Goal: Task Accomplishment & Management: Complete application form

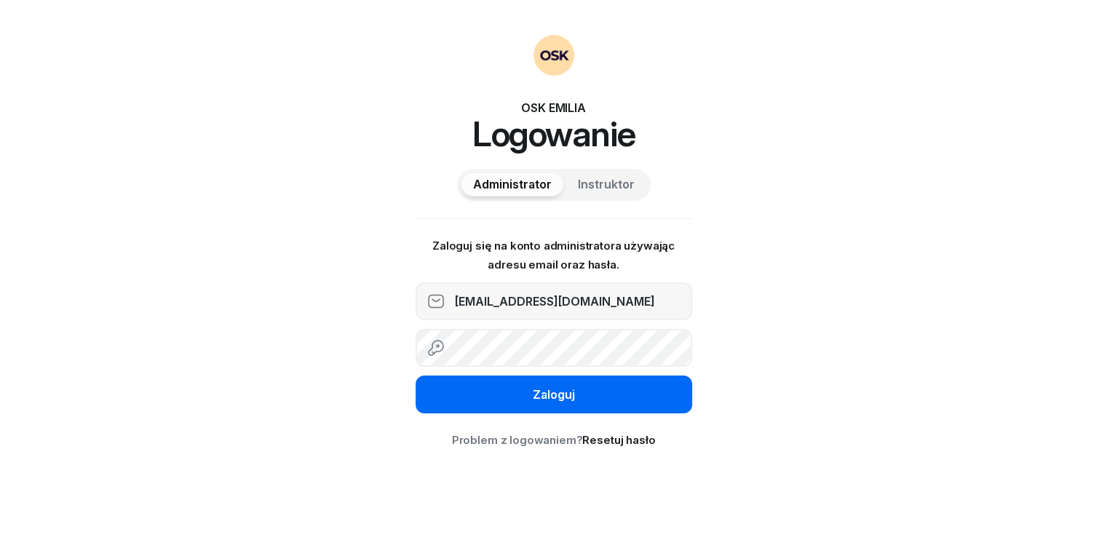
click at [533, 395] on div "Zaloguj" at bounding box center [554, 395] width 42 height 19
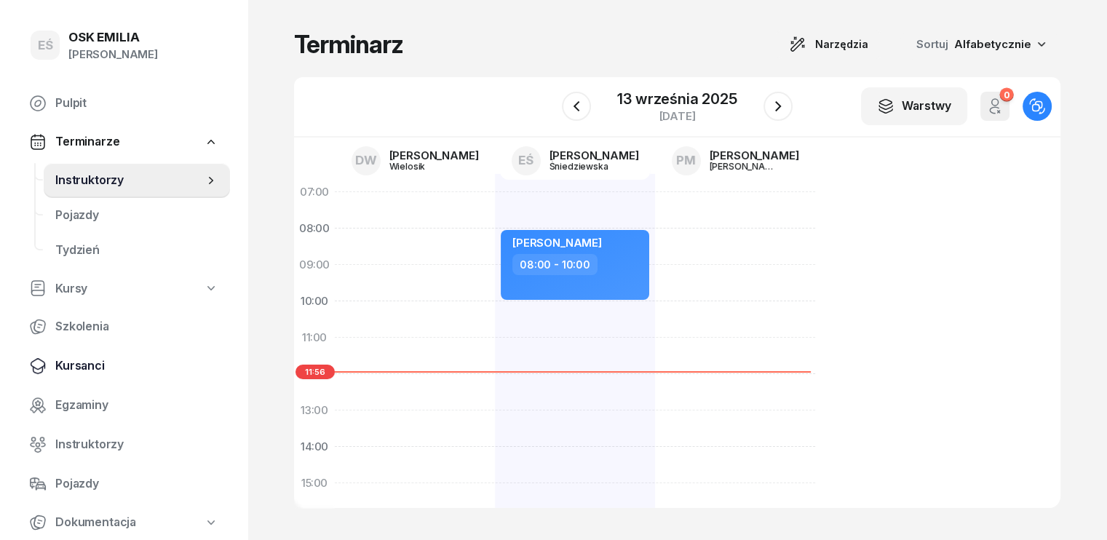
click at [95, 367] on span "Kursanci" at bounding box center [136, 366] width 163 height 19
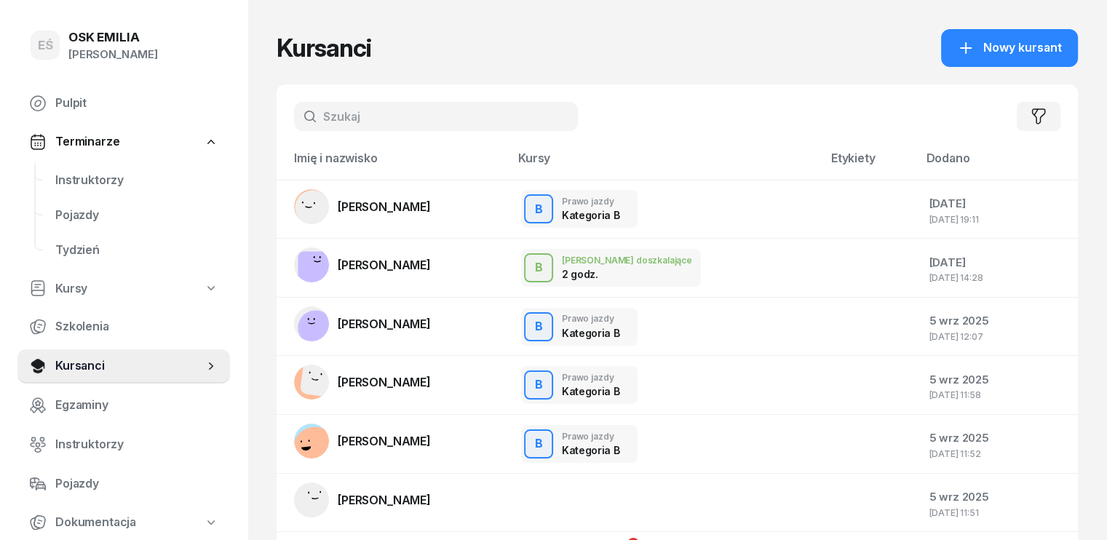
click at [440, 113] on input "text" at bounding box center [436, 116] width 284 height 29
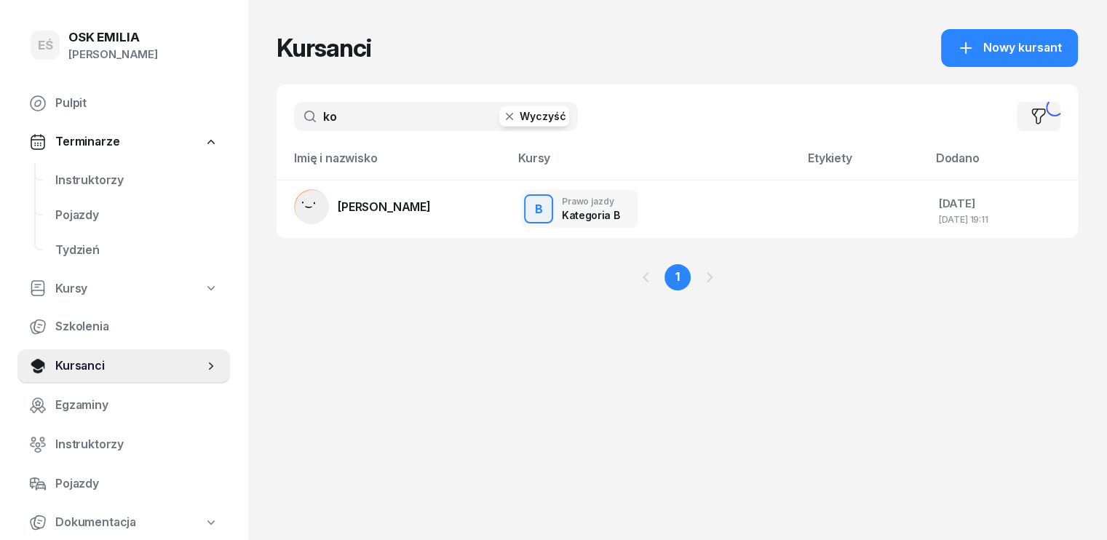
type input "k"
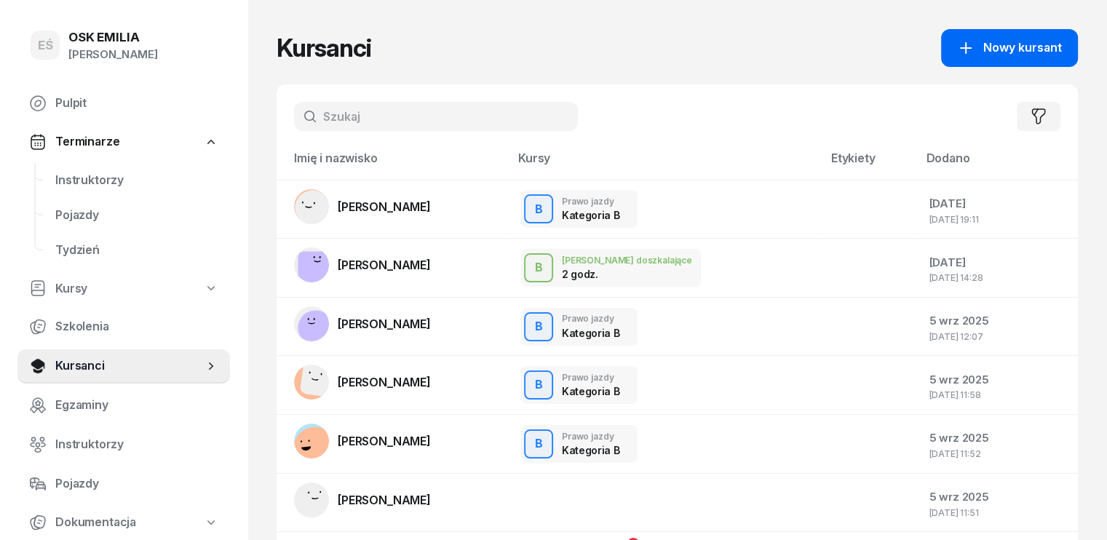
click at [1014, 47] on span "Nowy kursant" at bounding box center [1022, 48] width 79 height 19
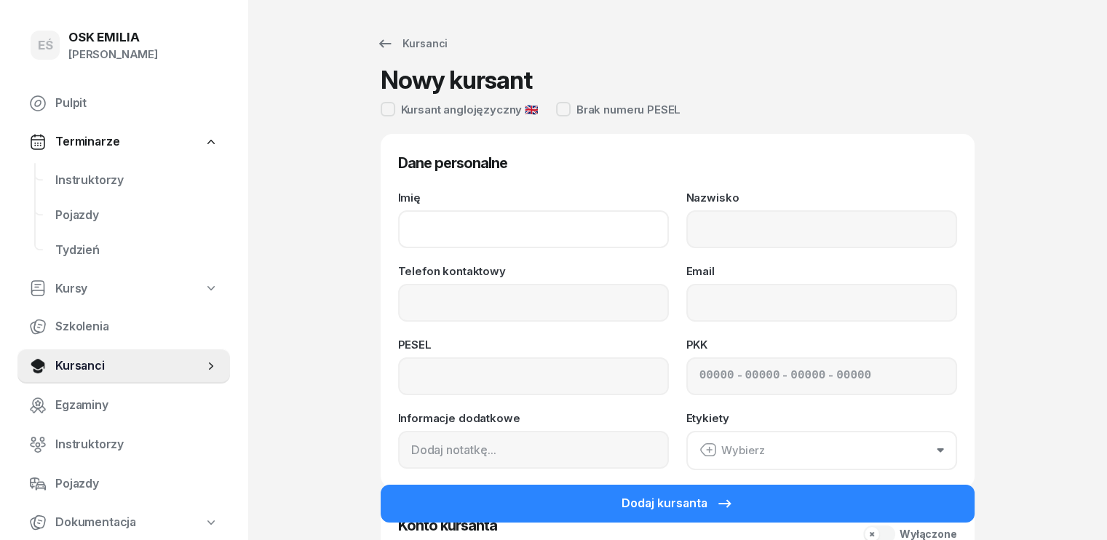
click at [486, 237] on input "Imię" at bounding box center [533, 229] width 271 height 38
type input "Nadiia"
click at [722, 236] on input "Nazwisko" at bounding box center [821, 229] width 271 height 38
type input "[PERSON_NAME]"
click at [494, 308] on input "Telefon kontaktowy" at bounding box center [533, 303] width 271 height 38
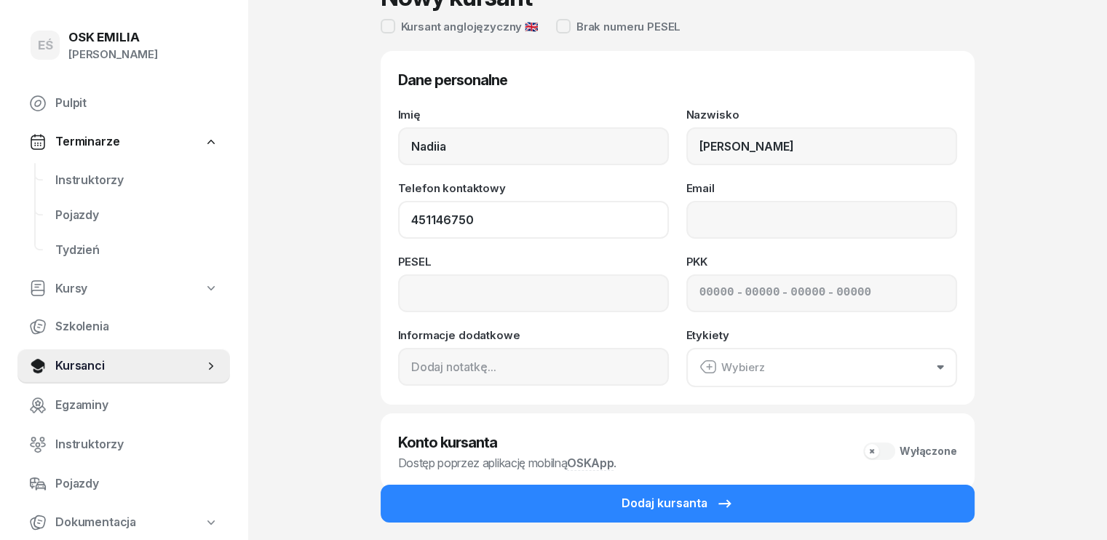
scroll to position [146, 0]
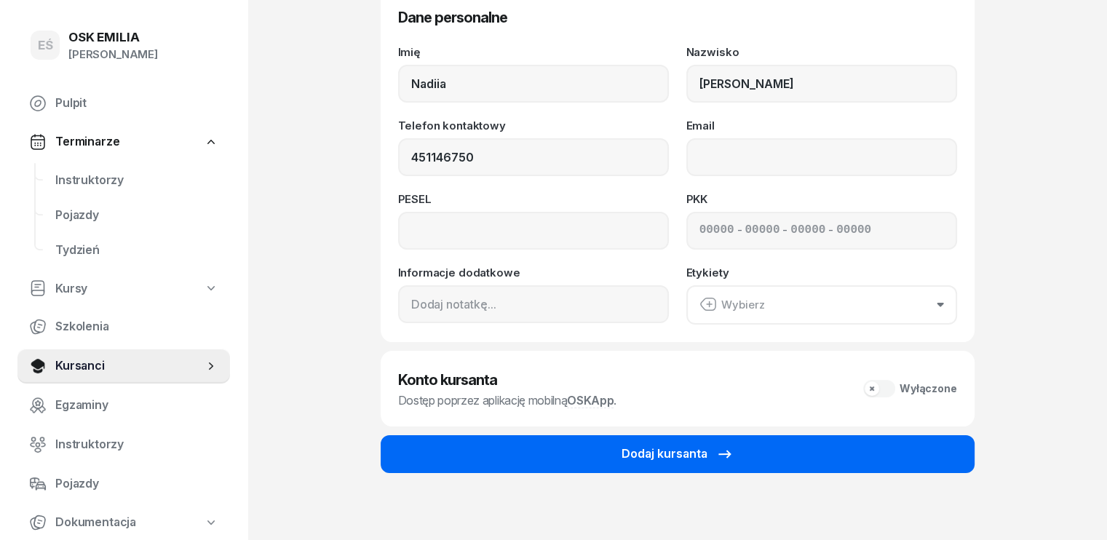
type input "451 146 750"
click at [608, 462] on button "Dodaj kursanta" at bounding box center [678, 454] width 594 height 38
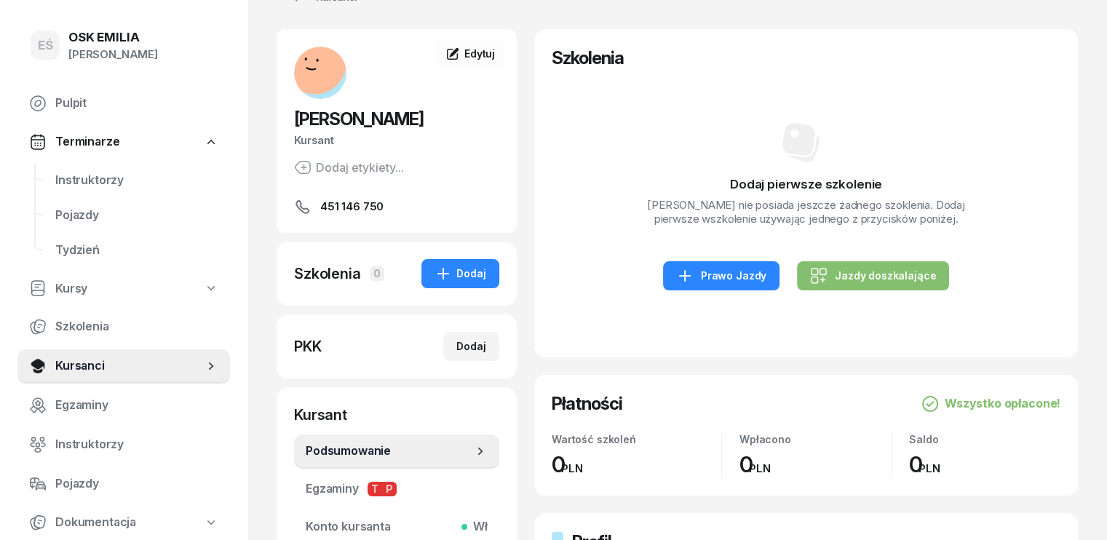
scroll to position [73, 0]
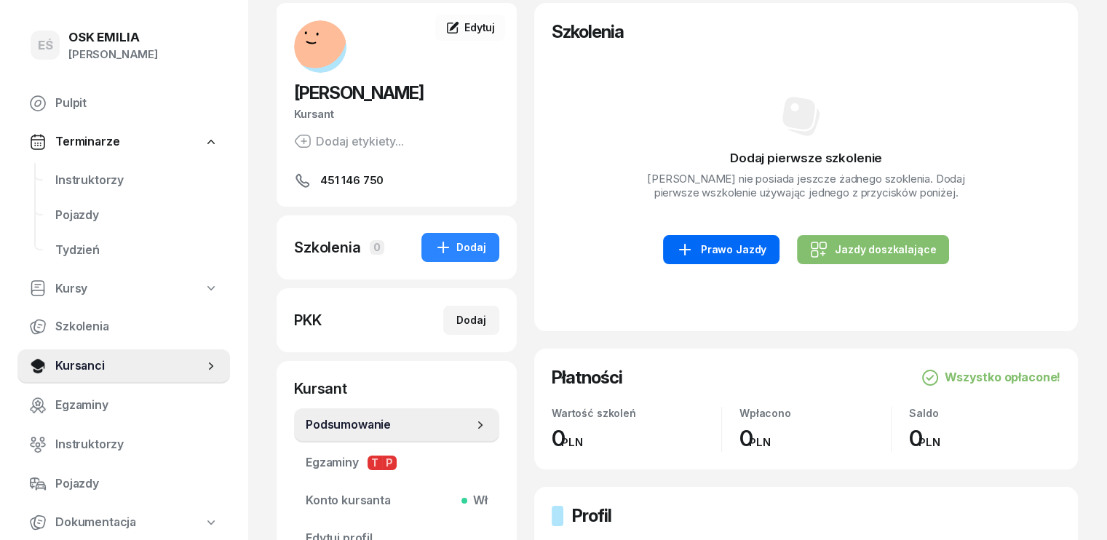
click at [717, 253] on div "Prawo Jazdy" at bounding box center [721, 249] width 90 height 17
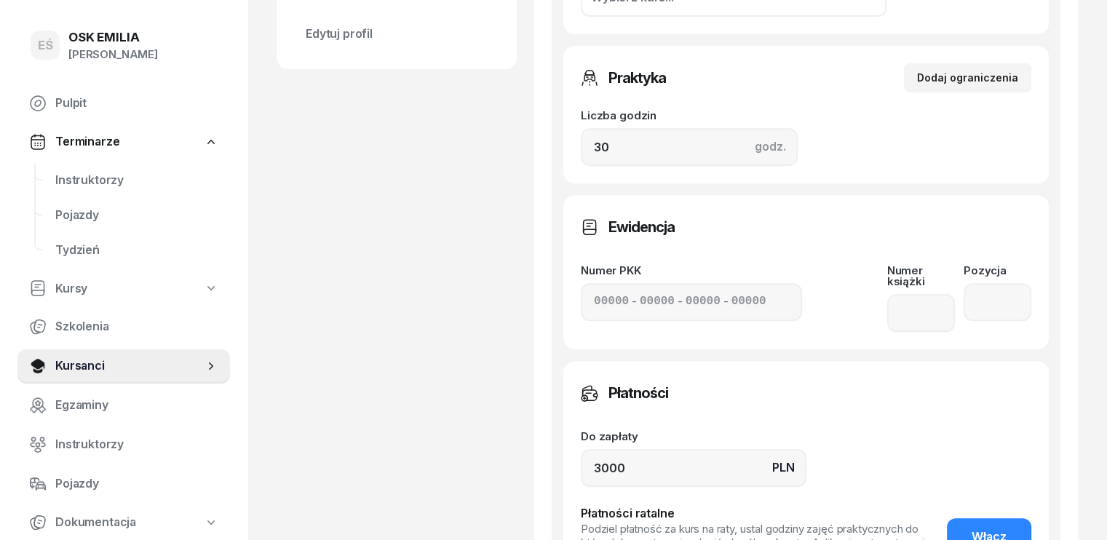
scroll to position [655, 0]
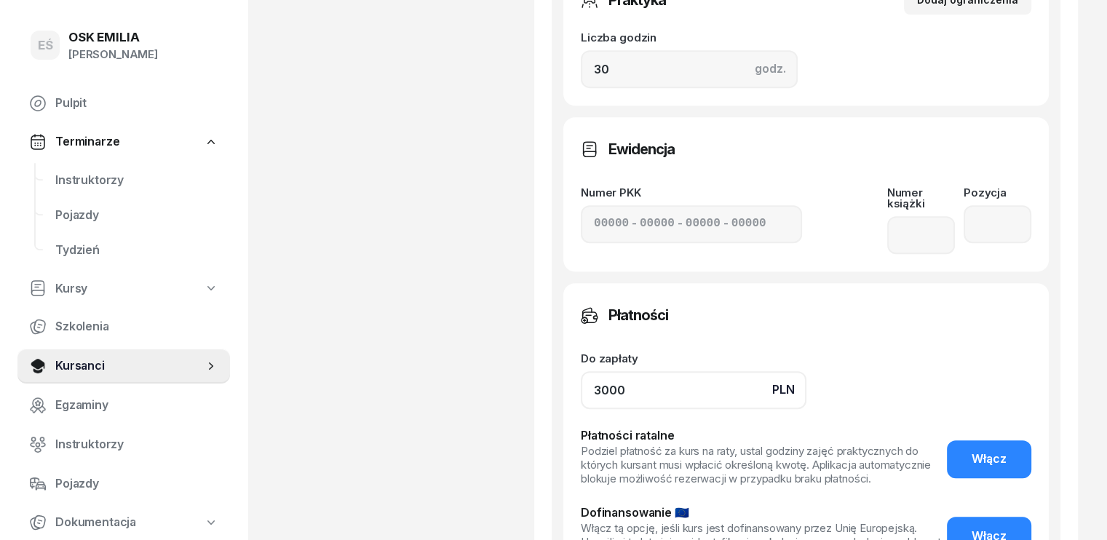
click at [581, 371] on input "3000" at bounding box center [694, 390] width 226 height 38
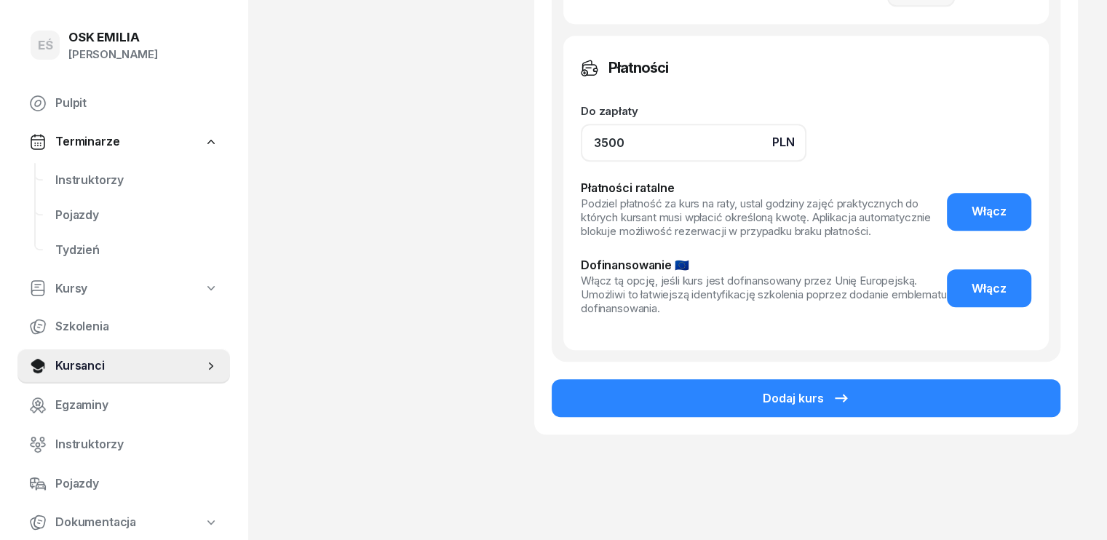
scroll to position [905, 0]
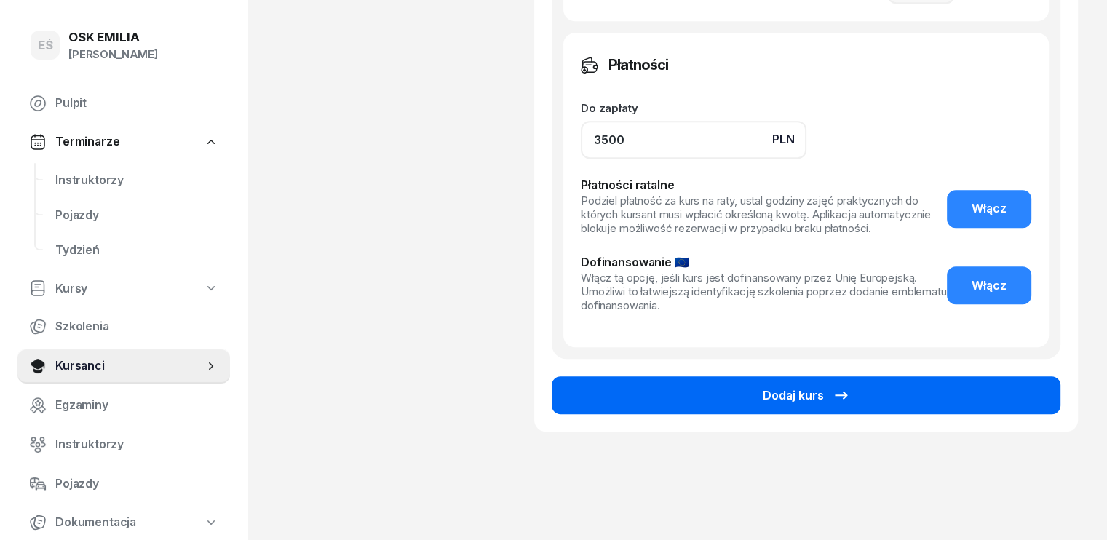
type input "3500"
click at [838, 386] on icon "button" at bounding box center [840, 394] width 17 height 17
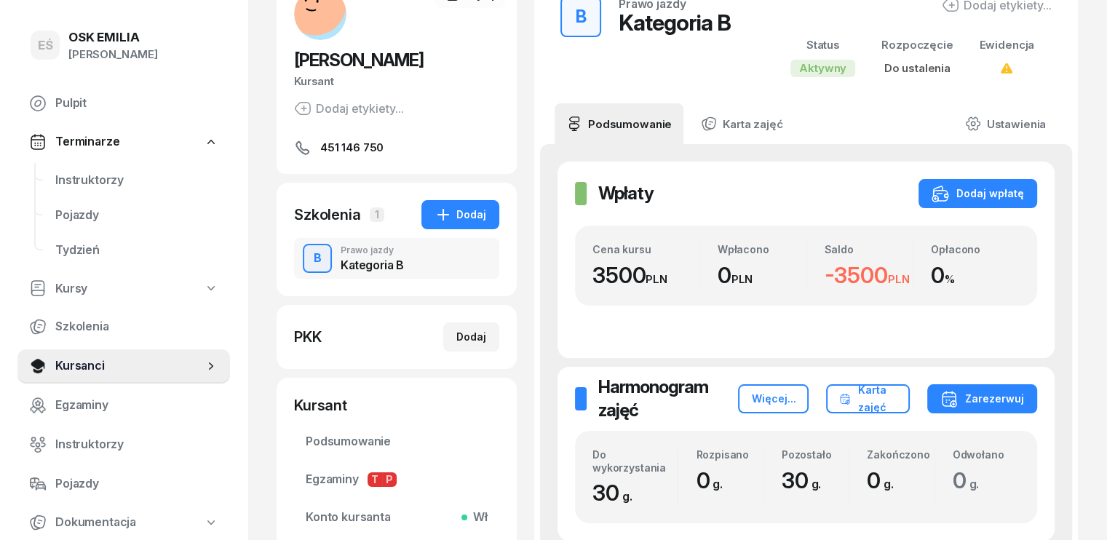
scroll to position [259, 0]
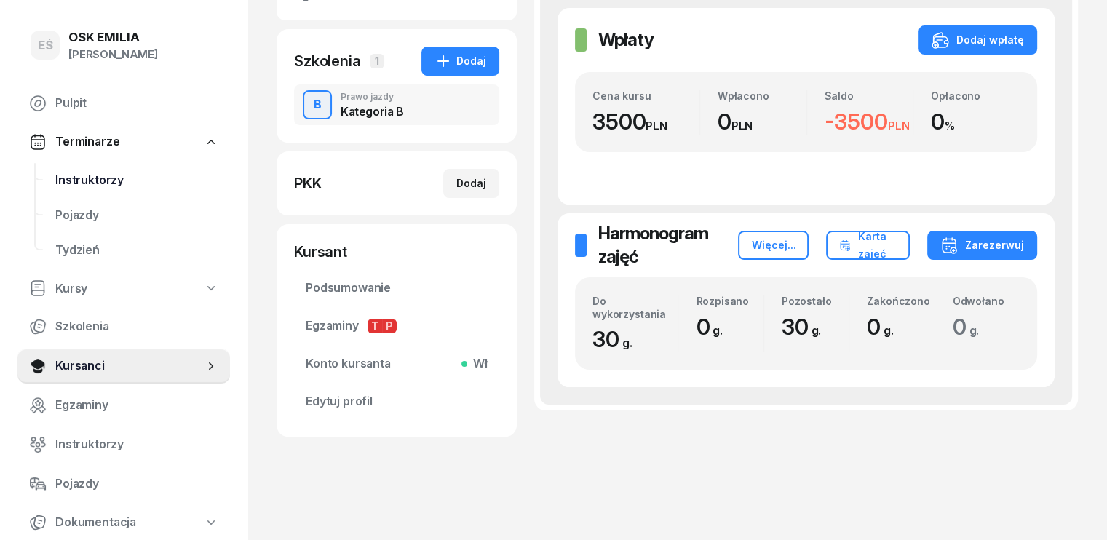
click at [92, 177] on span "Instruktorzy" at bounding box center [136, 180] width 163 height 19
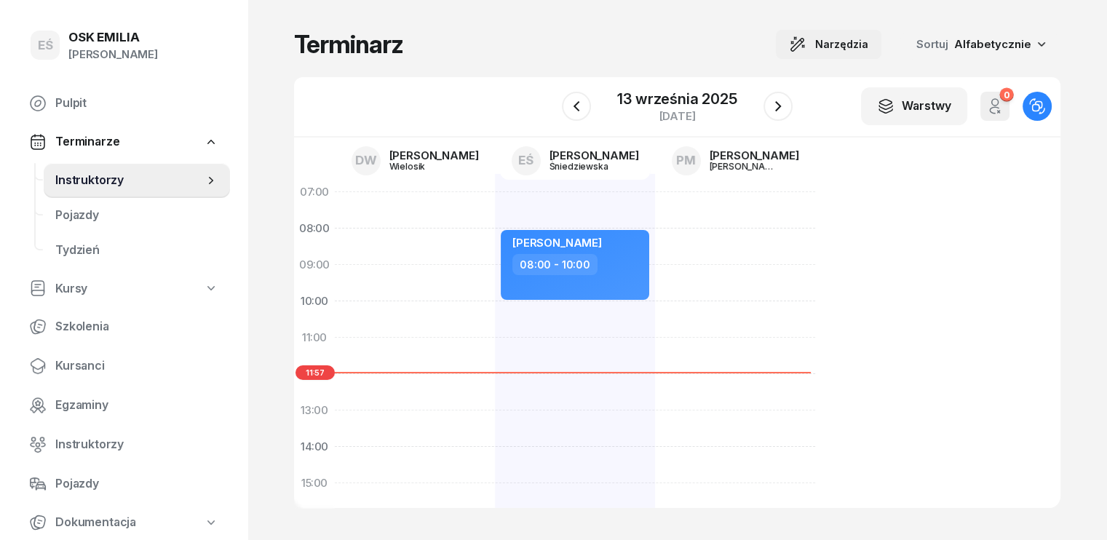
click at [868, 40] on span "Narzędzia" at bounding box center [841, 44] width 53 height 17
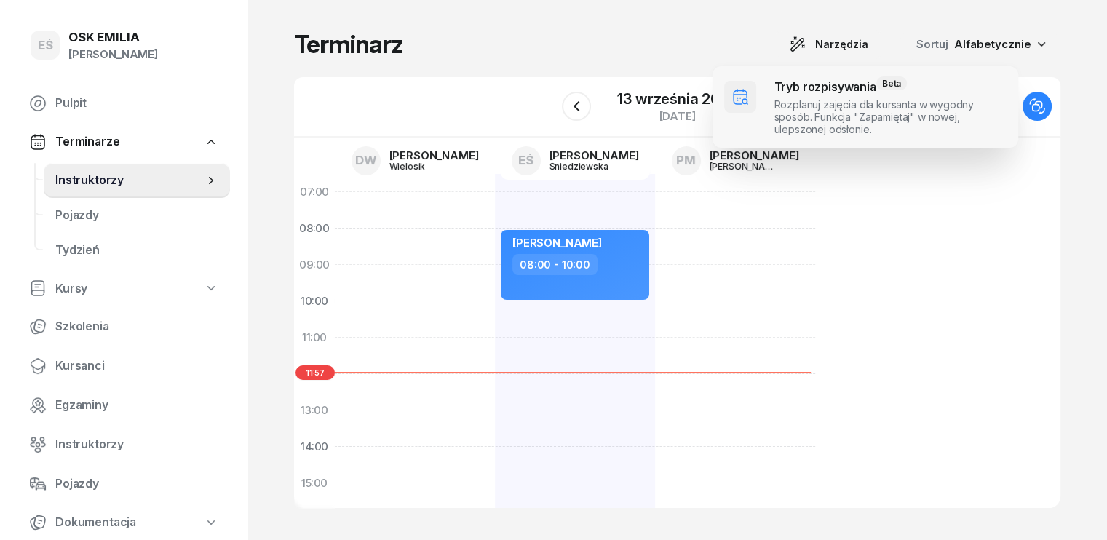
click at [785, 107] on span at bounding box center [865, 106] width 306 height 81
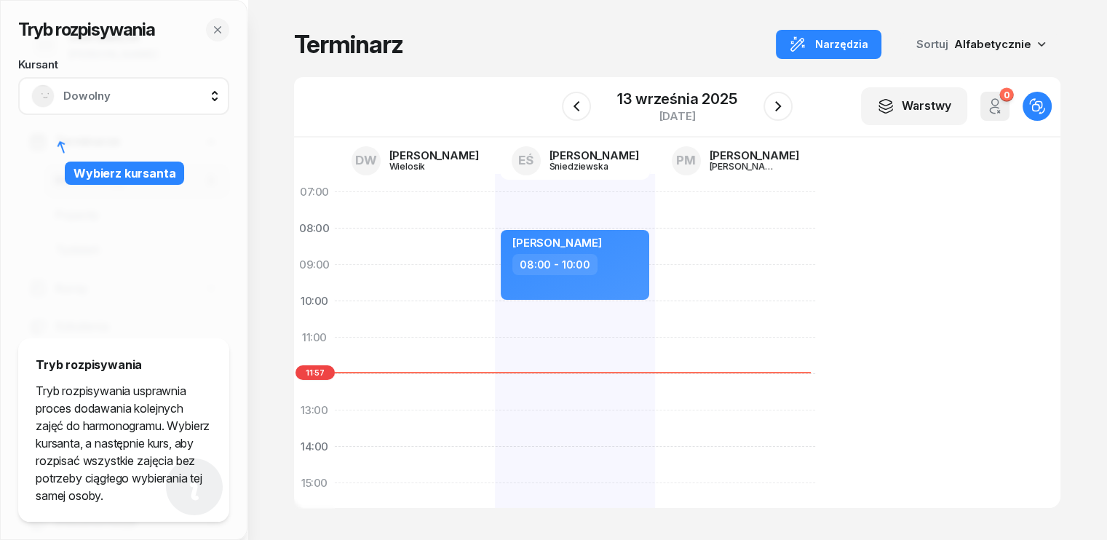
click at [135, 88] on span "Dowolny" at bounding box center [139, 96] width 153 height 19
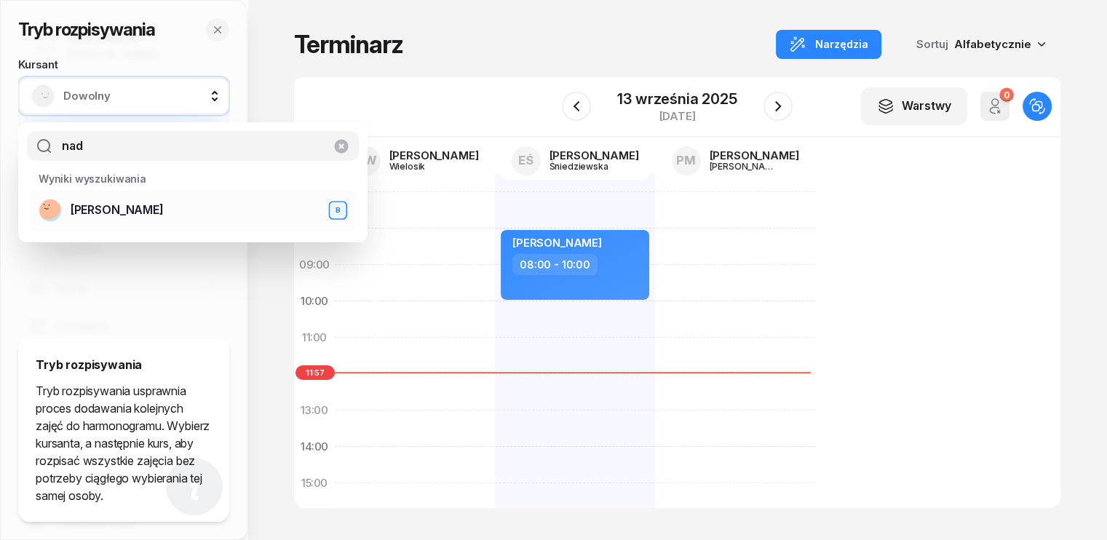
type input "nad"
click at [103, 212] on span "[PERSON_NAME]" at bounding box center [117, 210] width 93 height 19
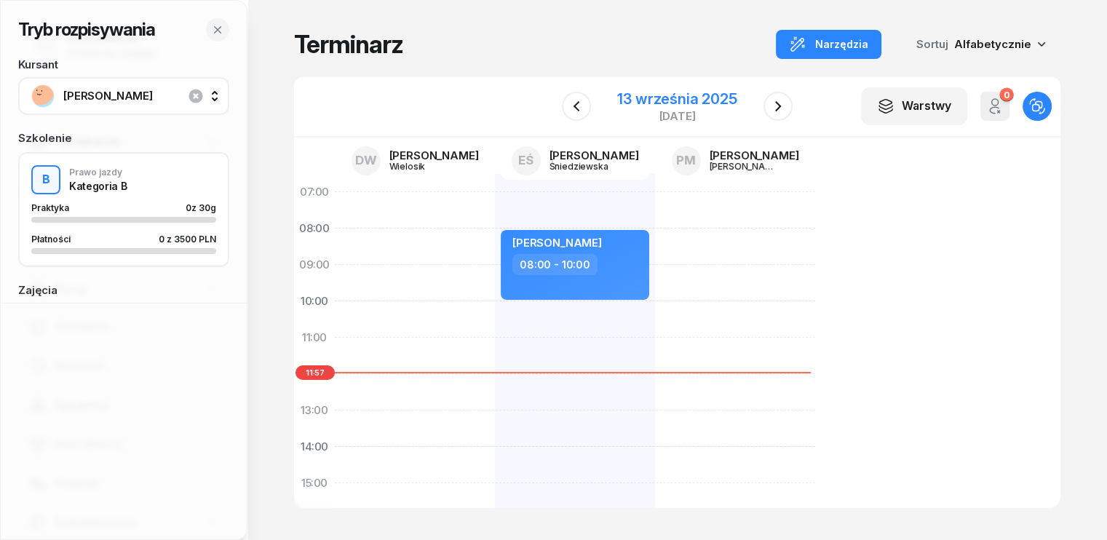
click at [718, 103] on div "13 września 2025" at bounding box center [676, 99] width 119 height 15
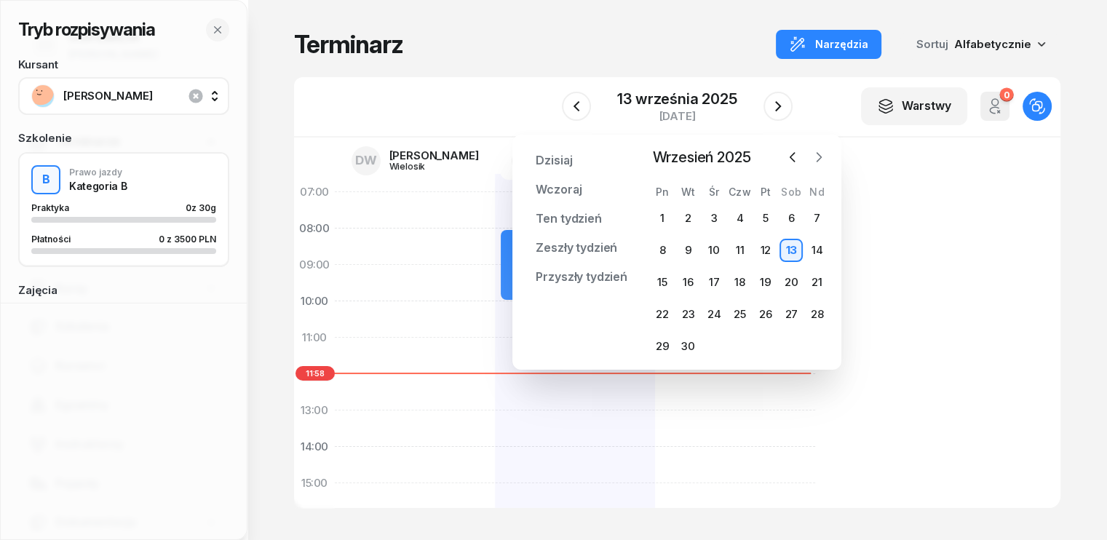
click at [821, 159] on icon "button" at bounding box center [818, 157] width 15 height 15
click at [662, 247] on div "6" at bounding box center [662, 250] width 23 height 23
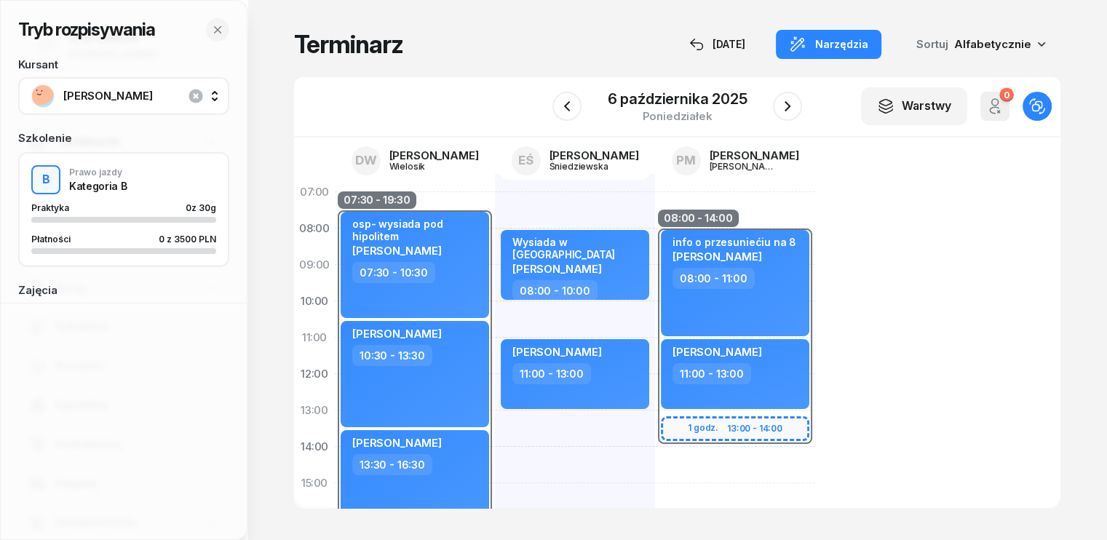
click at [134, 100] on span "[PERSON_NAME]" at bounding box center [139, 96] width 153 height 19
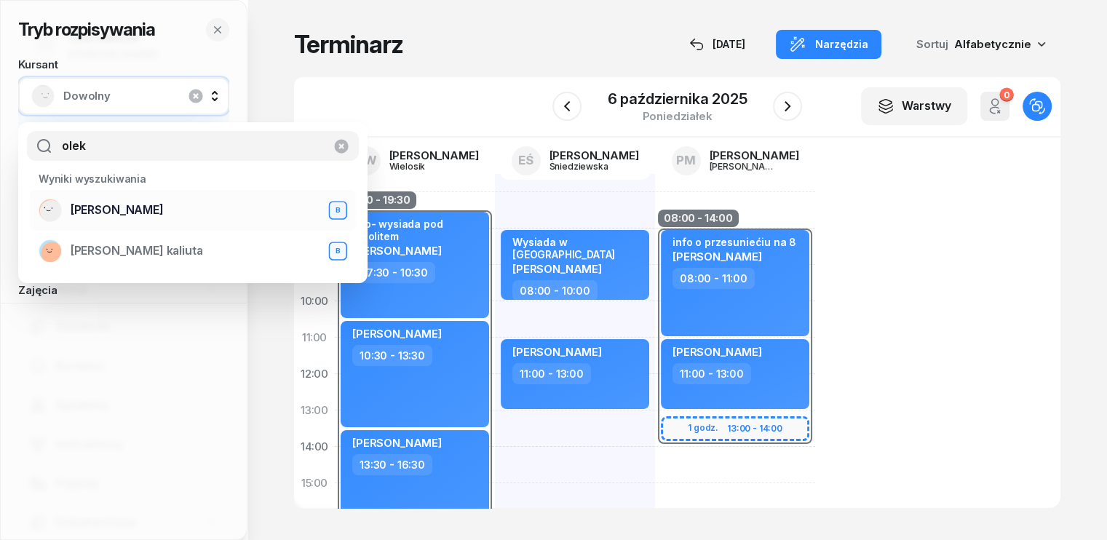
type input "olek"
click at [131, 215] on span "[PERSON_NAME]" at bounding box center [117, 210] width 93 height 19
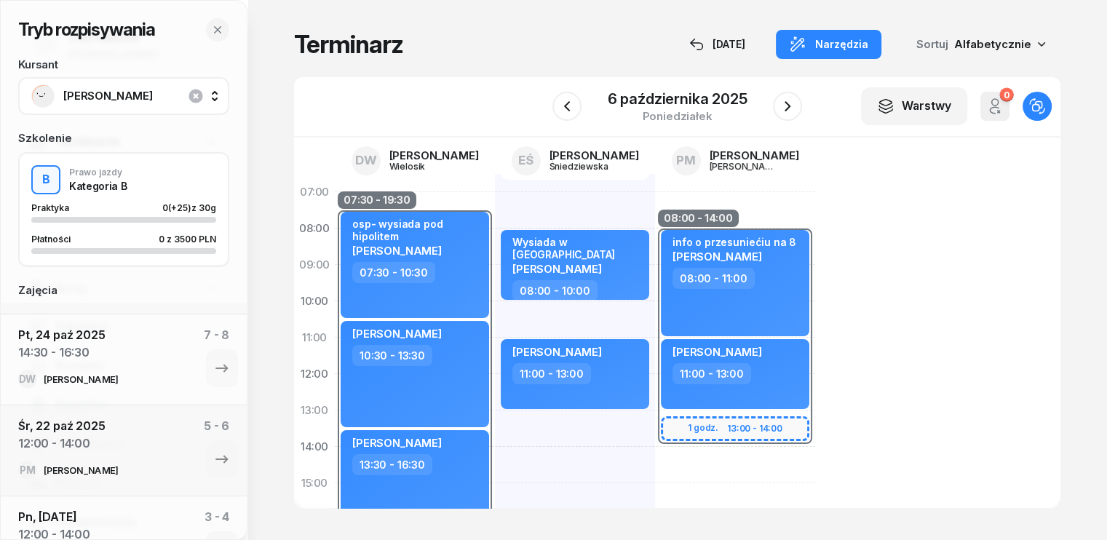
scroll to position [683, 0]
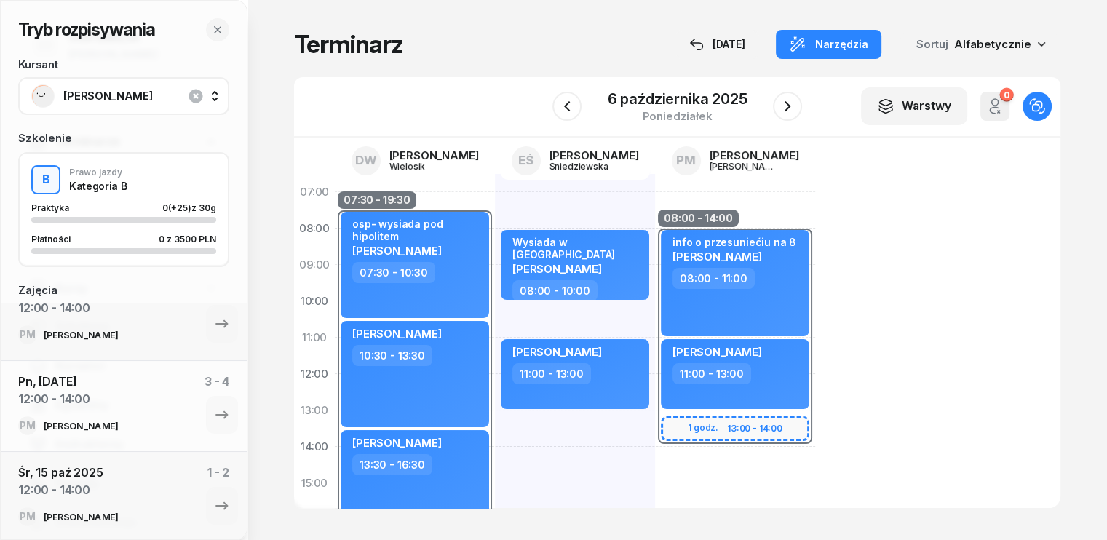
click at [145, 95] on span "[PERSON_NAME]" at bounding box center [139, 96] width 153 height 19
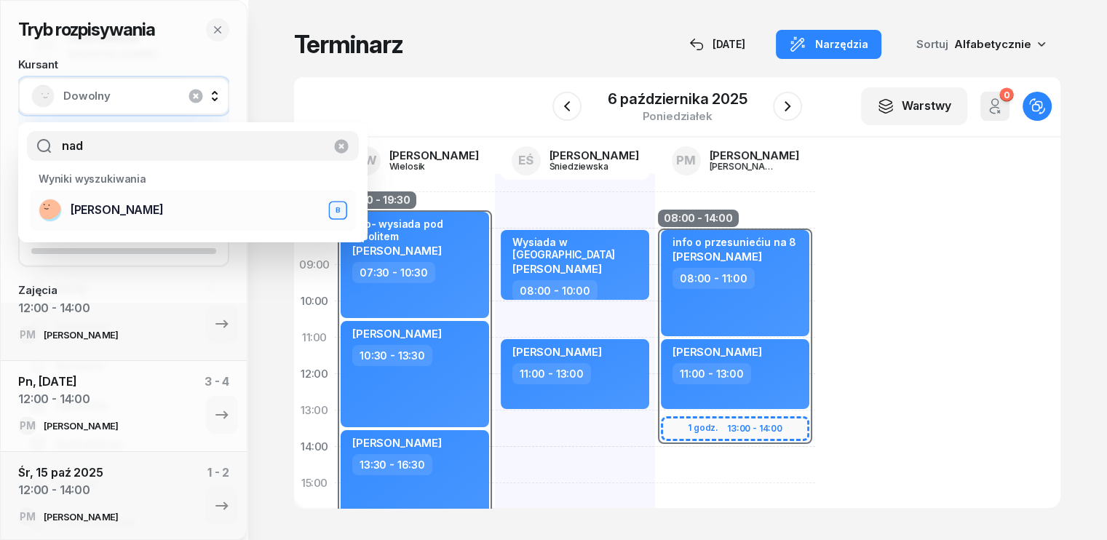
type input "nad"
click at [123, 215] on span "[PERSON_NAME]" at bounding box center [117, 210] width 93 height 19
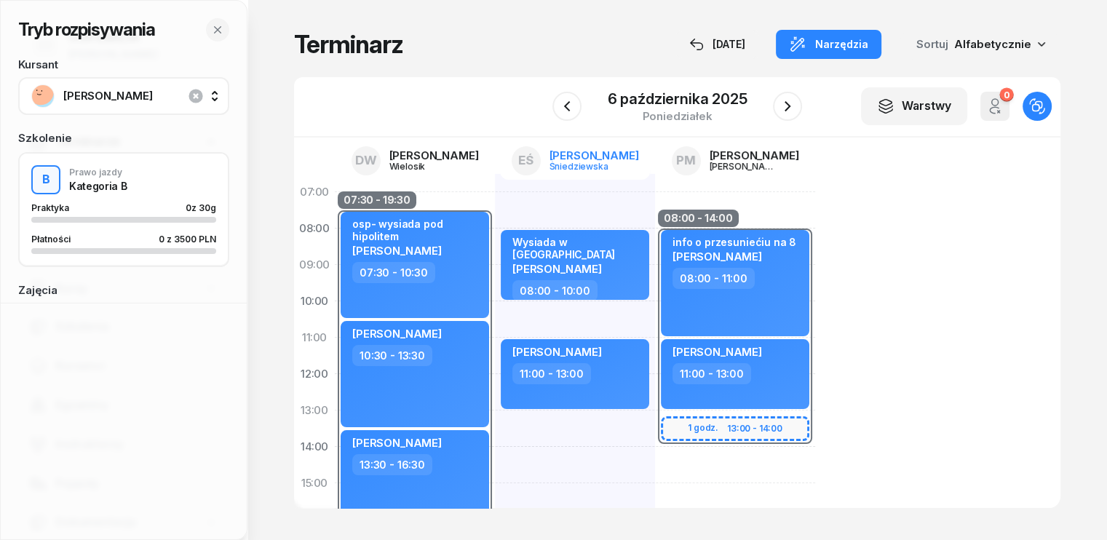
scroll to position [0, 0]
click at [715, 100] on div "6 października 2025" at bounding box center [678, 99] width 140 height 15
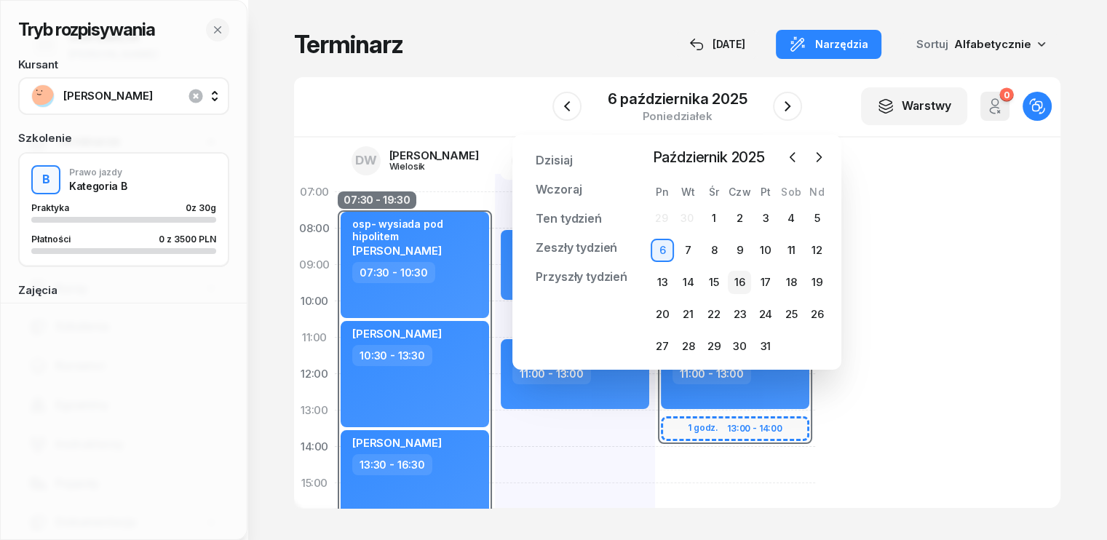
click at [739, 276] on div "16" at bounding box center [739, 282] width 23 height 23
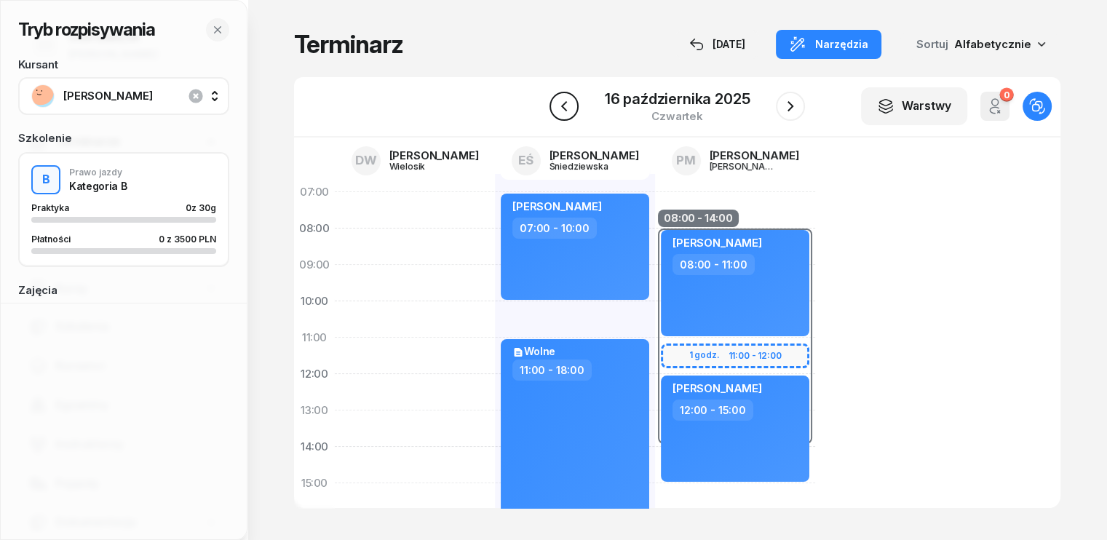
click at [572, 98] on icon "button" at bounding box center [563, 106] width 17 height 17
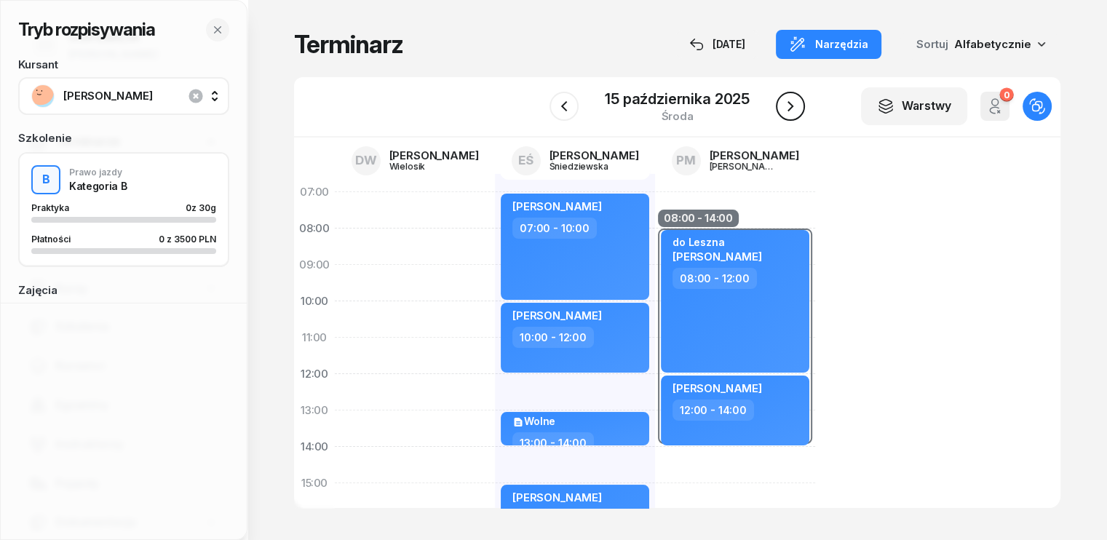
click at [779, 100] on button "button" at bounding box center [790, 106] width 29 height 29
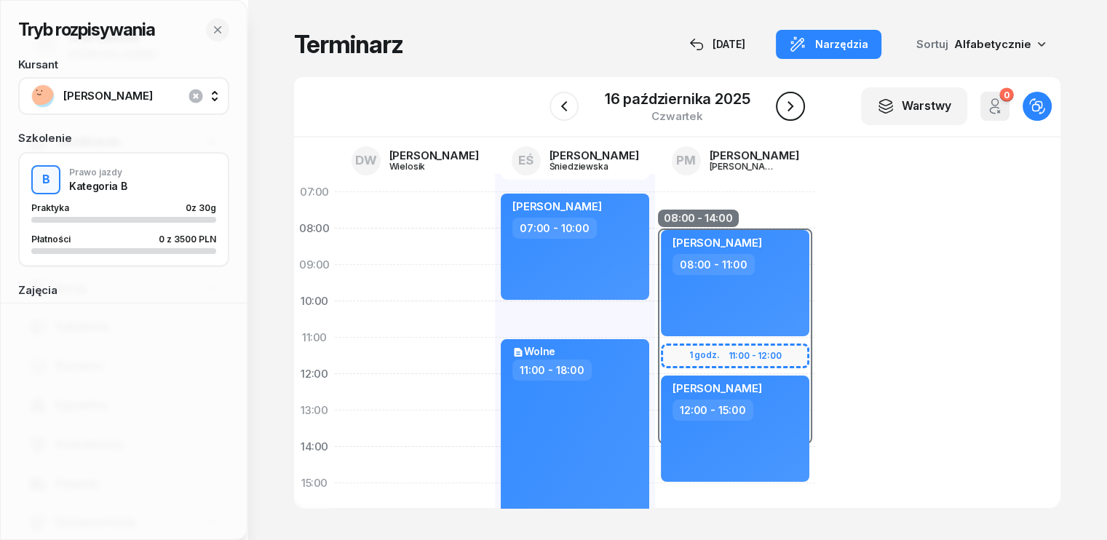
click at [784, 104] on icon "button" at bounding box center [790, 106] width 17 height 17
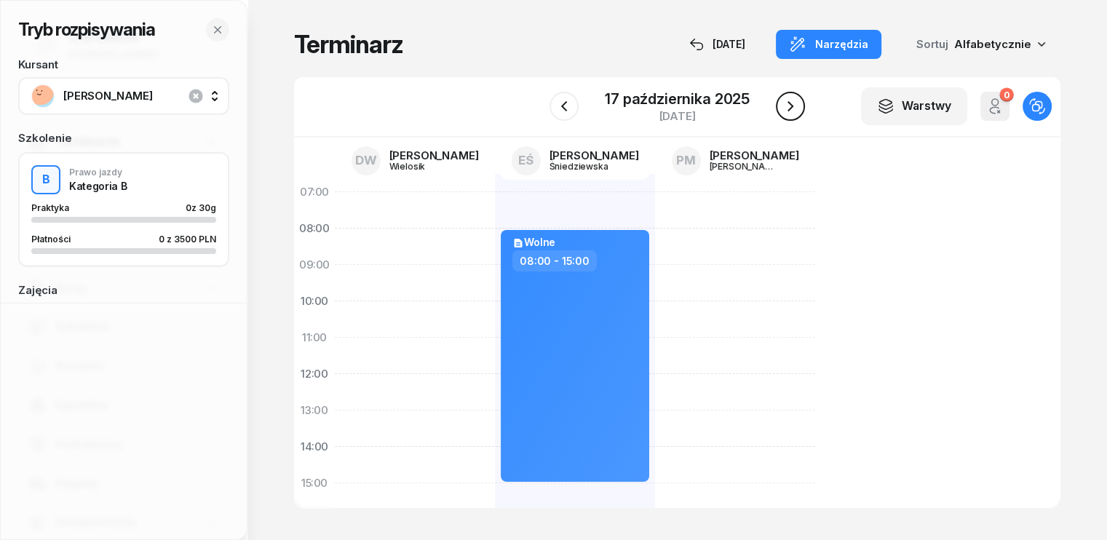
click at [784, 104] on icon "button" at bounding box center [790, 106] width 17 height 17
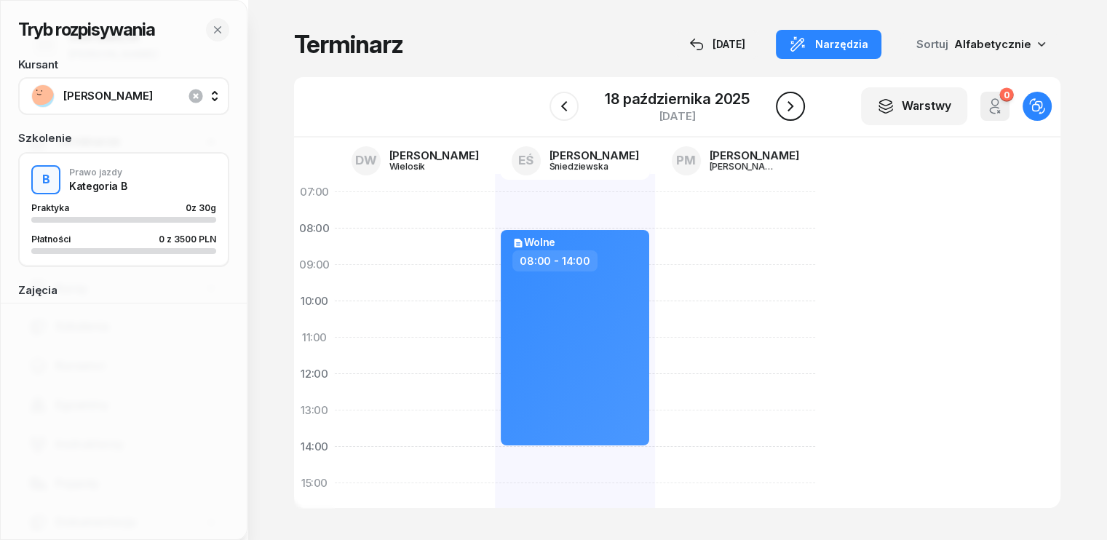
click at [784, 104] on icon "button" at bounding box center [790, 106] width 17 height 17
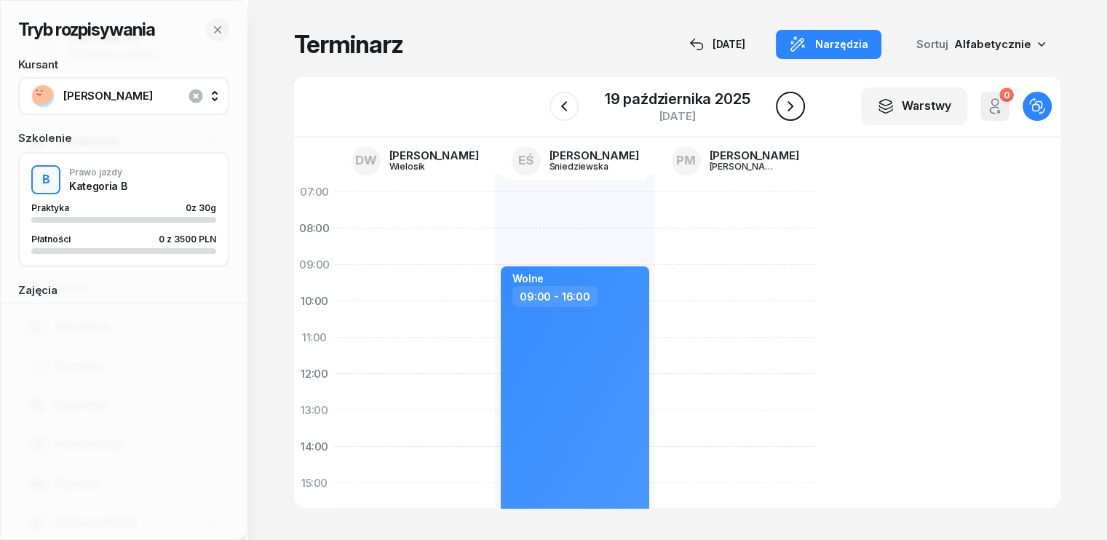
click at [784, 104] on icon "button" at bounding box center [790, 106] width 17 height 17
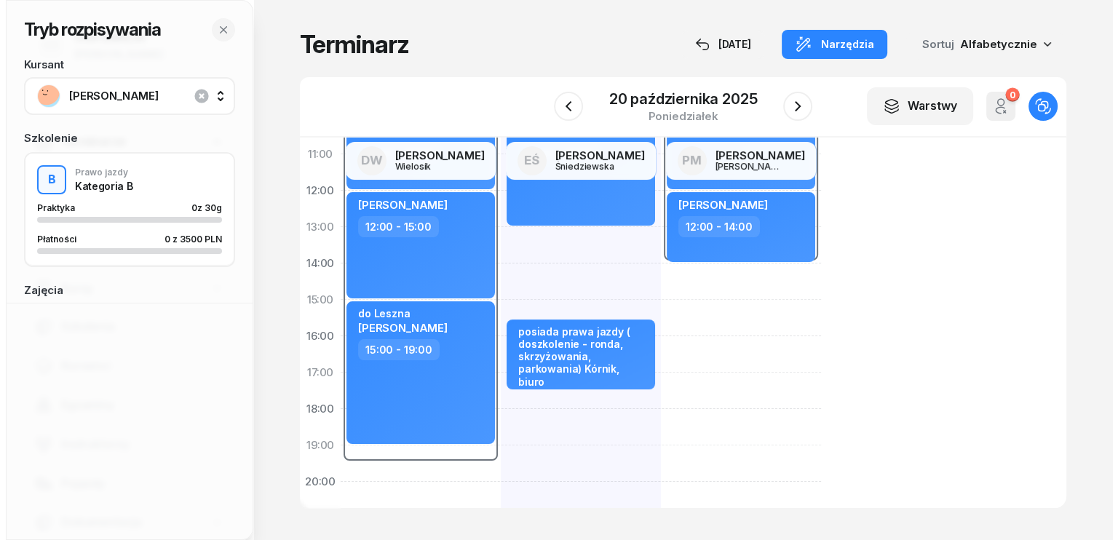
scroll to position [218, 0]
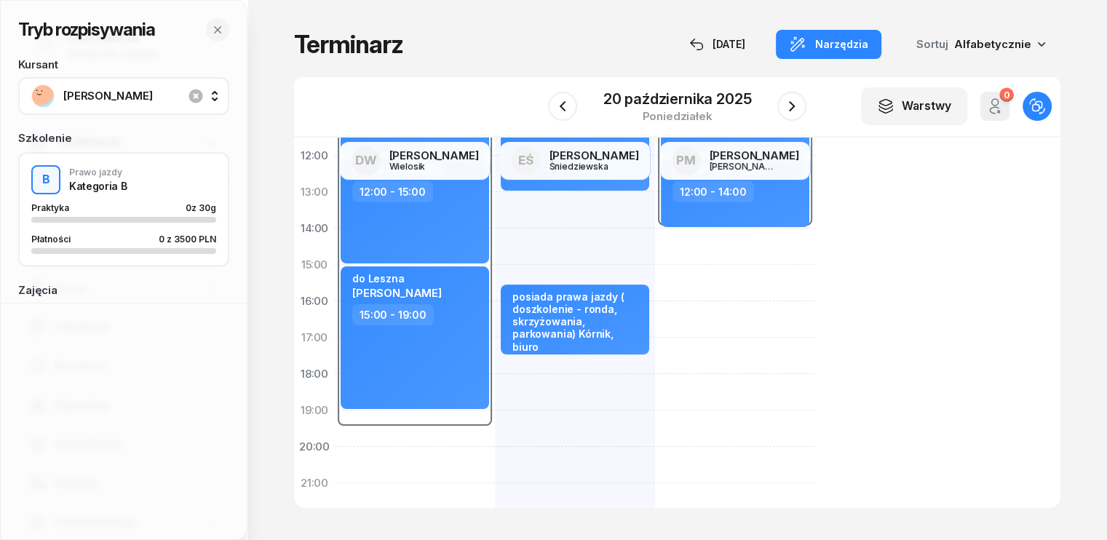
click at [348, 460] on div "07:30 - 19:30 2 godz. 07:30 - 09:30 [PERSON_NAME] 10:00 - 12:00 [PERSON_NAME] 1…" at bounding box center [415, 283] width 160 height 655
select select "20"
select select "22"
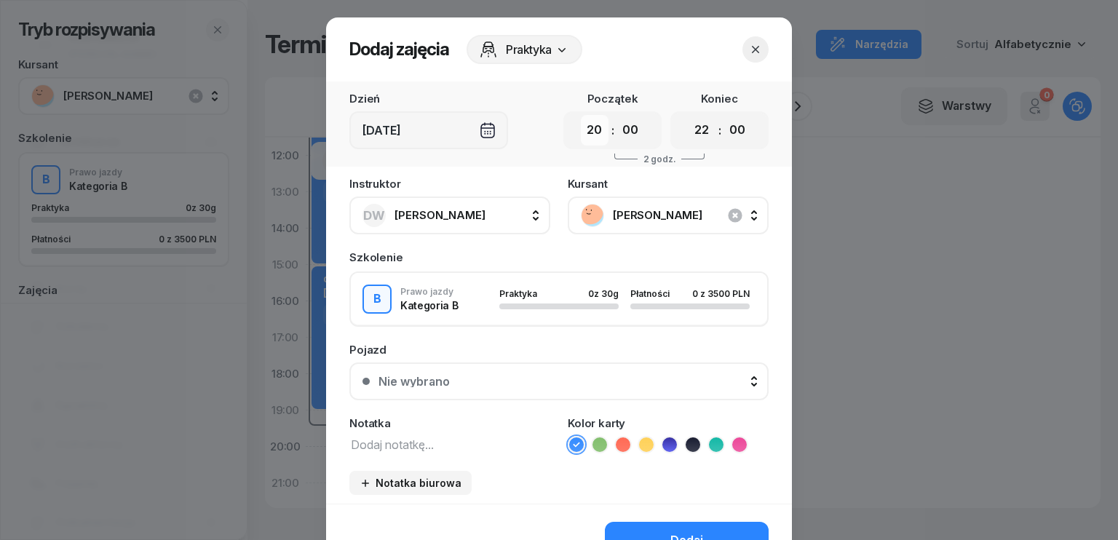
click at [600, 127] on select "00 01 02 03 04 05 06 07 08 09 10 11 12 13 14 15 16 17 18 19 20 21 22 23" at bounding box center [595, 130] width 28 height 31
select select "07"
click at [581, 115] on select "00 01 02 03 04 05 06 07 08 09 10 11 12 13 14 15 16 17 18 19 20 21 22 23" at bounding box center [595, 130] width 28 height 31
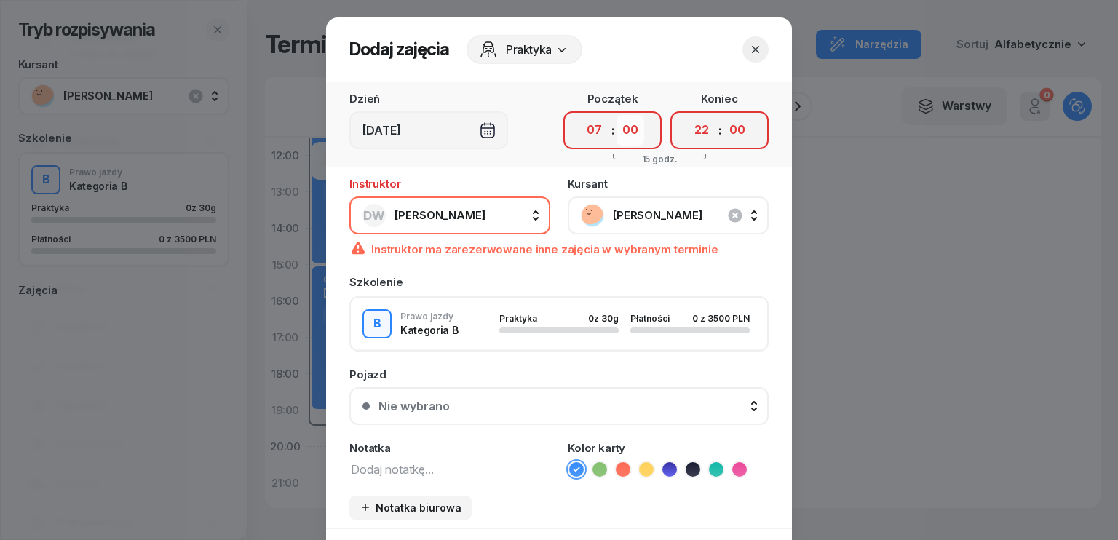
click at [634, 124] on select "00 05 10 15 20 25 30 35 40 45 50 55" at bounding box center [630, 130] width 28 height 31
select select "30"
click at [616, 115] on select "00 05 10 15 20 25 30 35 40 45 50 55" at bounding box center [630, 130] width 28 height 31
click at [700, 122] on select "00 01 02 03 04 05 06 07 08 09 10 11 12 13 14 15 16 17 18 19 20 21 22 23" at bounding box center [702, 130] width 28 height 31
select select "09"
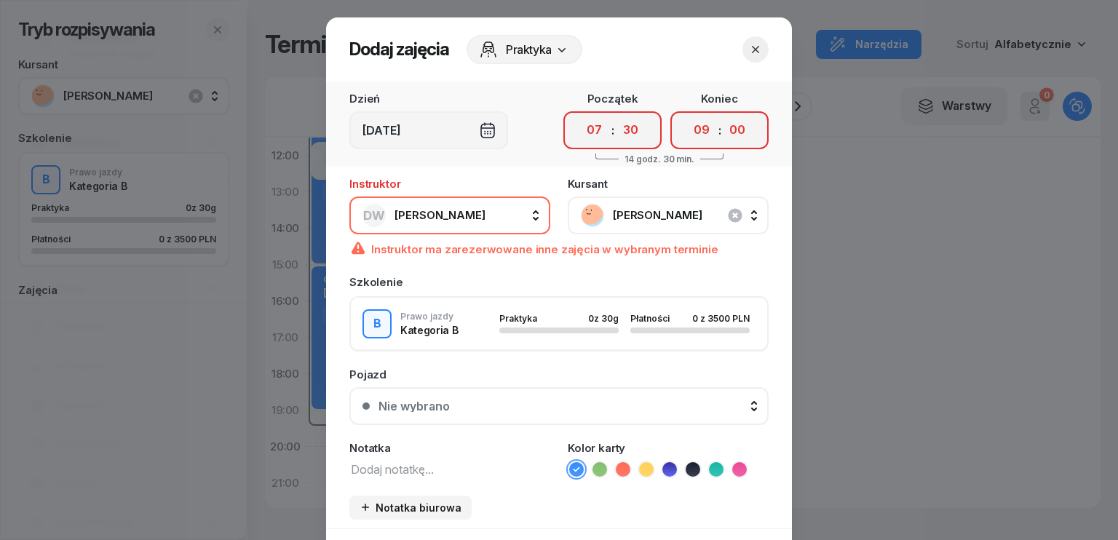
click at [688, 115] on select "00 01 02 03 04 05 06 07 08 09 10 11 12 13 14 15 16 17 18 19 20 21 22 23" at bounding box center [702, 130] width 28 height 31
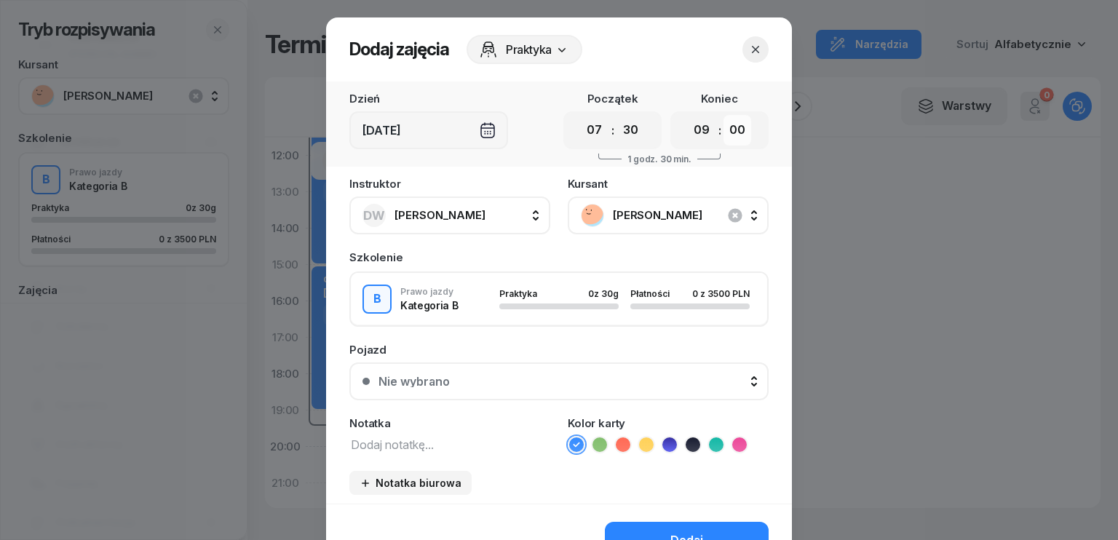
drag, startPoint x: 728, startPoint y: 125, endPoint x: 725, endPoint y: 140, distance: 15.6
click at [728, 125] on select "00 05 10 15 20 25 30 35 40 45 50 55" at bounding box center [737, 130] width 28 height 31
select select "30"
click at [723, 115] on select "00 05 10 15 20 25 30 35 40 45 50 55" at bounding box center [737, 130] width 28 height 31
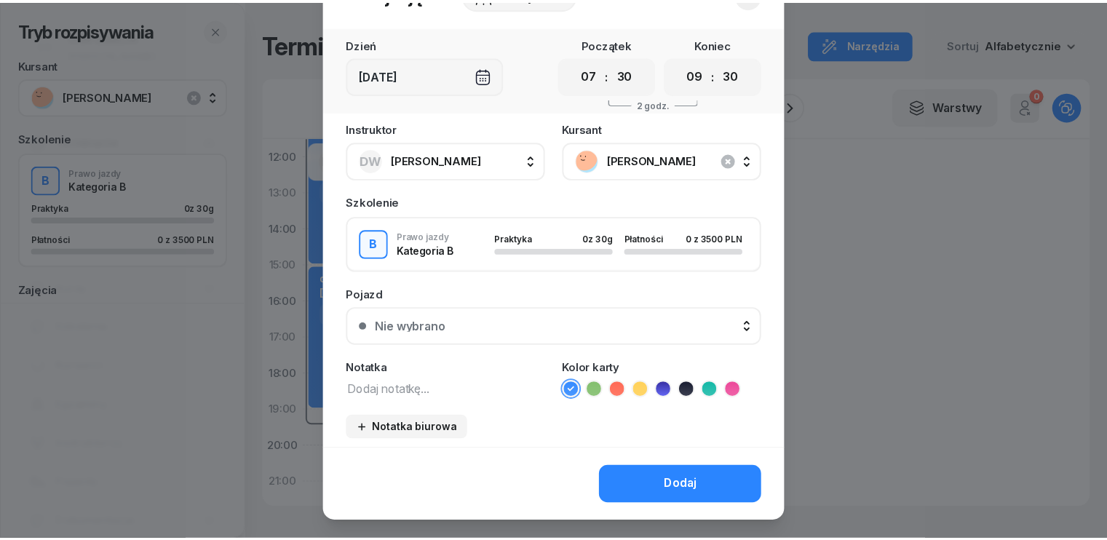
scroll to position [81, 0]
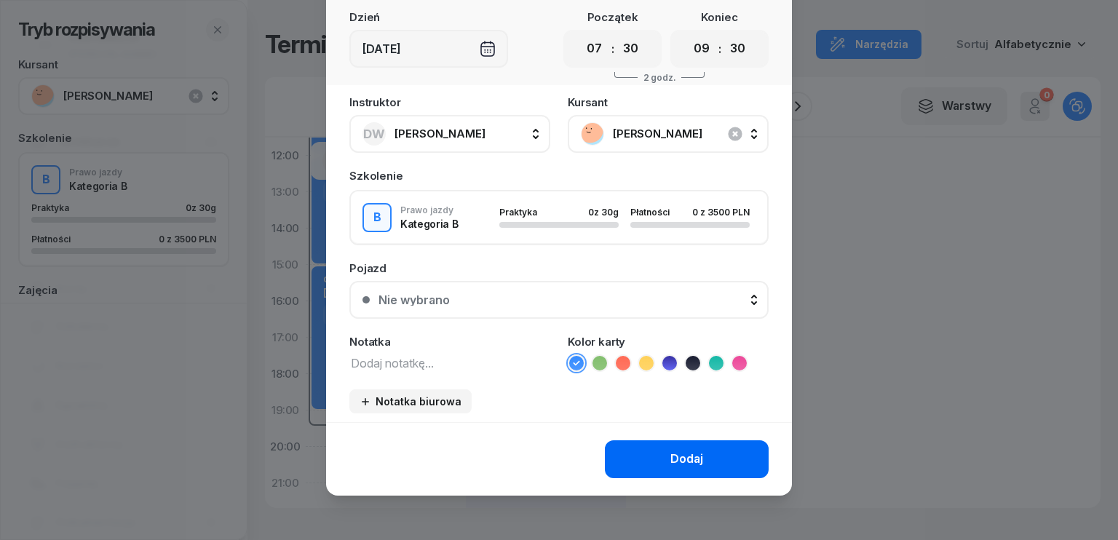
click at [688, 445] on button "Dodaj" at bounding box center [687, 459] width 164 height 38
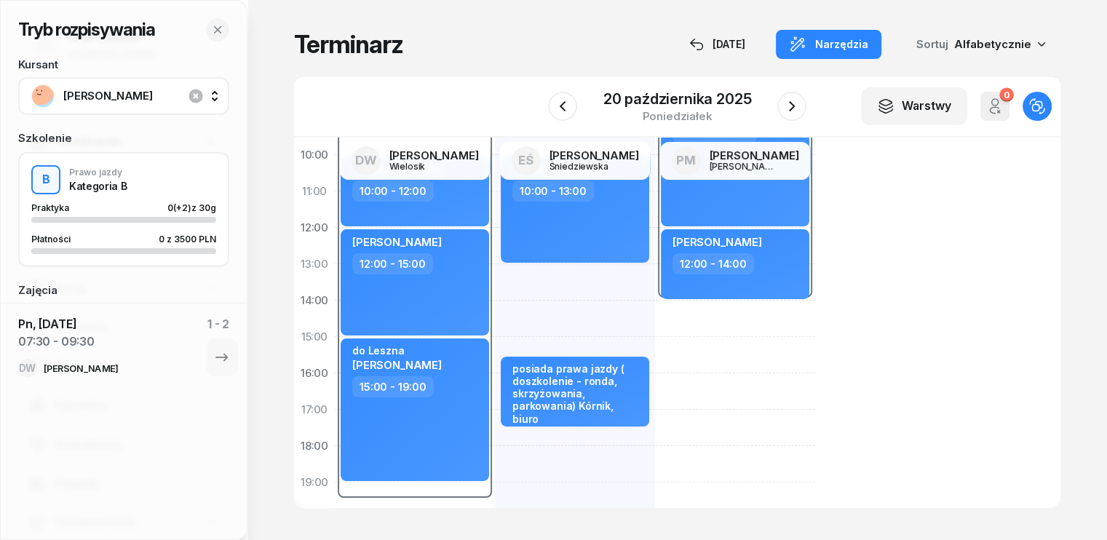
scroll to position [73, 0]
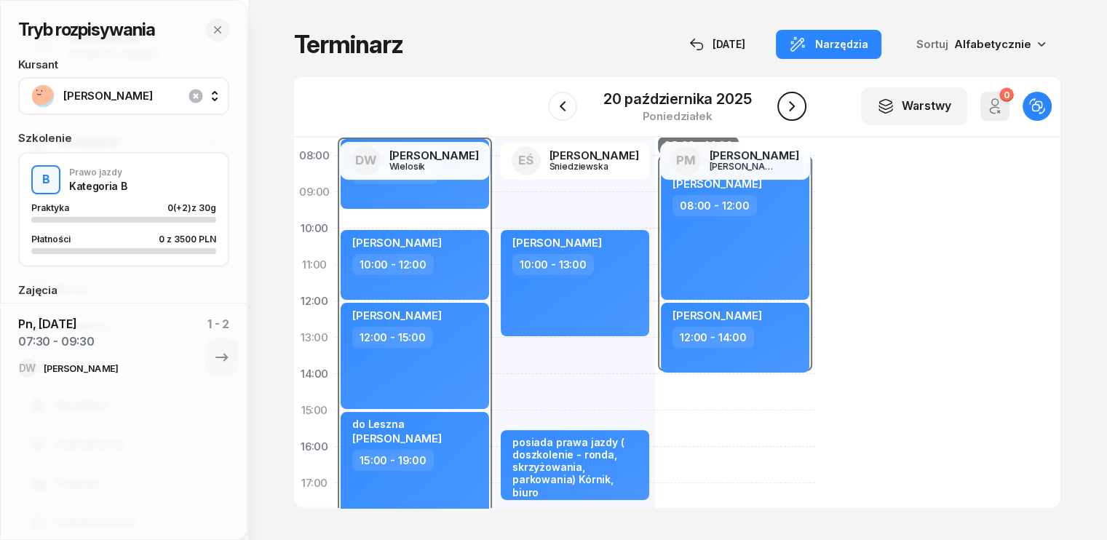
click at [785, 108] on icon "button" at bounding box center [791, 106] width 17 height 17
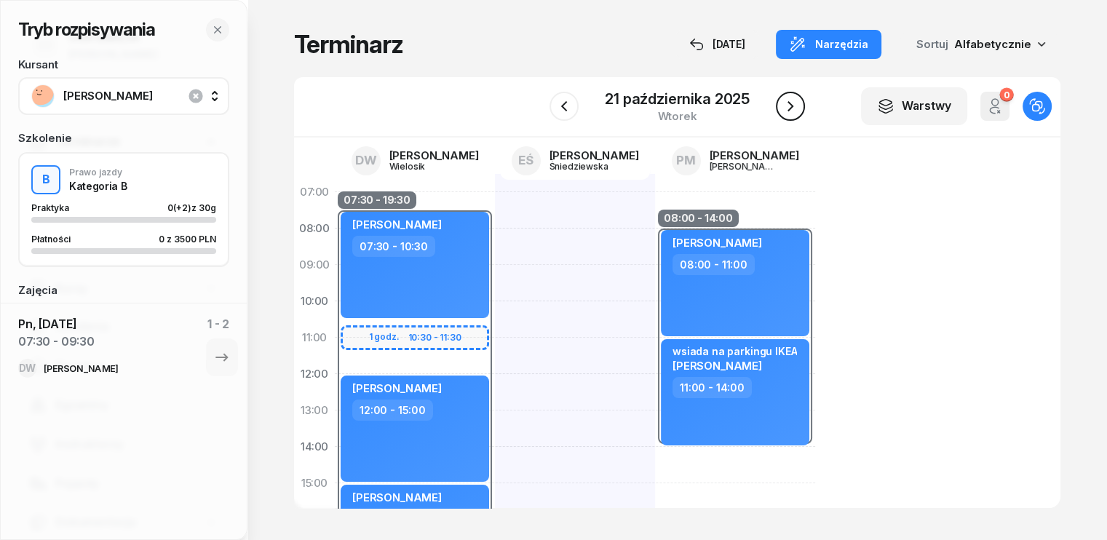
click at [792, 101] on icon "button" at bounding box center [790, 106] width 17 height 17
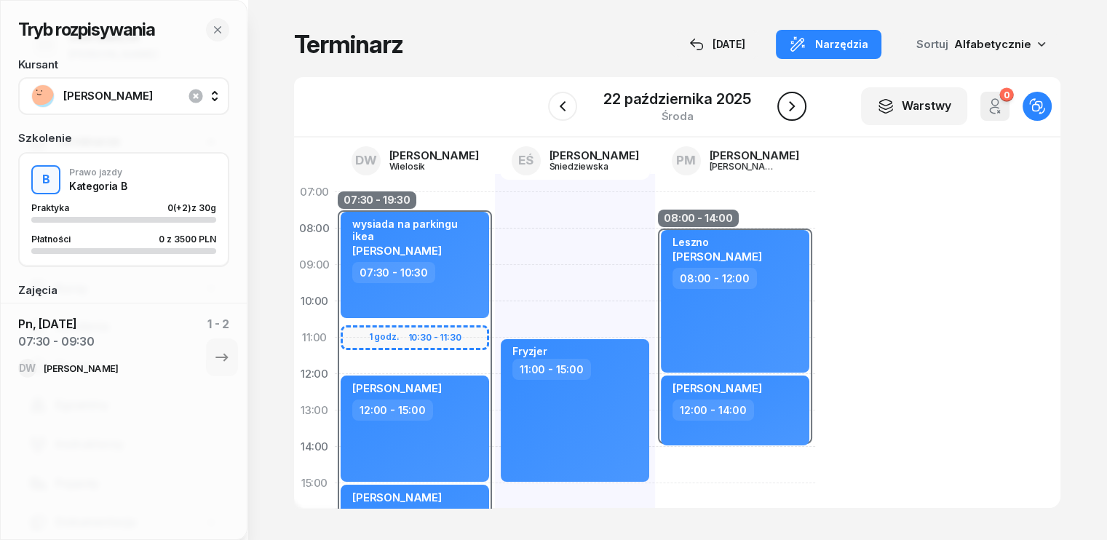
click at [789, 103] on icon "button" at bounding box center [792, 106] width 6 height 10
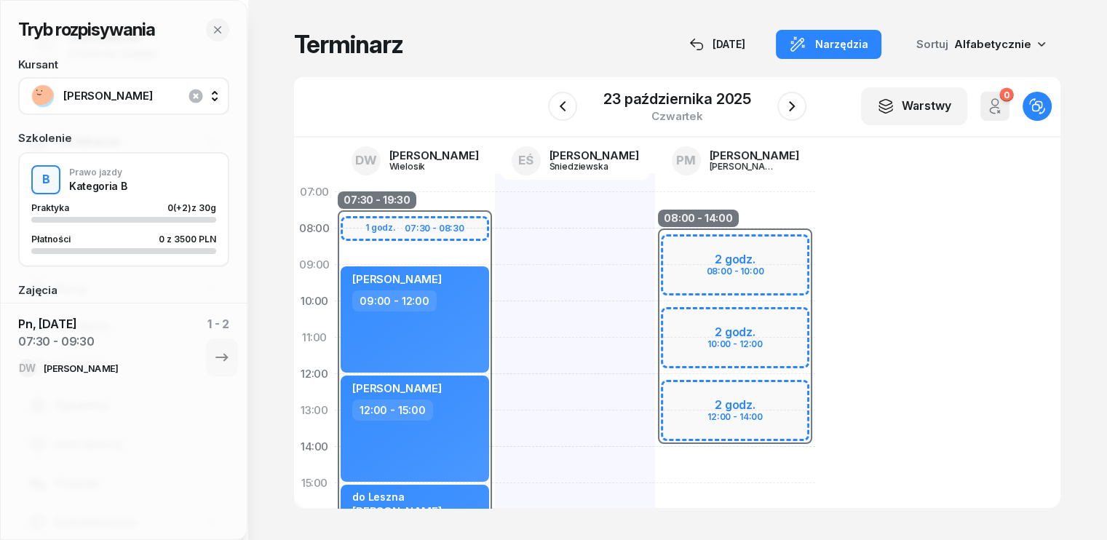
click at [672, 467] on div "08:00 - 14:00 2 godz. 08:00 - 10:00 2 godz. 10:00 - 12:00 2 godz. 12:00 - 14:00" at bounding box center [735, 501] width 160 height 655
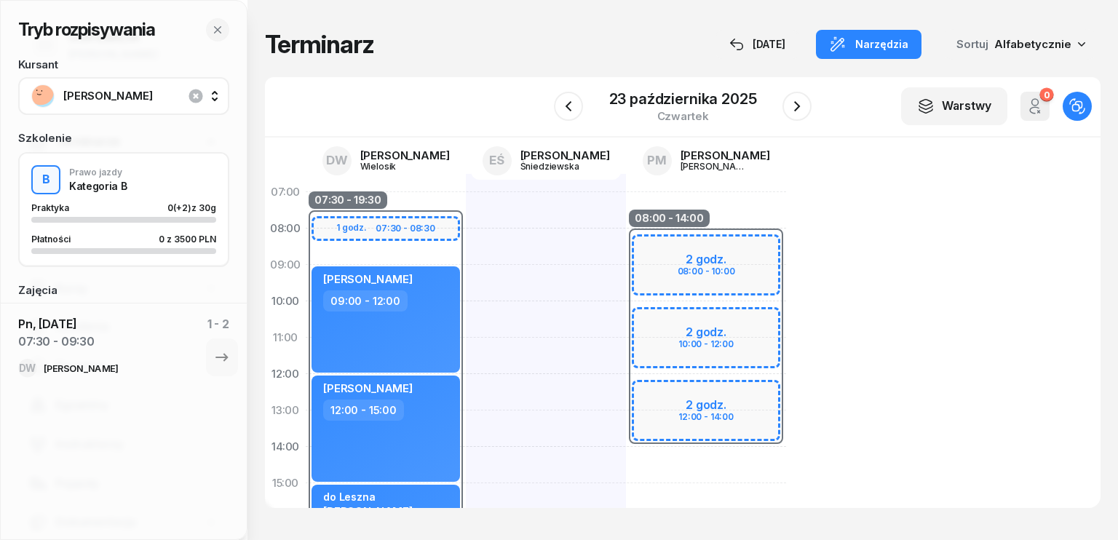
select select "14"
select select "16"
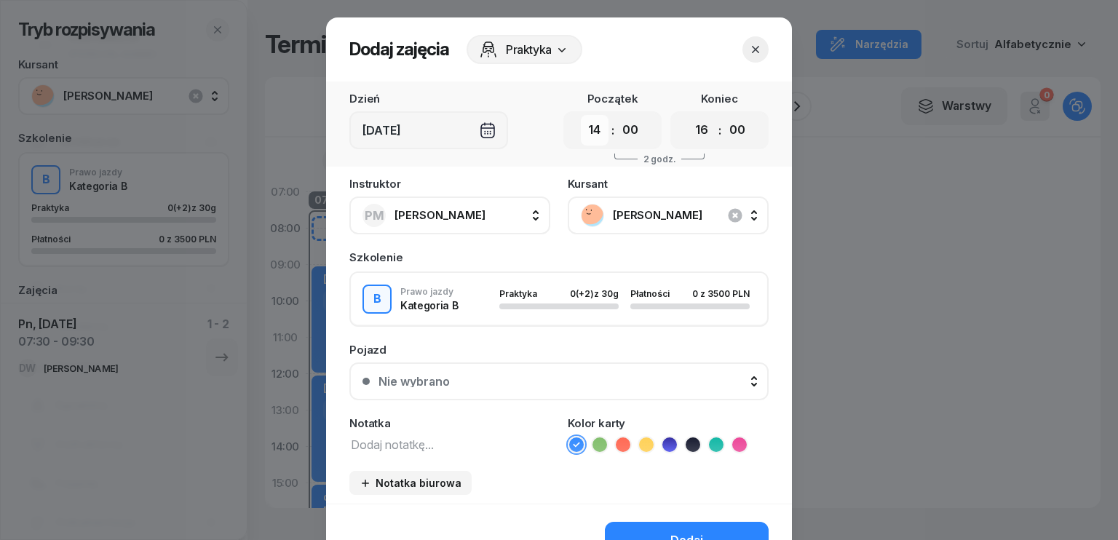
click at [598, 134] on select "00 01 02 03 04 05 06 07 08 09 10 11 12 13 14 15 16 17 18 19 20 21 22 23" at bounding box center [595, 130] width 28 height 31
select select "12"
click at [581, 115] on select "00 01 02 03 04 05 06 07 08 09 10 11 12 13 14 15 16 17 18 19 20 21 22 23" at bounding box center [595, 130] width 28 height 31
click at [701, 138] on select "00 01 02 03 04 05 06 07 08 09 10 11 12 13 14 15 16 17 18 19 20 21 22 23" at bounding box center [702, 130] width 28 height 31
select select "14"
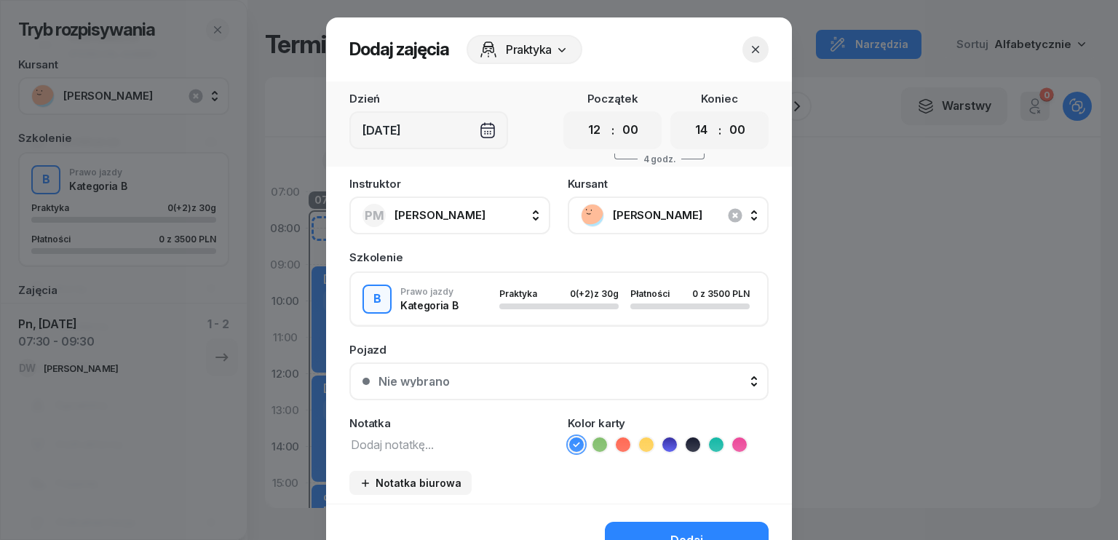
click at [688, 115] on select "00 01 02 03 04 05 06 07 08 09 10 11 12 13 14 15 16 17 18 19 20 21 22 23" at bounding box center [702, 130] width 28 height 31
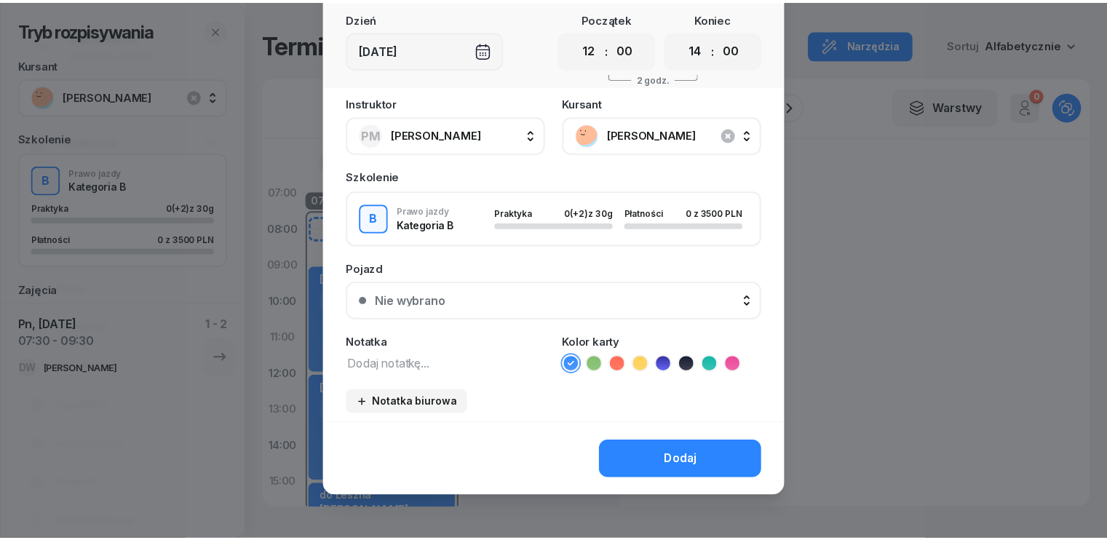
scroll to position [81, 0]
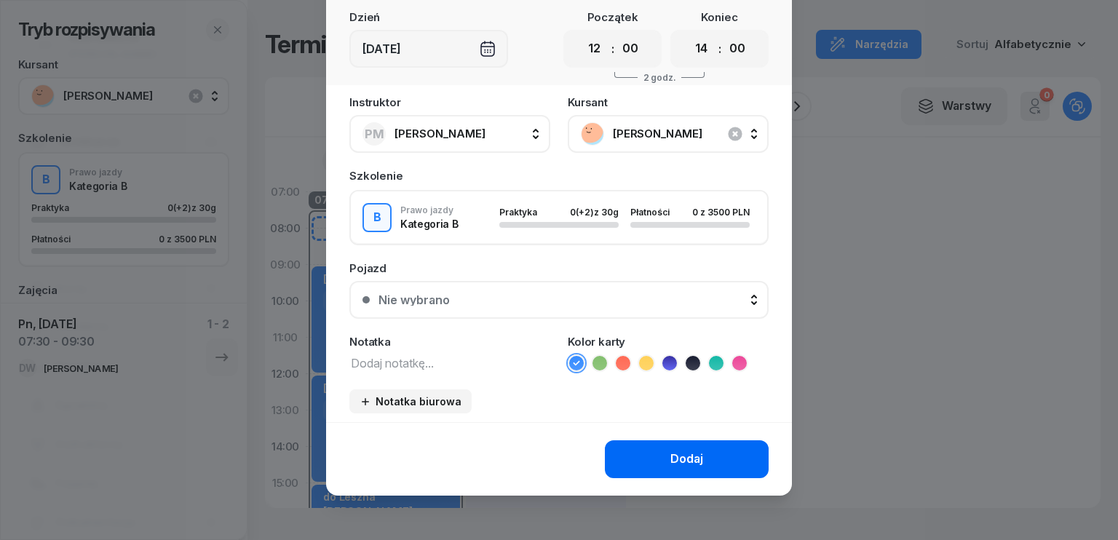
click at [701, 458] on button "Dodaj" at bounding box center [687, 459] width 164 height 38
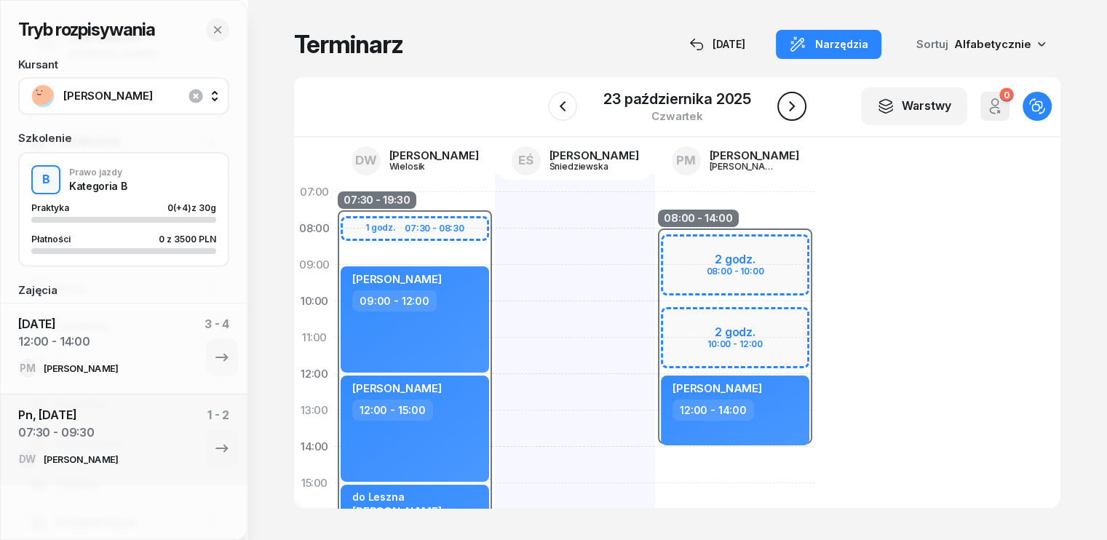
click at [788, 114] on icon "button" at bounding box center [791, 106] width 17 height 17
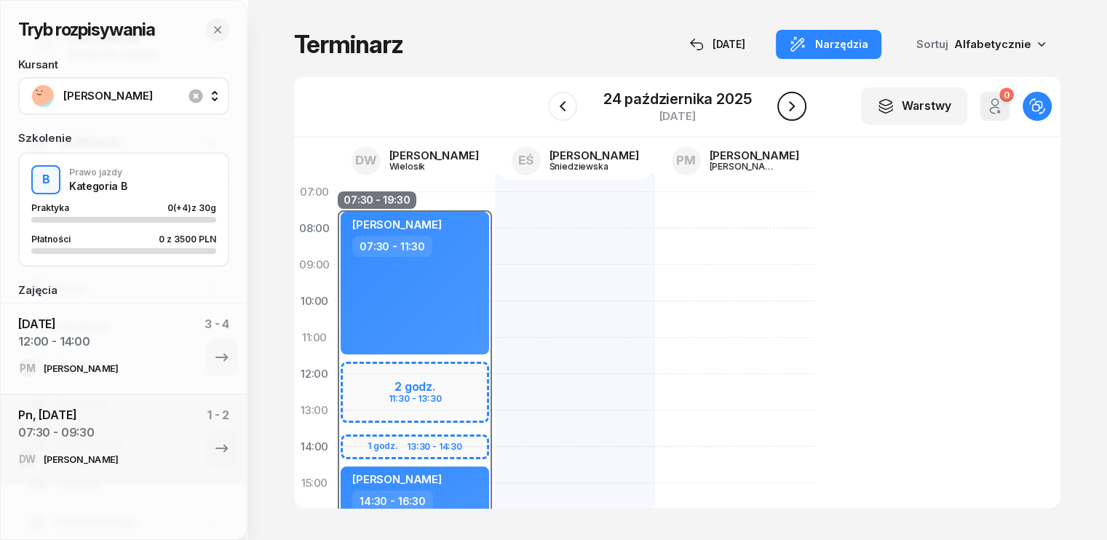
click at [788, 114] on icon "button" at bounding box center [791, 106] width 17 height 17
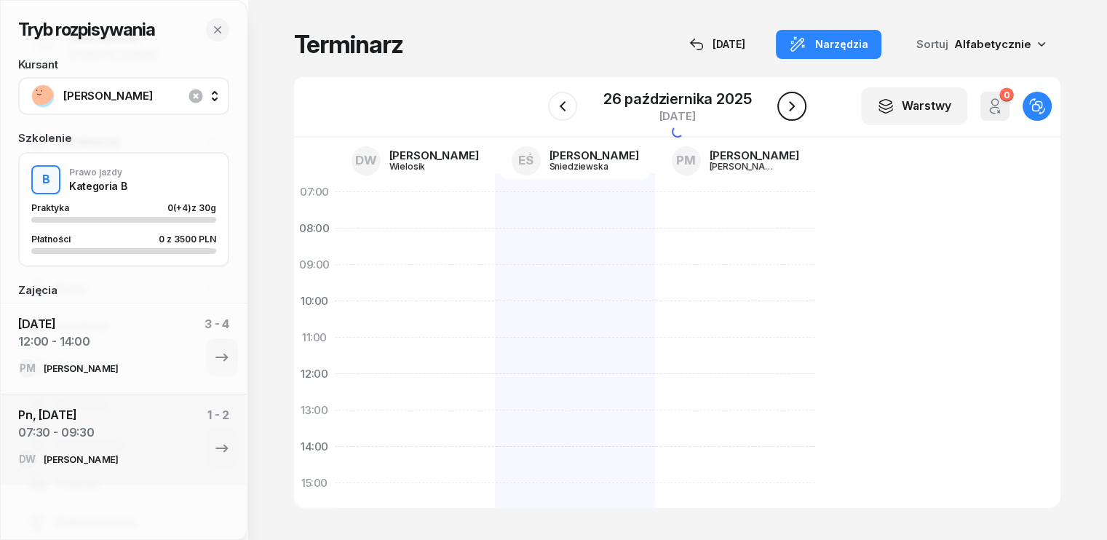
click at [788, 114] on icon "button" at bounding box center [791, 106] width 17 height 17
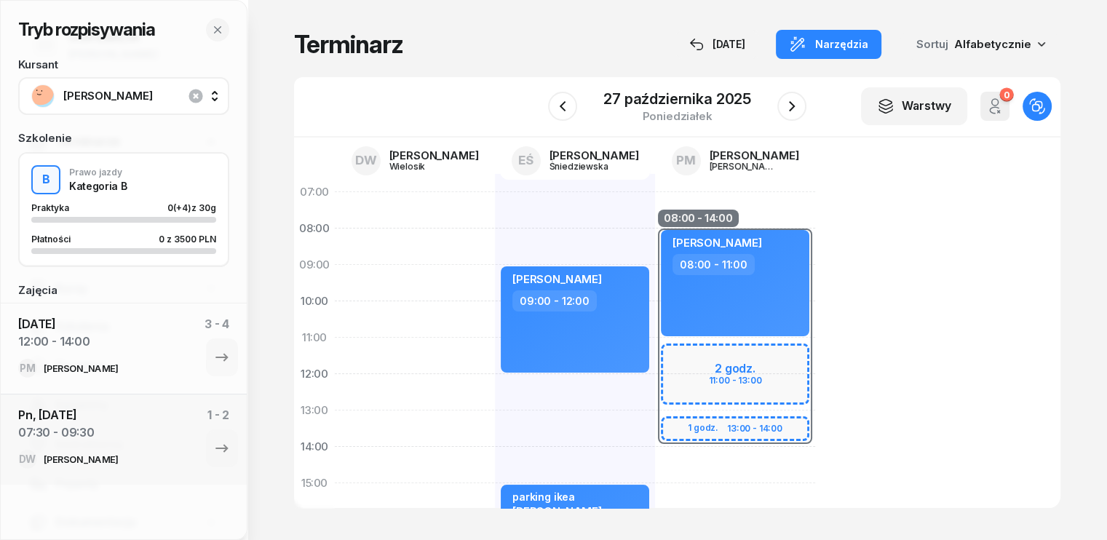
click at [656, 474] on div "08:00 - 14:00 2 godz. 11:00 - 13:00 1 godz. 13:00 - 14:00 [PERSON_NAME] 08:00 -…" at bounding box center [735, 501] width 160 height 655
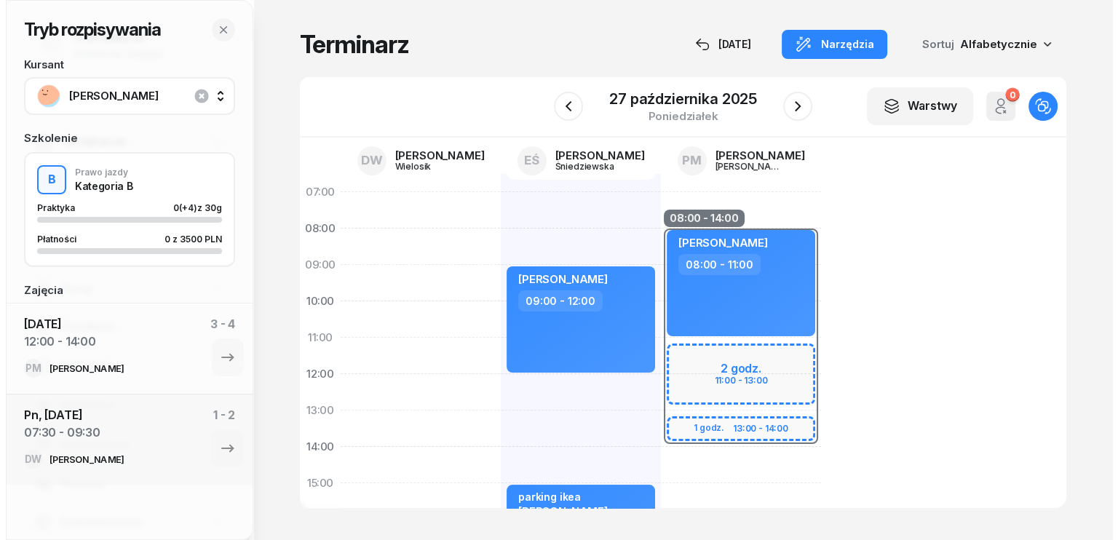
scroll to position [2, 0]
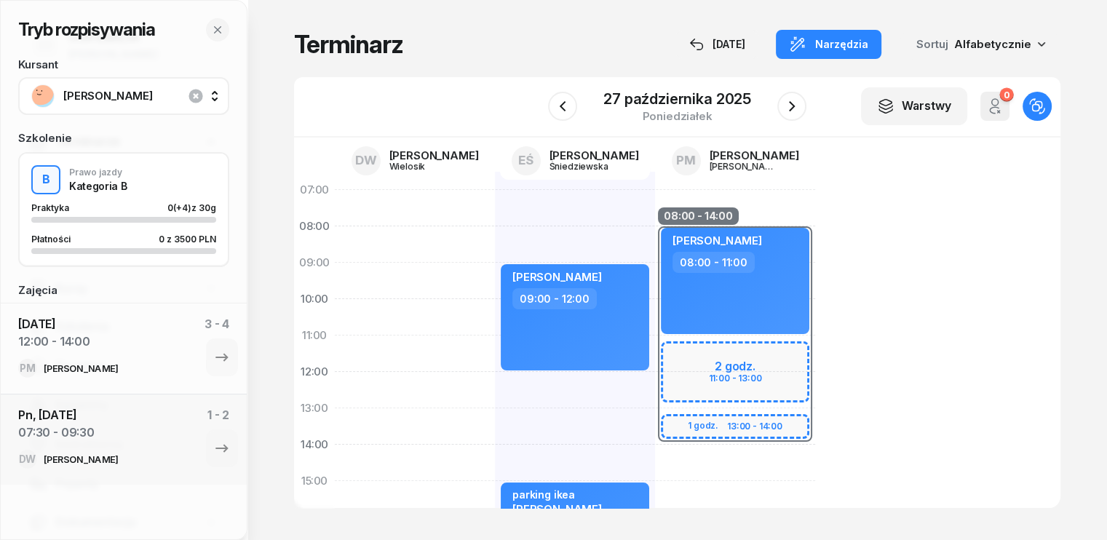
select select "14"
select select "16"
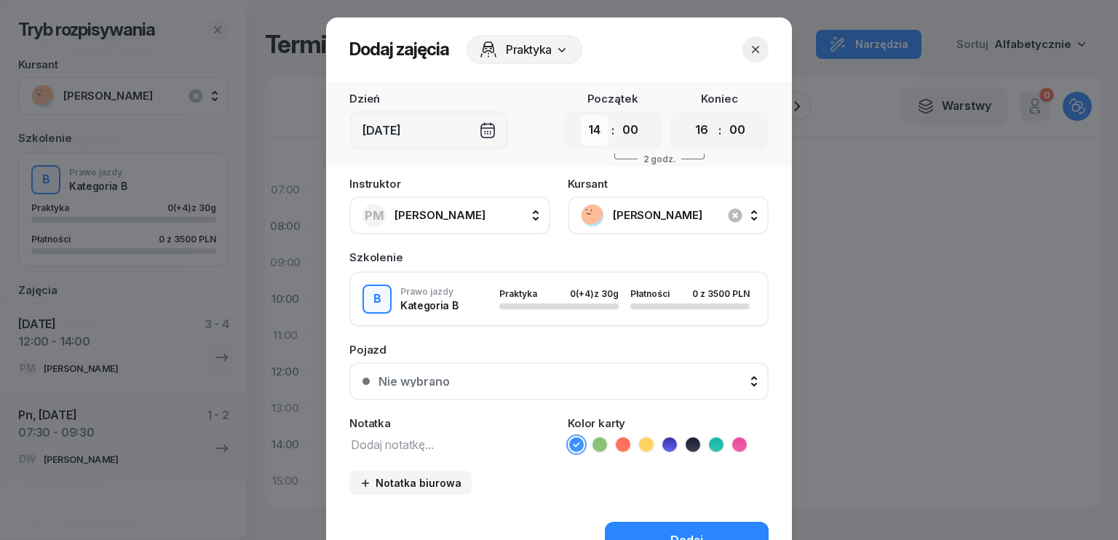
click at [592, 130] on select "00 01 02 03 04 05 06 07 08 09 10 11 12 13 14 15 16 17 18 19 20 21 22 23" at bounding box center [595, 130] width 28 height 31
select select "11"
click at [581, 115] on select "00 01 02 03 04 05 06 07 08 09 10 11 12 13 14 15 16 17 18 19 20 21 22 23" at bounding box center [595, 130] width 28 height 31
click at [701, 133] on select "00 01 02 03 04 05 06 07 08 09 10 11 12 13 14 15 16 17 18 19 20 21 22 23" at bounding box center [702, 130] width 28 height 31
select select "13"
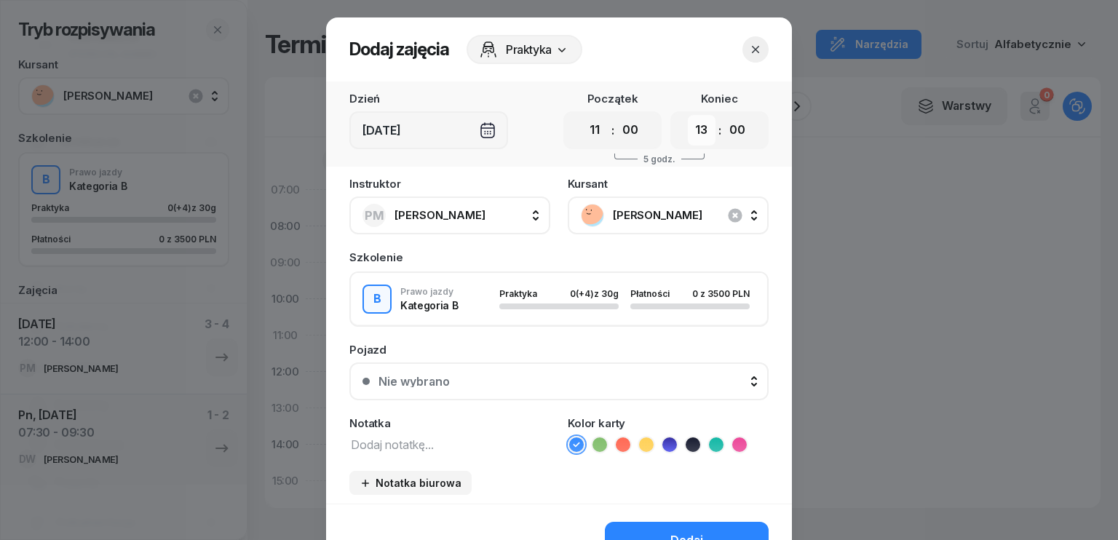
click at [688, 115] on select "00 01 02 03 04 05 06 07 08 09 10 11 12 13 14 15 16 17 18 19 20 21 22 23" at bounding box center [702, 130] width 28 height 31
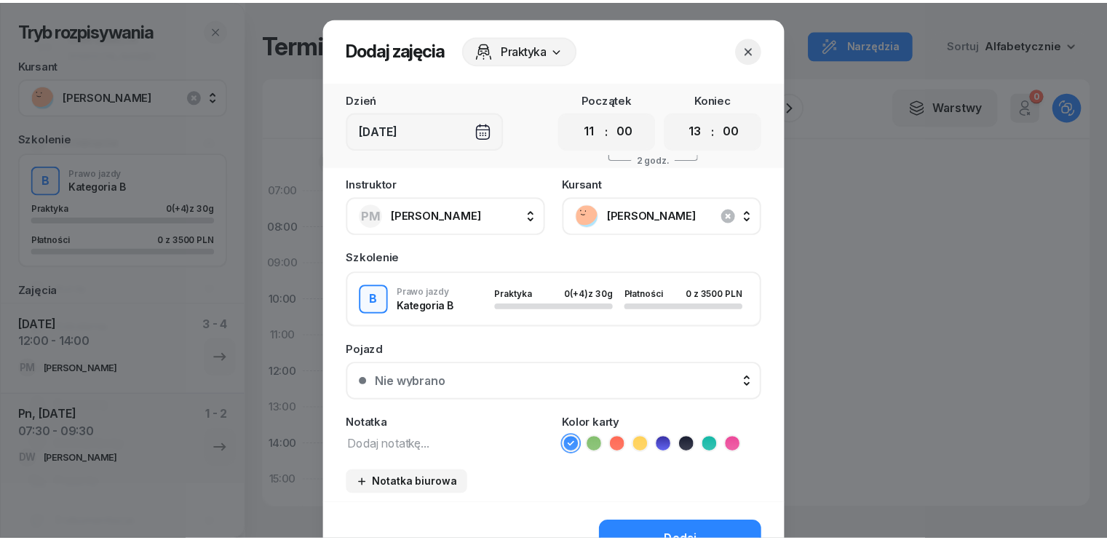
scroll to position [81, 0]
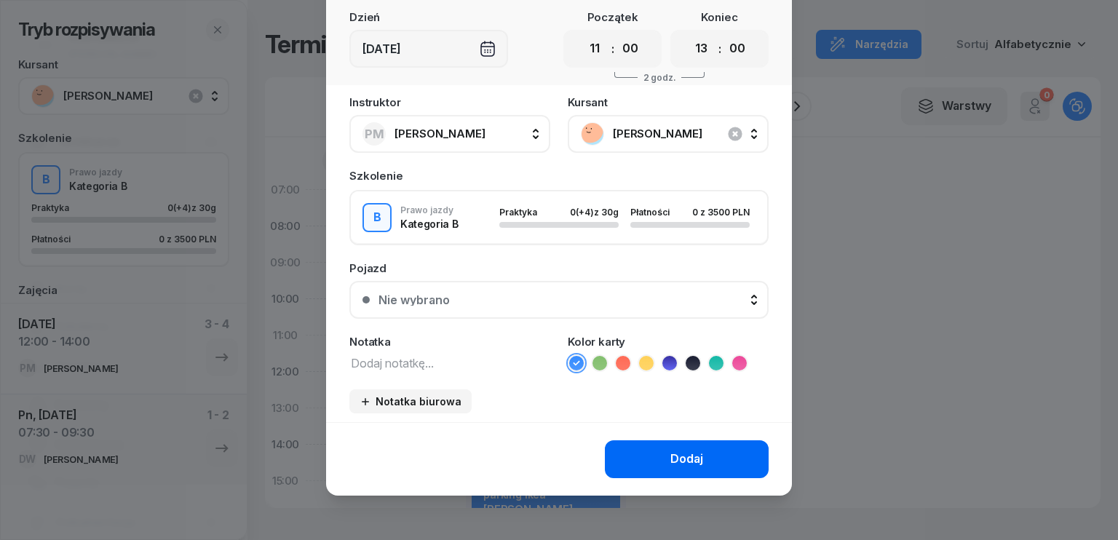
click at [688, 458] on div "Dodaj" at bounding box center [686, 459] width 33 height 19
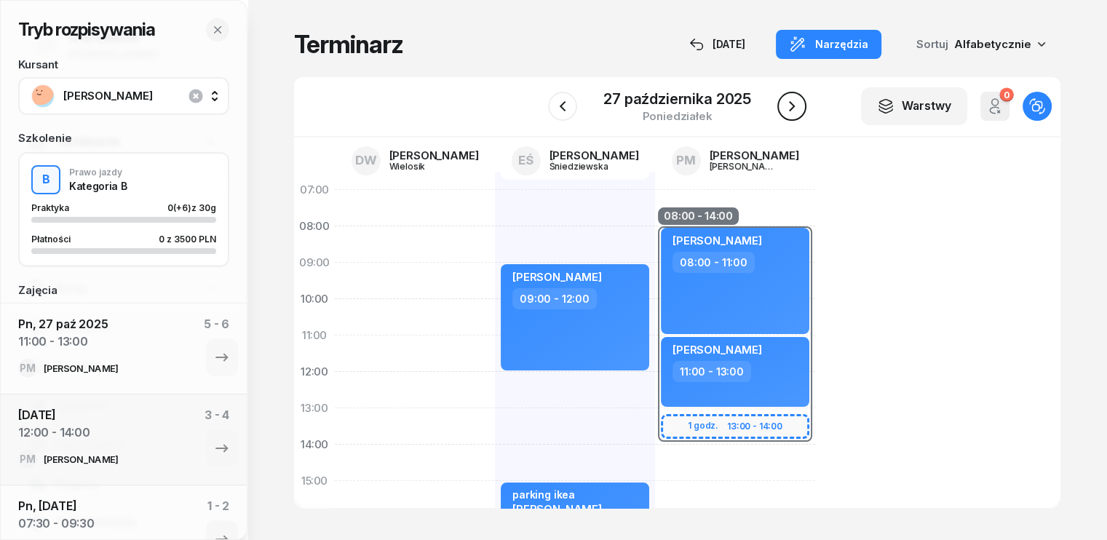
click at [789, 104] on icon "button" at bounding box center [791, 106] width 17 height 17
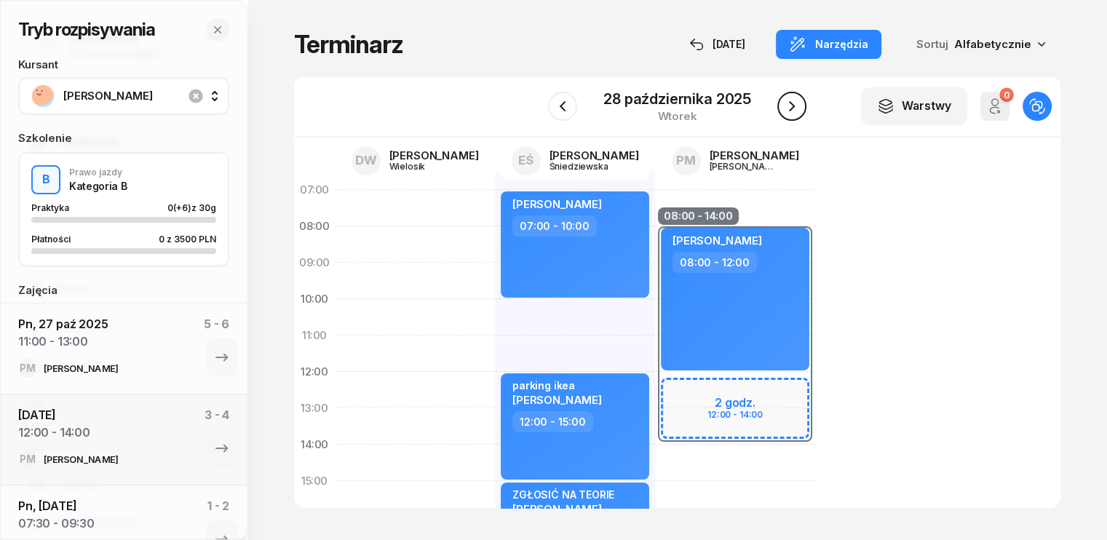
click at [790, 106] on icon "button" at bounding box center [791, 106] width 17 height 17
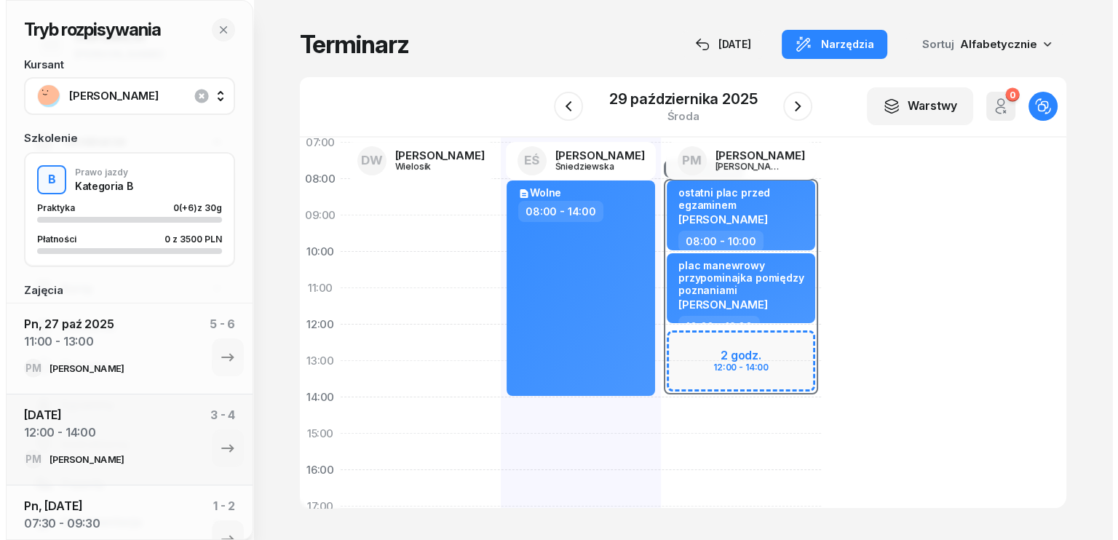
scroll to position [75, 0]
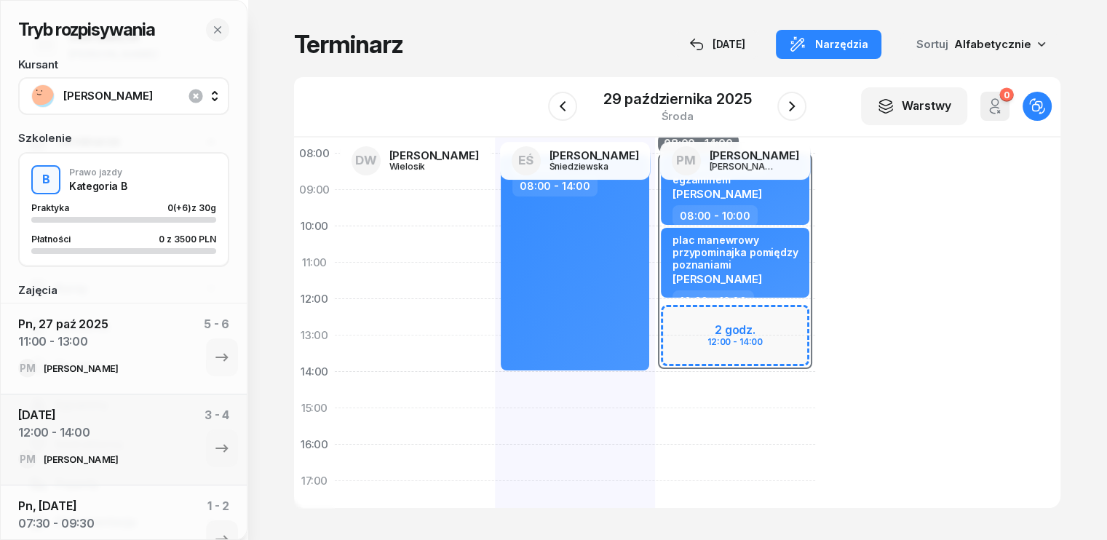
click at [655, 383] on div "08:00 - 14:00 2 godz. 12:00 - 14:00 ostatni plac przed egzaminem [PERSON_NAME] …" at bounding box center [735, 426] width 160 height 655
select select "14"
select select "16"
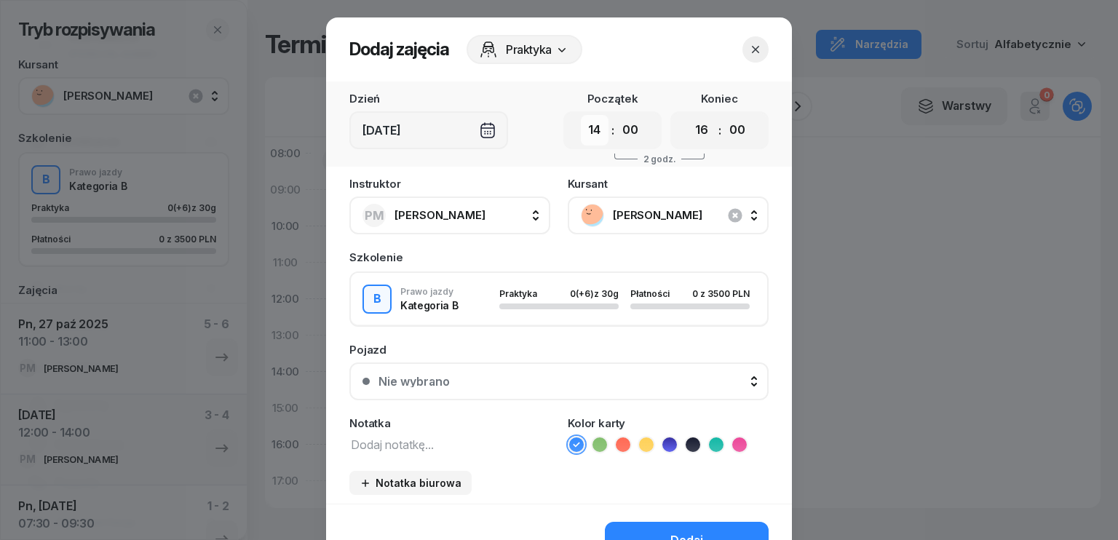
drag, startPoint x: 597, startPoint y: 127, endPoint x: 598, endPoint y: 143, distance: 15.4
click at [597, 127] on select "00 01 02 03 04 05 06 07 08 09 10 11 12 13 14 15 16 17 18 19 20 21 22 23" at bounding box center [595, 130] width 28 height 31
select select "12"
click at [581, 115] on select "00 01 02 03 04 05 06 07 08 09 10 11 12 13 14 15 16 17 18 19 20 21 22 23" at bounding box center [595, 130] width 28 height 31
click at [695, 136] on select "00 01 02 03 04 05 06 07 08 09 10 11 12 13 14 15 16 17 18 19 20 21 22 23" at bounding box center [702, 130] width 28 height 31
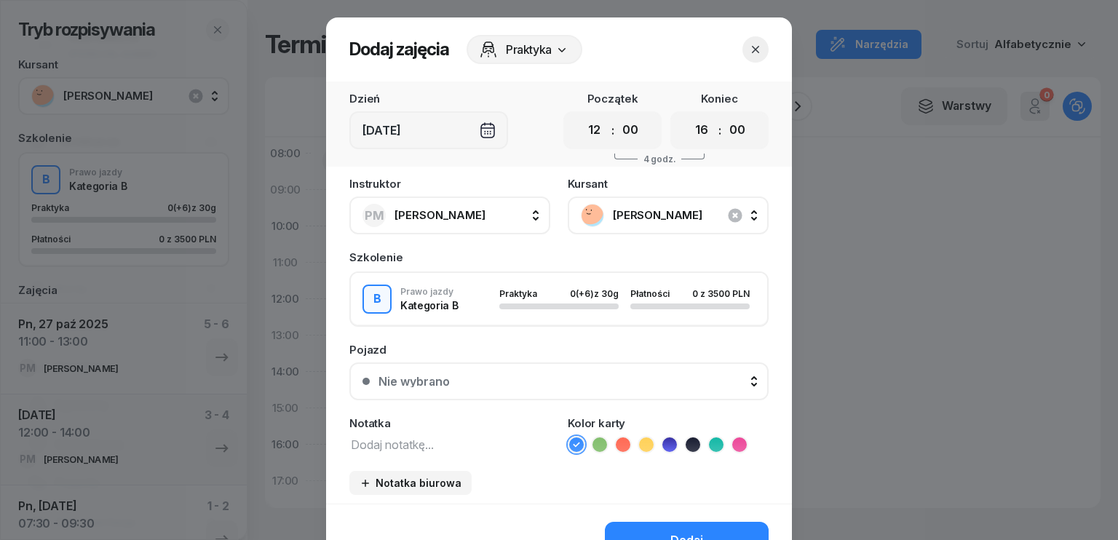
select select "14"
click at [688, 115] on select "00 01 02 03 04 05 06 07 08 09 10 11 12 13 14 15 16 17 18 19 20 21 22 23" at bounding box center [702, 130] width 28 height 31
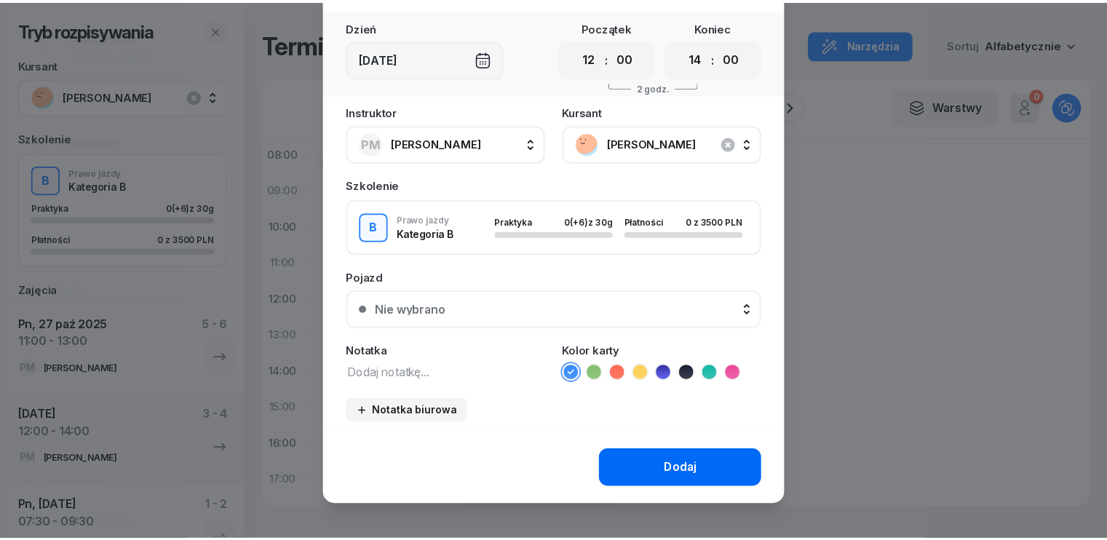
scroll to position [81, 0]
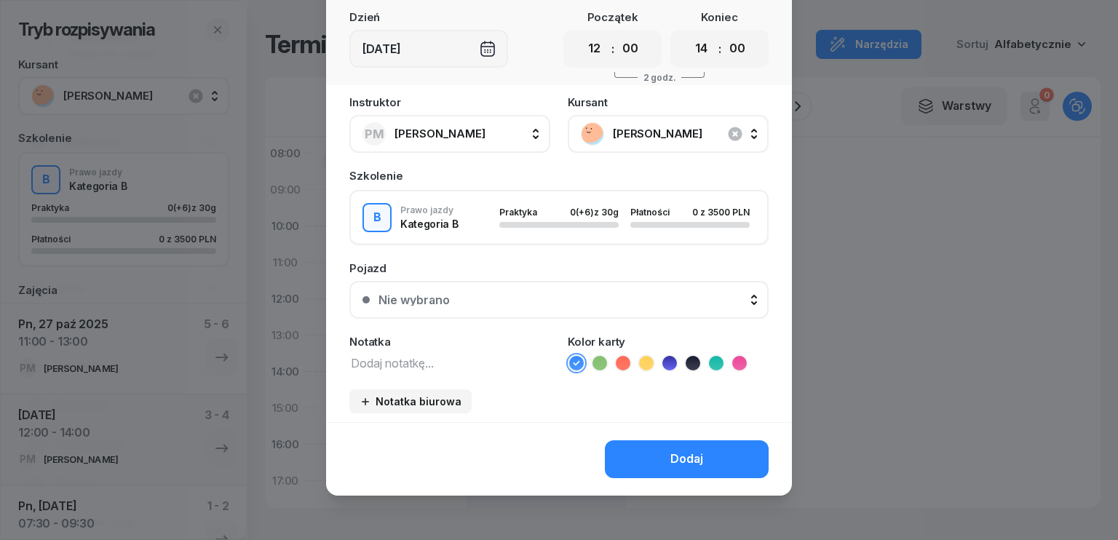
click at [683, 457] on div "Dodaj" at bounding box center [686, 459] width 33 height 19
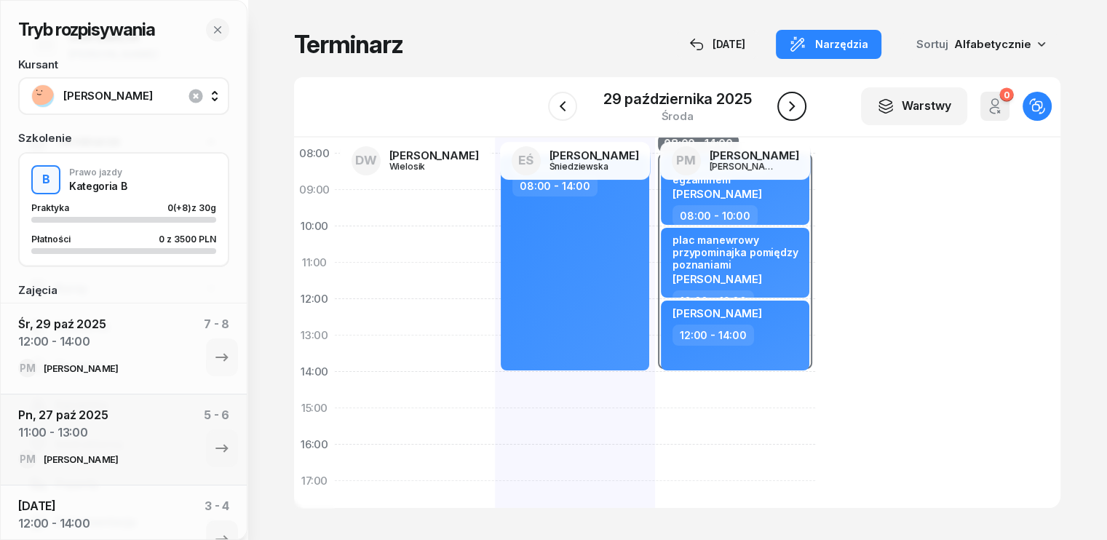
click at [792, 111] on icon "button" at bounding box center [791, 106] width 17 height 17
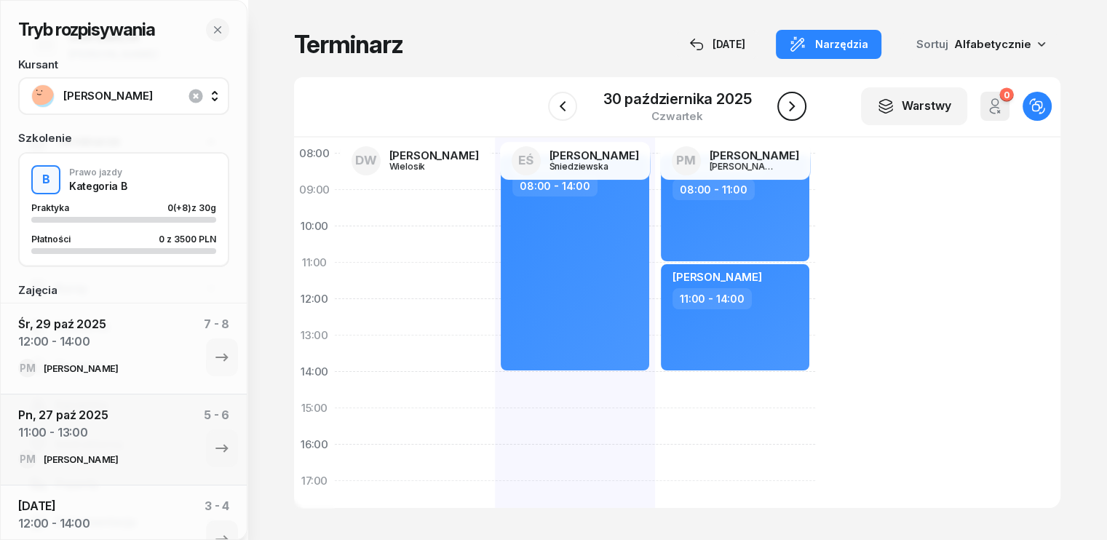
click at [791, 112] on icon "button" at bounding box center [791, 106] width 17 height 17
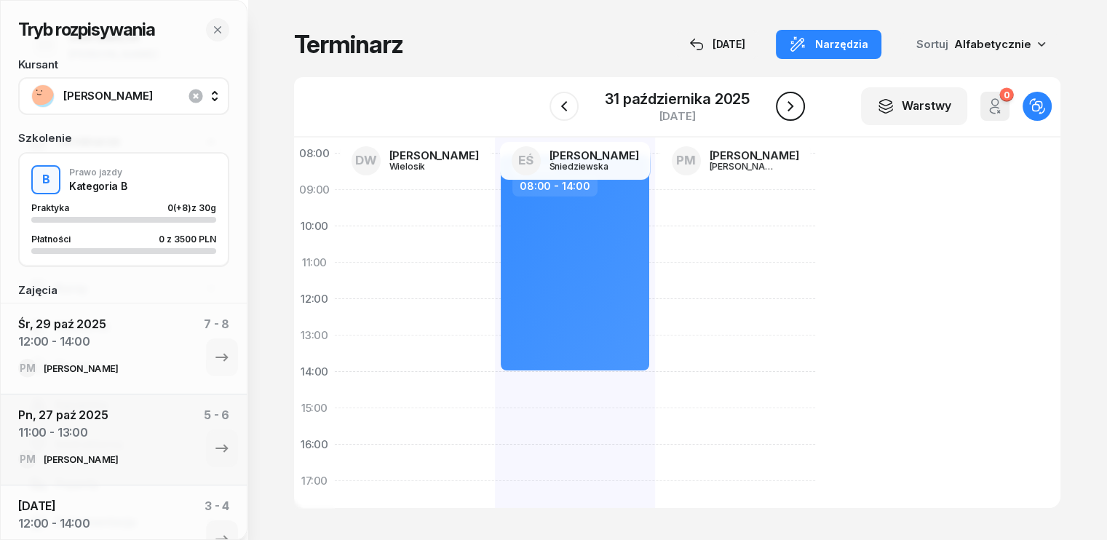
click at [791, 112] on icon "button" at bounding box center [790, 106] width 17 height 17
click at [791, 112] on div "W Wybierz DW [PERSON_NAME] EŚ [PERSON_NAME] PM [PERSON_NAME] [DATE] Warstwy 0 O…" at bounding box center [677, 107] width 766 height 60
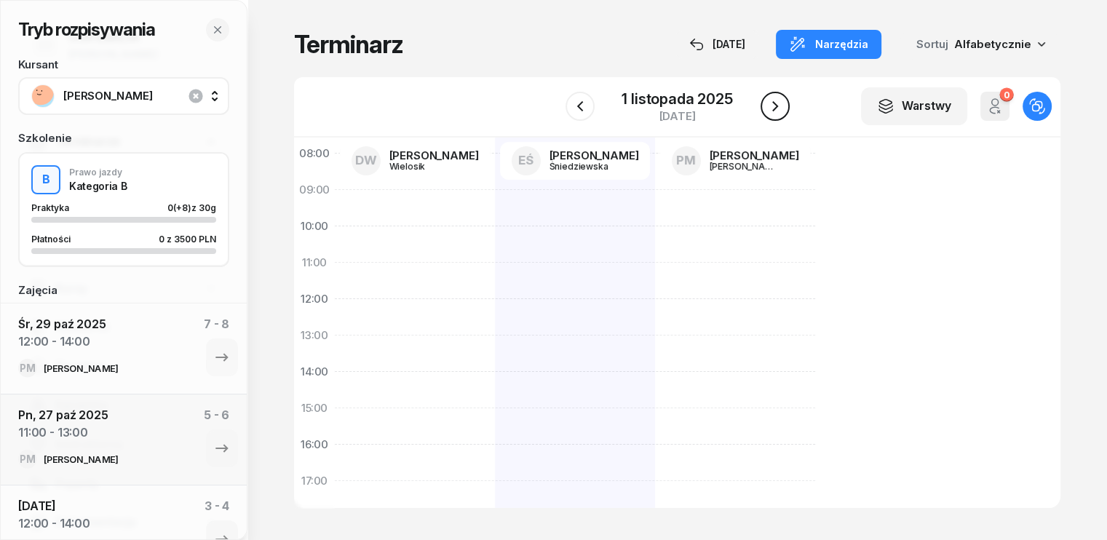
click at [776, 102] on icon "button" at bounding box center [774, 106] width 17 height 17
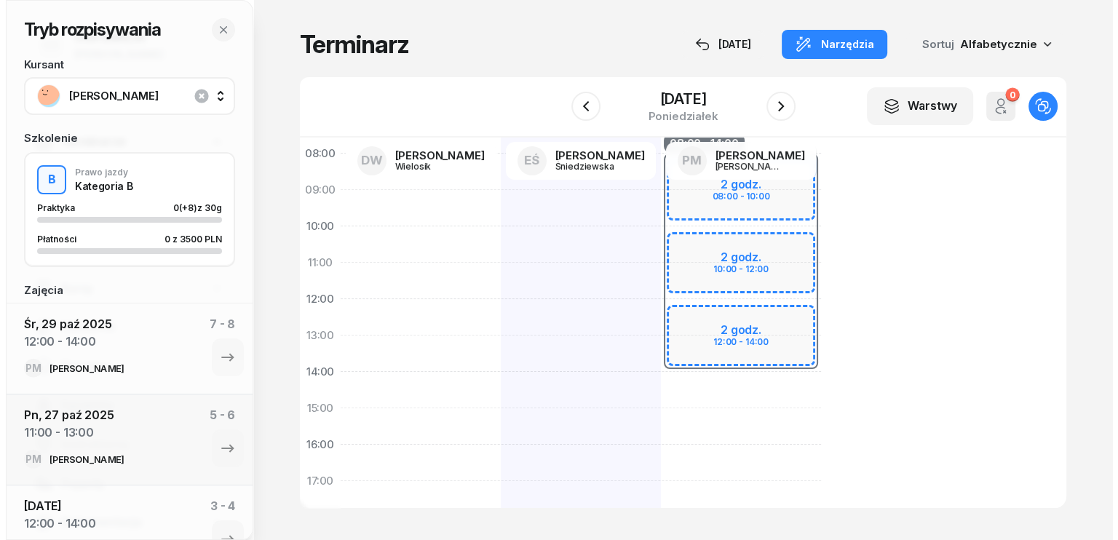
scroll to position [2, 0]
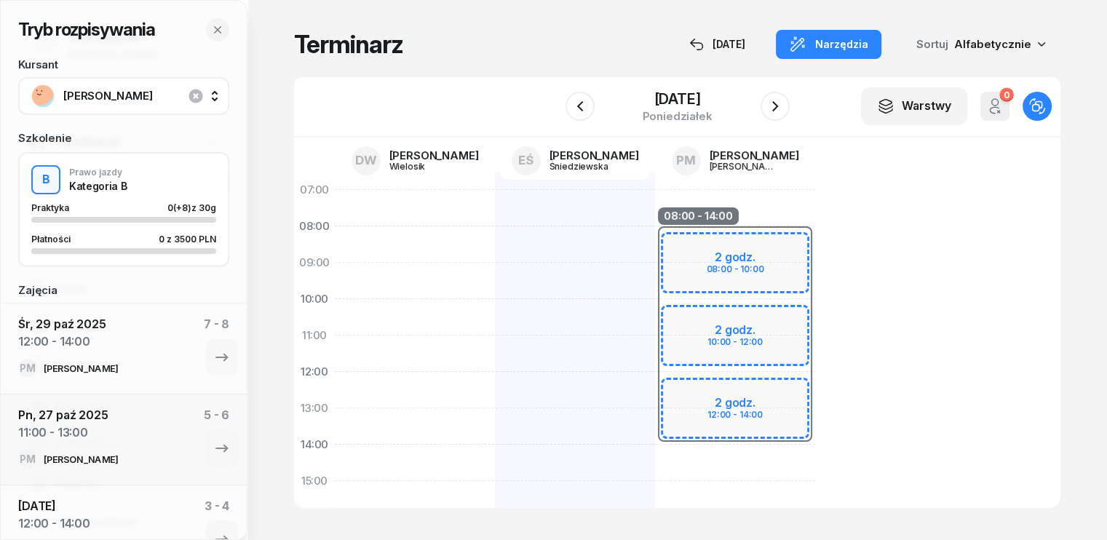
click at [661, 453] on div "08:00 - 14:00 2 godz. 08:00 - 10:00 2 godz. 10:00 - 12:00 2 godz. 12:00 - 14:00" at bounding box center [735, 499] width 160 height 655
select select "14"
select select "16"
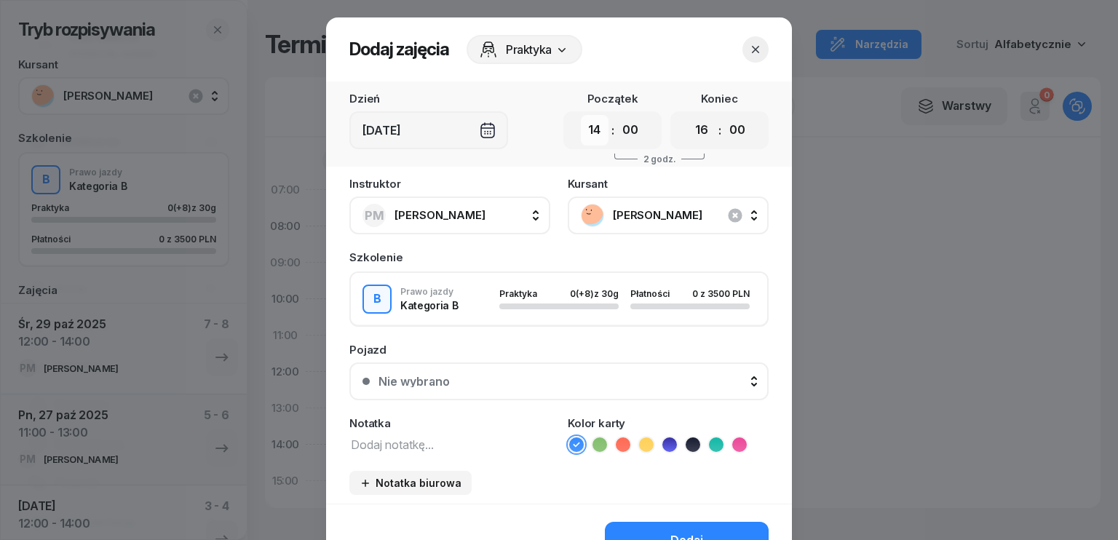
click at [583, 129] on select "00 01 02 03 04 05 06 07 08 09 10 11 12 13 14 15 16 17 18 19 20 21 22 23" at bounding box center [595, 130] width 28 height 31
select select "08"
click at [581, 115] on select "00 01 02 03 04 05 06 07 08 09 10 11 12 13 14 15 16 17 18 19 20 21 22 23" at bounding box center [595, 130] width 28 height 31
click at [692, 133] on select "00 01 02 03 04 05 06 07 08 09 10 11 12 13 14 15 16 17 18 19 20 21 22 23" at bounding box center [702, 130] width 28 height 31
select select "11"
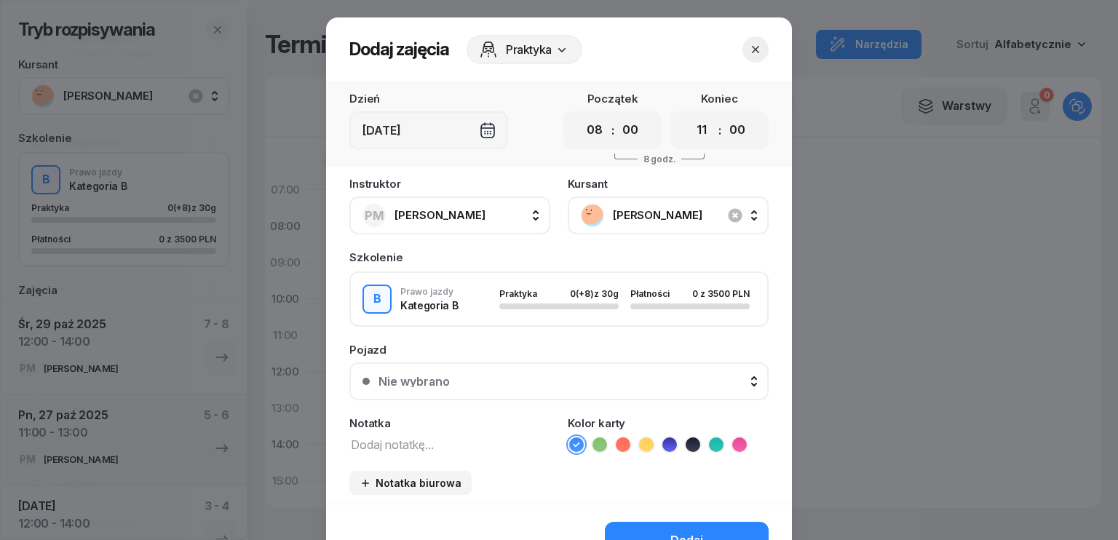
click at [688, 115] on select "00 01 02 03 04 05 06 07 08 09 10 11 12 13 14 15 16 17 18 19 20 21 22 23" at bounding box center [702, 130] width 28 height 31
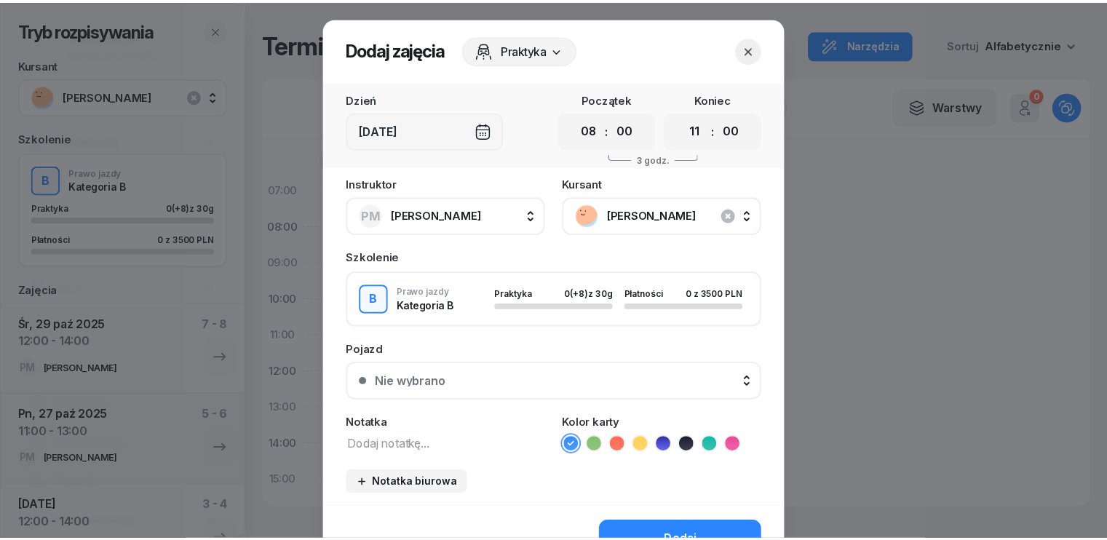
scroll to position [81, 0]
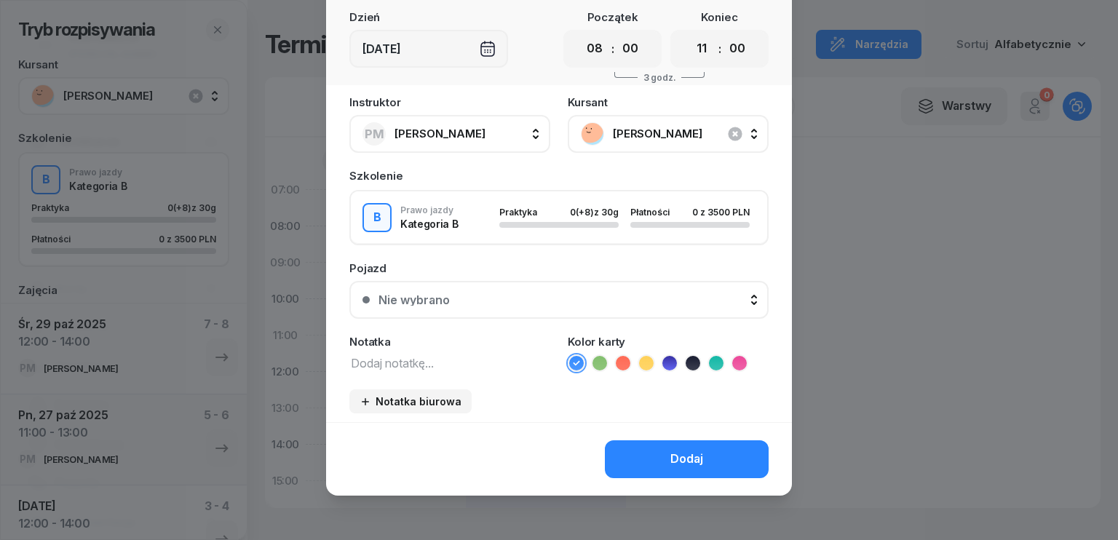
click at [701, 456] on button "Dodaj" at bounding box center [687, 459] width 164 height 38
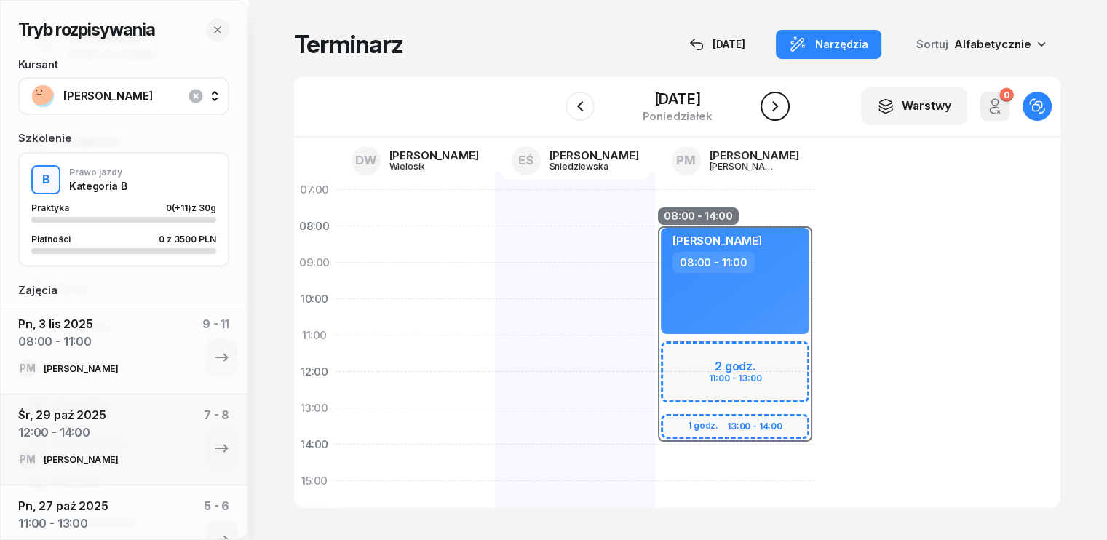
click at [779, 104] on icon "button" at bounding box center [774, 106] width 17 height 17
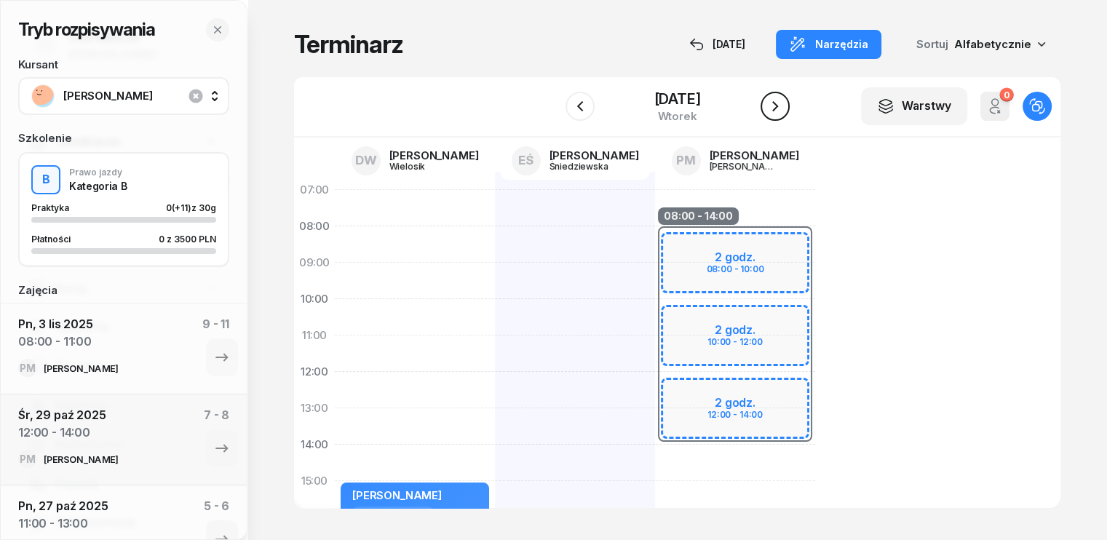
click at [779, 104] on icon "button" at bounding box center [774, 106] width 17 height 17
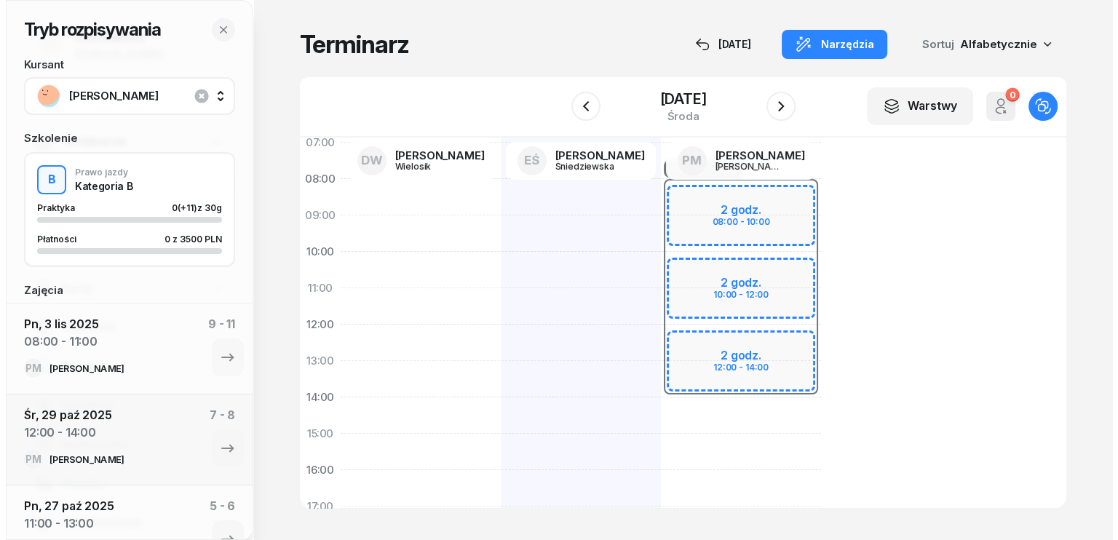
scroll to position [75, 0]
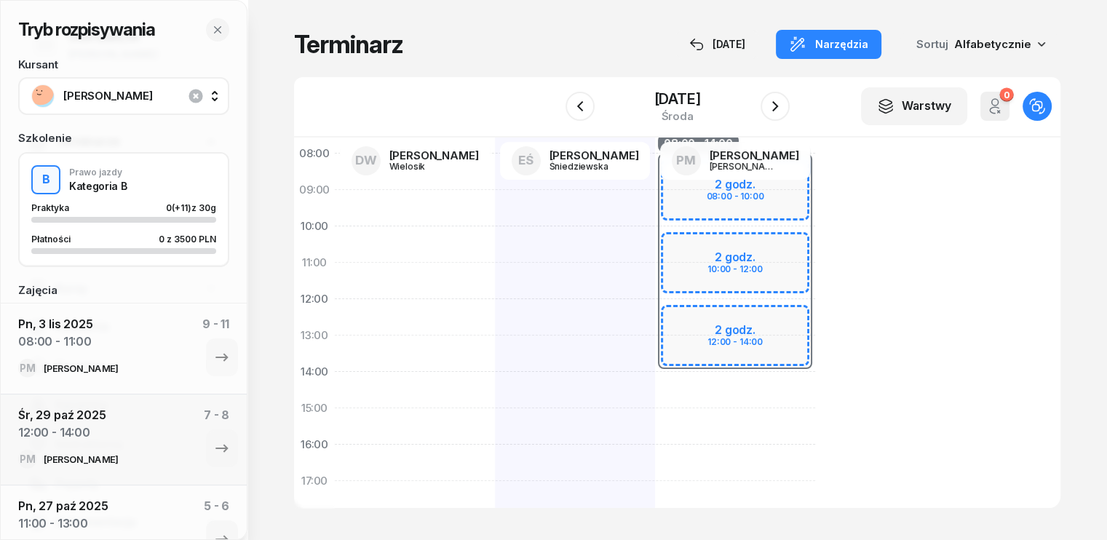
click at [658, 383] on div "08:00 - 14:00 2 godz. 08:00 - 10:00 2 godz. 10:00 - 12:00 2 godz. 12:00 - 14:00" at bounding box center [735, 426] width 160 height 655
select select "14"
select select "16"
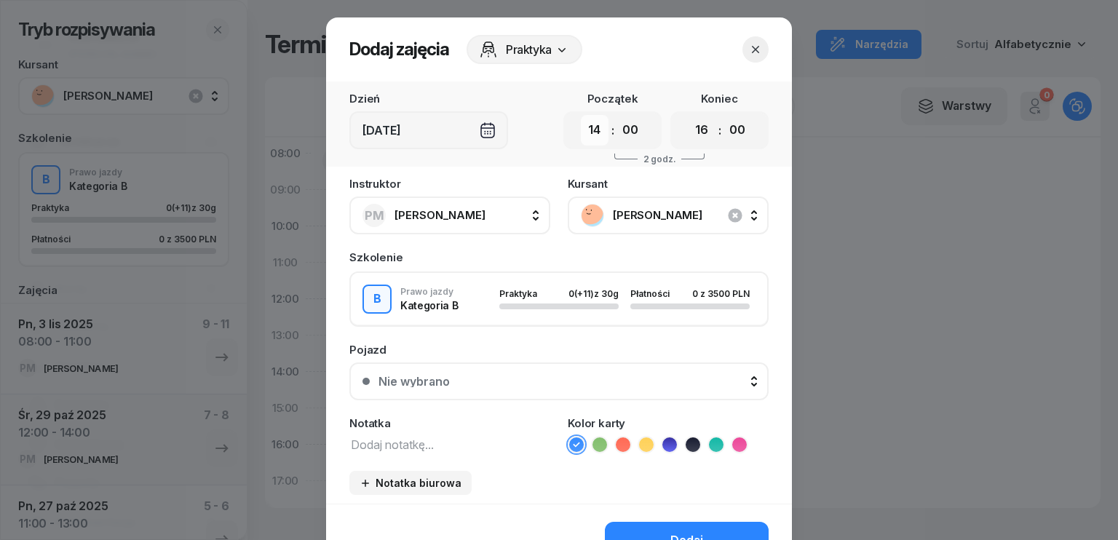
click at [595, 132] on select "00 01 02 03 04 05 06 07 08 09 10 11 12 13 14 15 16 17 18 19 20 21 22 23" at bounding box center [595, 130] width 28 height 31
select select "08"
click at [581, 115] on select "00 01 02 03 04 05 06 07 08 09 10 11 12 13 14 15 16 17 18 19 20 21 22 23" at bounding box center [595, 130] width 28 height 31
click at [698, 133] on select "00 01 02 03 04 05 06 07 08 09 10 11 12 13 14 15 16 17 18 19 20 21 22 23" at bounding box center [702, 130] width 28 height 31
select select "11"
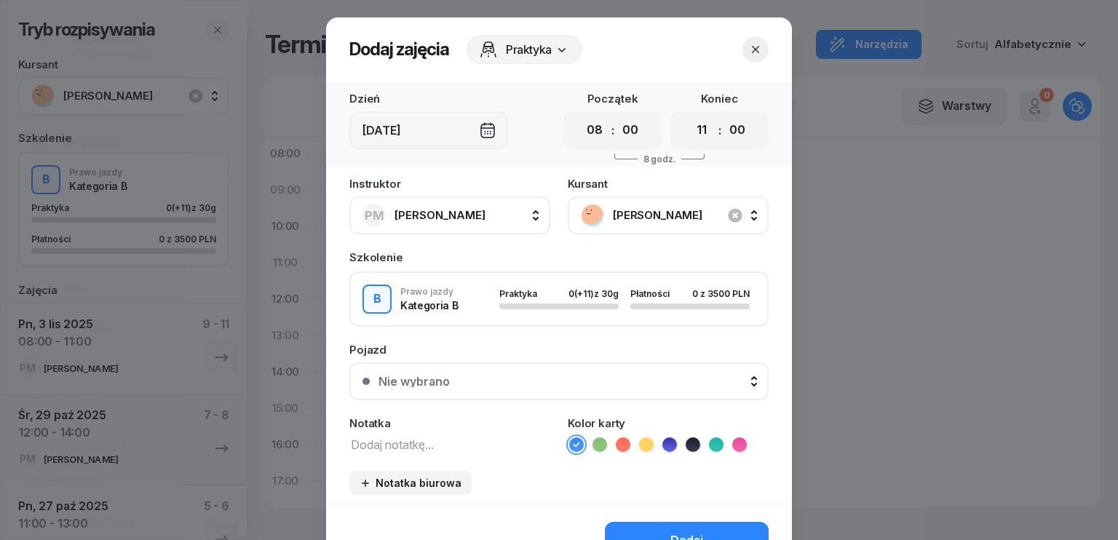
click at [688, 115] on select "00 01 02 03 04 05 06 07 08 09 10 11 12 13 14 15 16 17 18 19 20 21 22 23" at bounding box center [702, 130] width 28 height 31
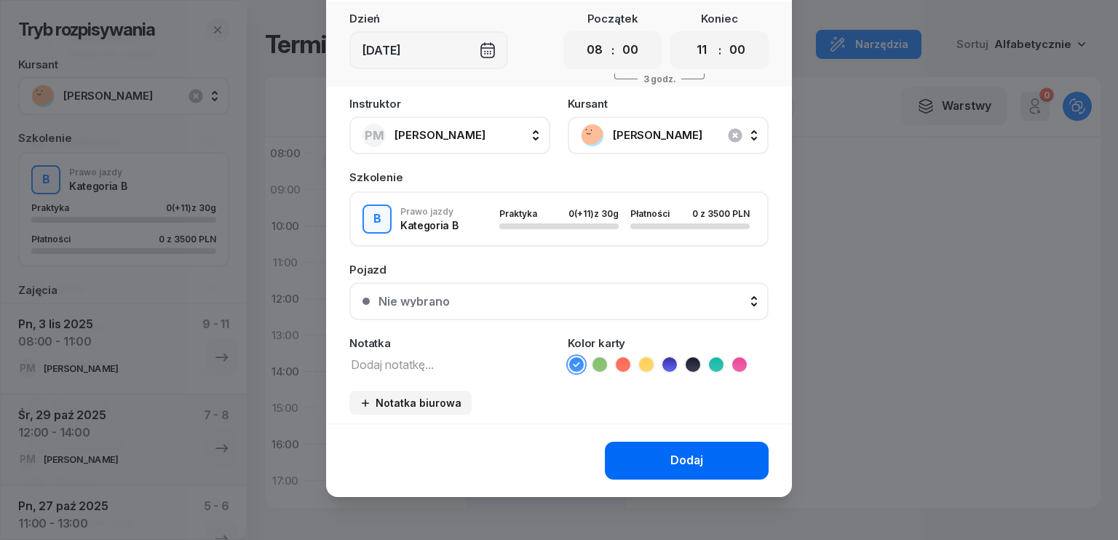
scroll to position [81, 0]
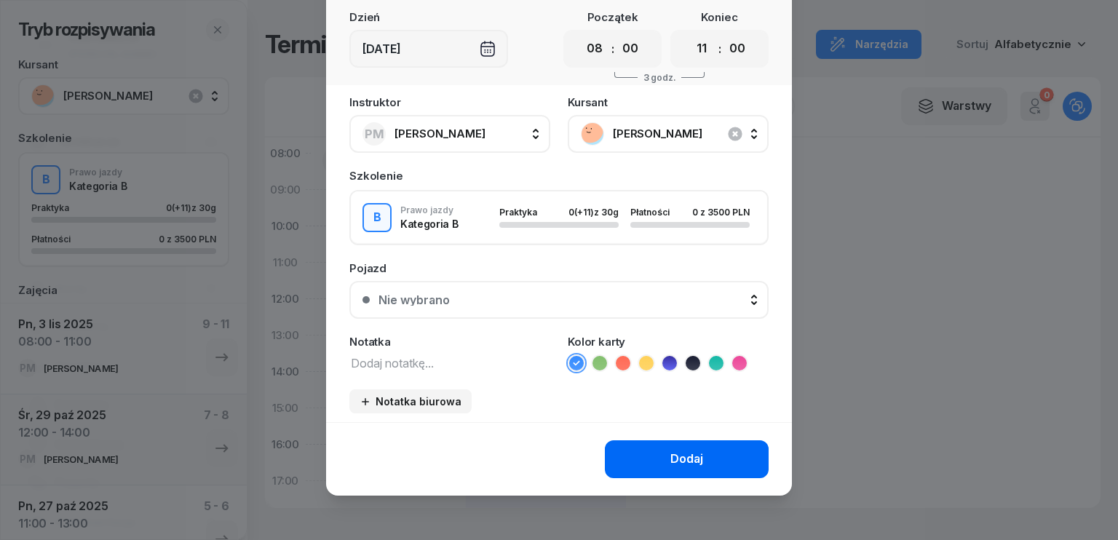
click at [678, 462] on div "Dodaj" at bounding box center [686, 459] width 33 height 19
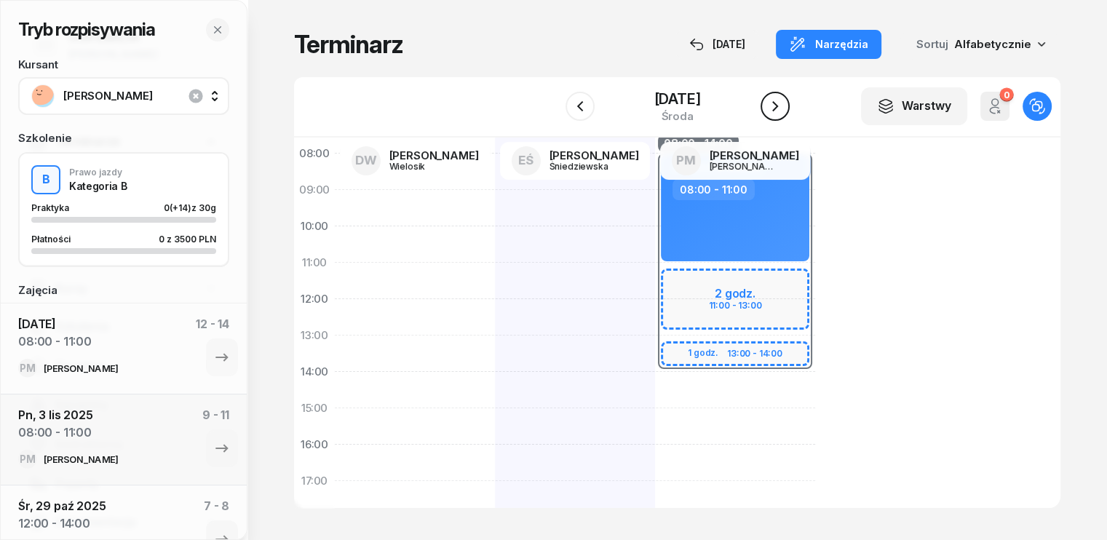
click at [777, 106] on icon "button" at bounding box center [774, 106] width 17 height 17
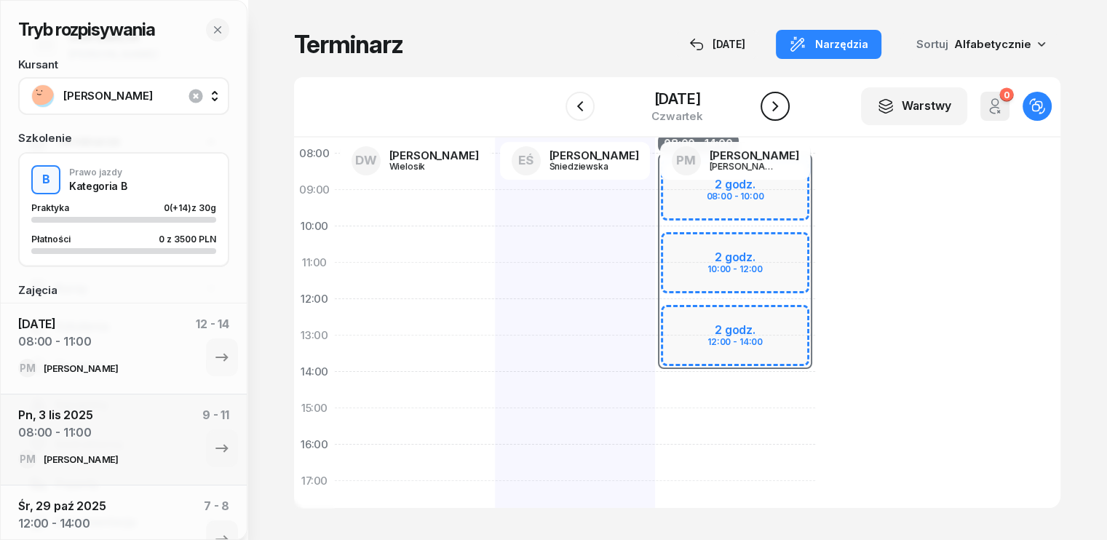
click at [777, 106] on icon "button" at bounding box center [774, 106] width 17 height 17
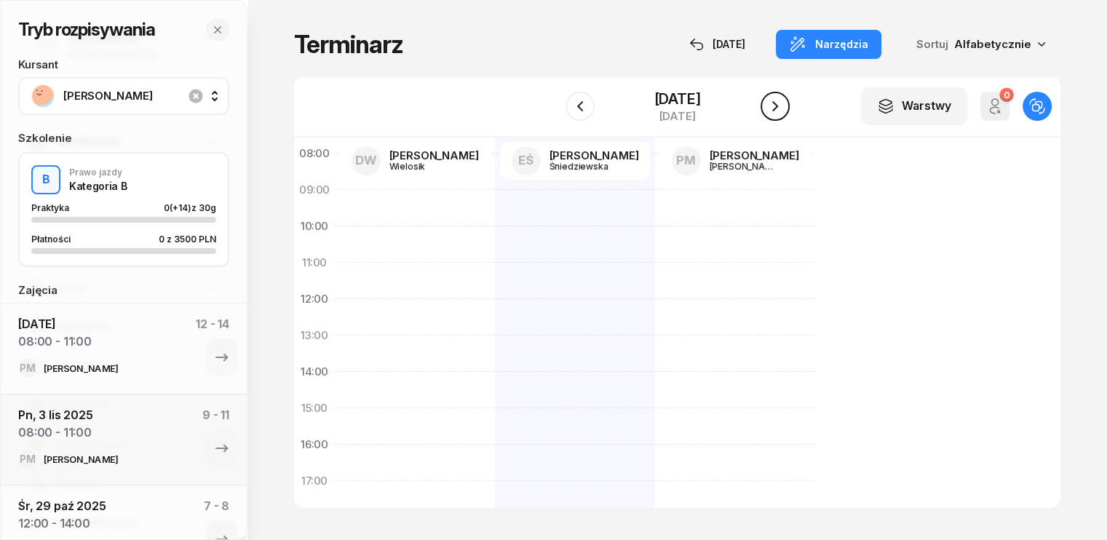
click at [777, 106] on icon "button" at bounding box center [774, 106] width 17 height 17
click at [777, 106] on icon "button" at bounding box center [775, 106] width 6 height 10
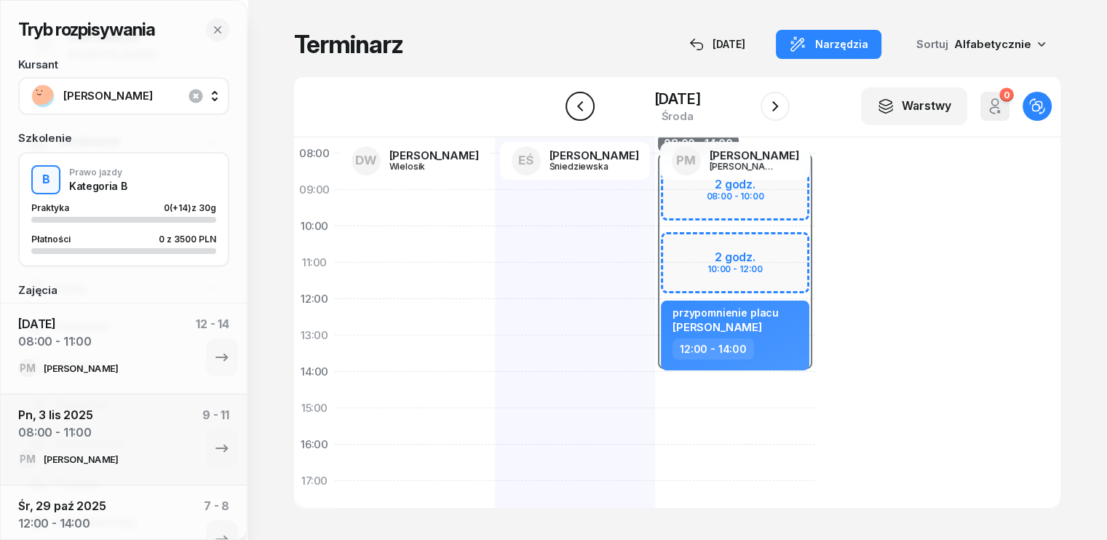
click at [584, 107] on icon "button" at bounding box center [579, 106] width 17 height 17
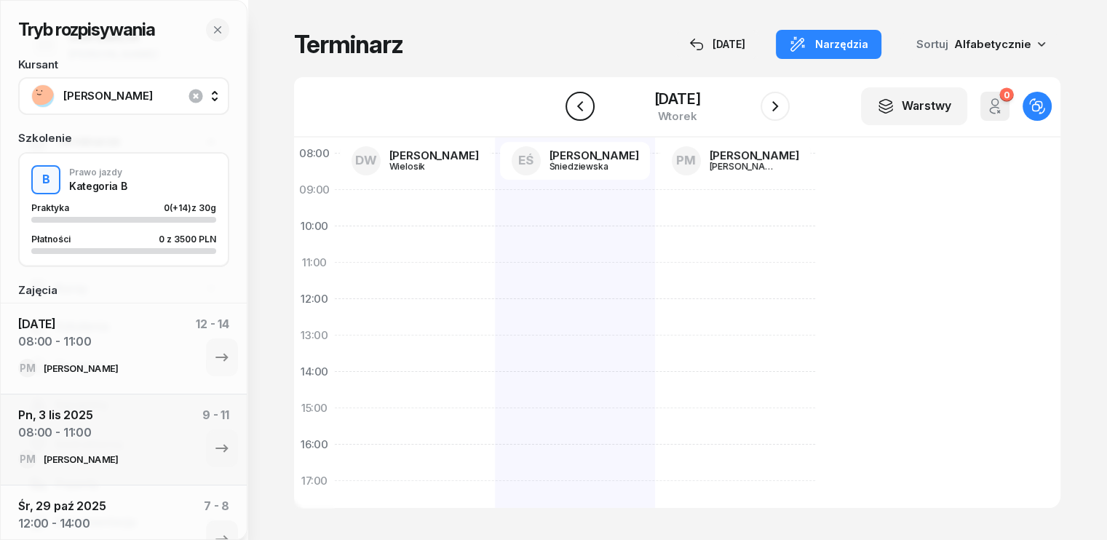
click at [587, 110] on icon "button" at bounding box center [579, 106] width 17 height 17
click at [782, 103] on icon "button" at bounding box center [774, 106] width 17 height 17
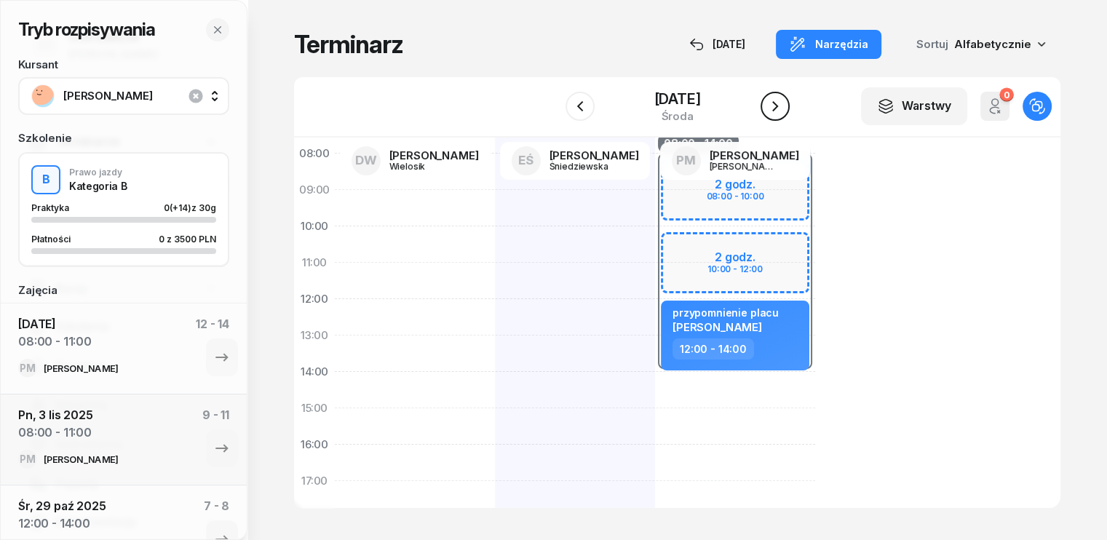
click at [778, 110] on icon "button" at bounding box center [774, 106] width 17 height 17
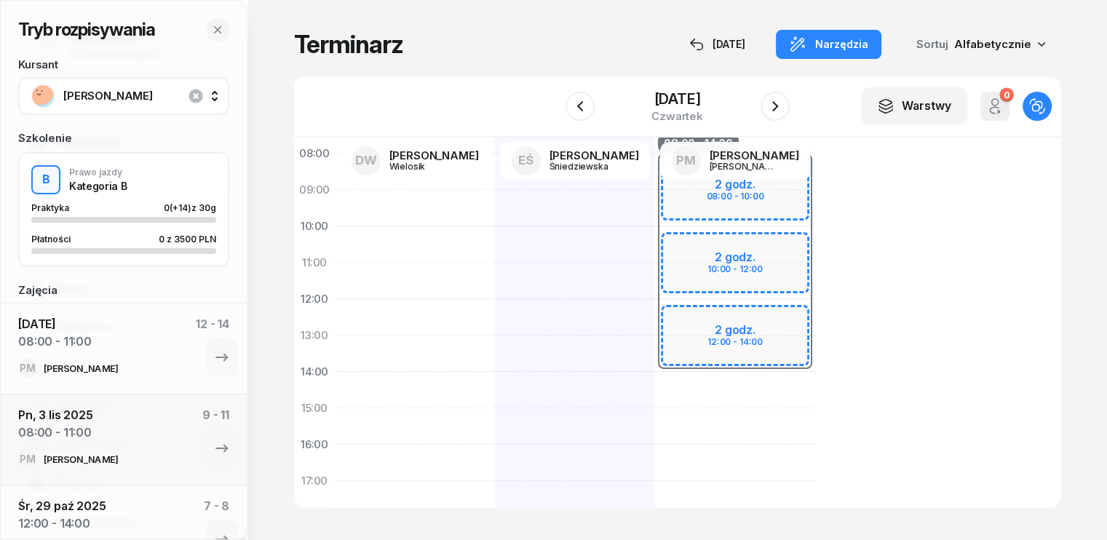
click at [655, 383] on div "08:00 - 14:00 2 godz. 08:00 - 10:00 2 godz. 10:00 - 12:00 2 godz. 12:00 - 14:00" at bounding box center [735, 426] width 160 height 655
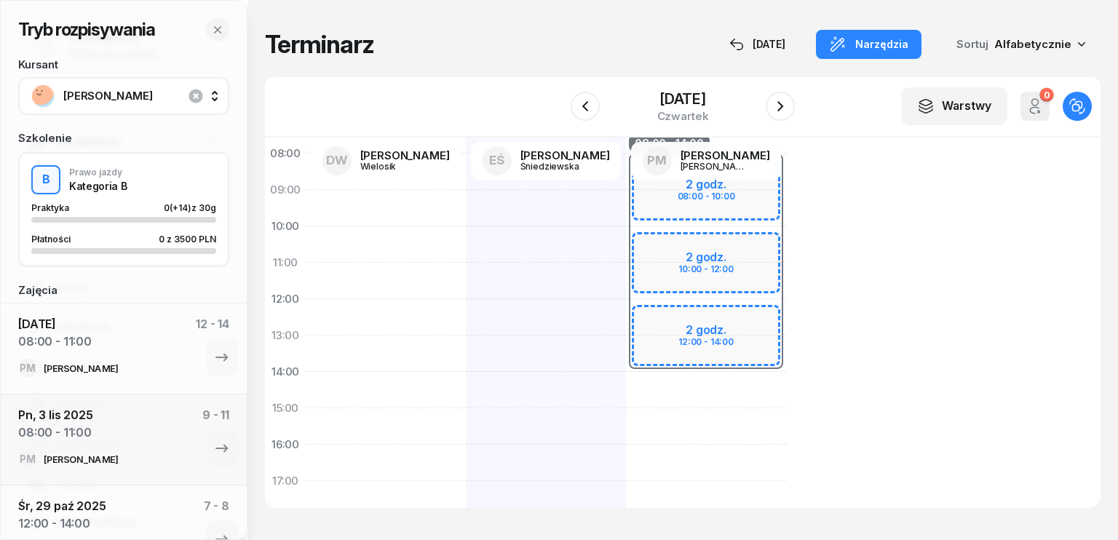
select select "14"
select select "16"
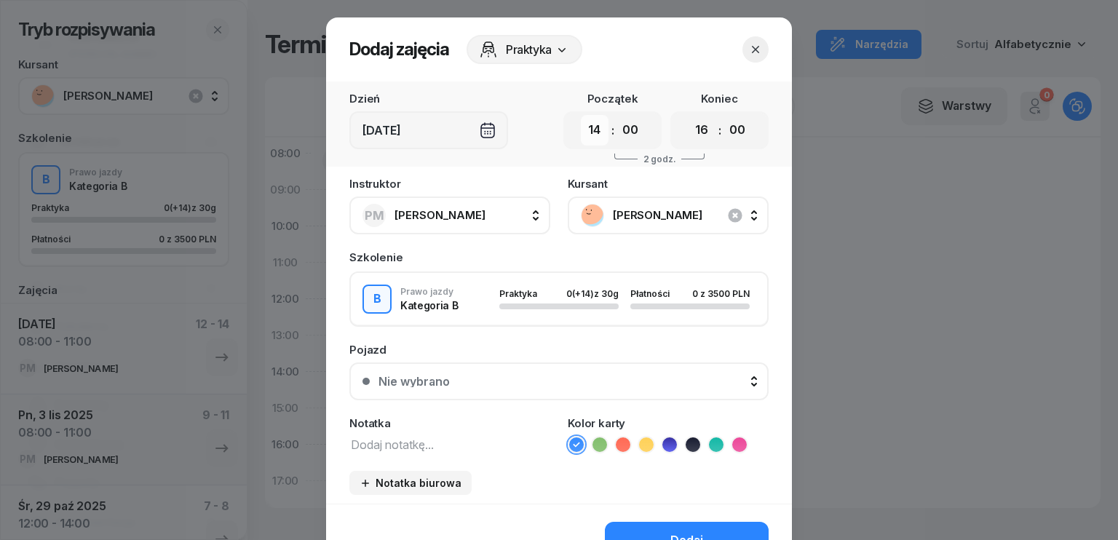
click at [594, 139] on select "00 01 02 03 04 05 06 07 08 09 10 11 12 13 14 15 16 17 18 19 20 21 22 23" at bounding box center [595, 130] width 28 height 31
select select "08"
click at [581, 115] on select "00 01 02 03 04 05 06 07 08 09 10 11 12 13 14 15 16 17 18 19 20 21 22 23" at bounding box center [595, 130] width 28 height 31
click at [700, 127] on select "00 01 02 03 04 05 06 07 08 09 10 11 12 13 14 15 16 17 18 19 20 21 22 23" at bounding box center [702, 130] width 28 height 31
select select "11"
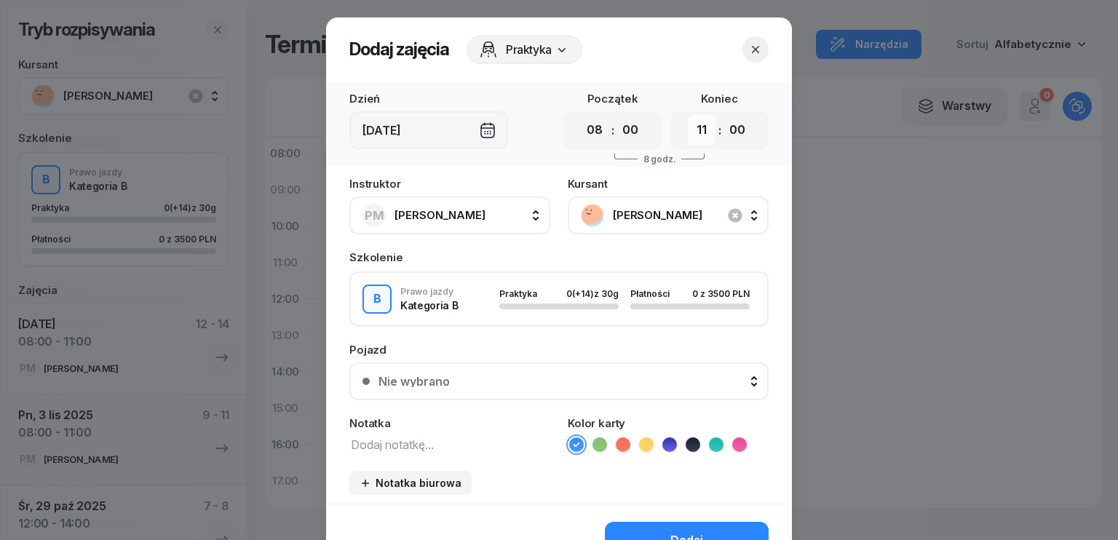
click at [688, 115] on select "00 01 02 03 04 05 06 07 08 09 10 11 12 13 14 15 16 17 18 19 20 21 22 23" at bounding box center [702, 130] width 28 height 31
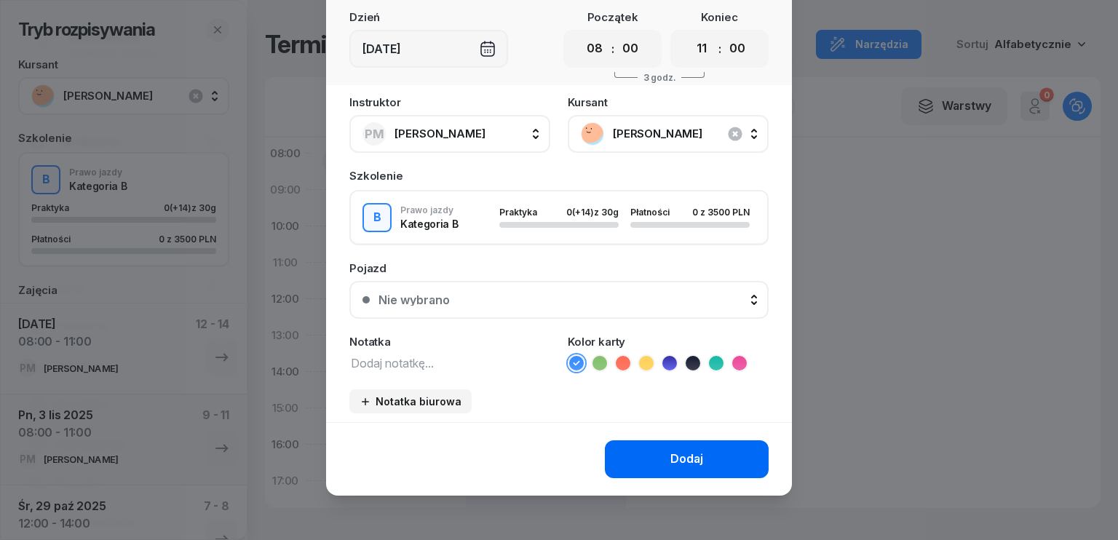
click at [706, 460] on button "Dodaj" at bounding box center [687, 459] width 164 height 38
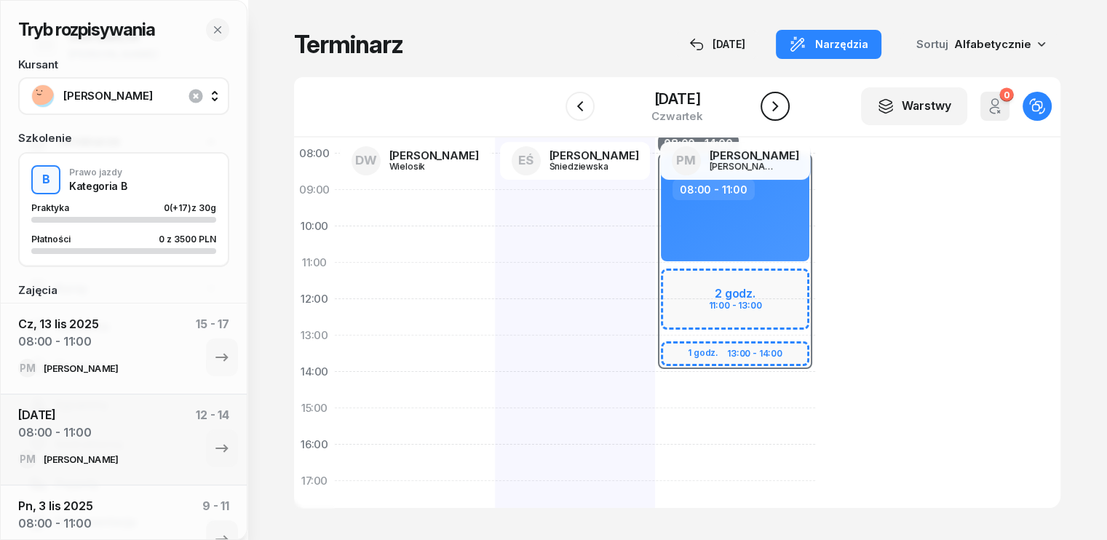
click at [778, 104] on icon "button" at bounding box center [775, 106] width 6 height 10
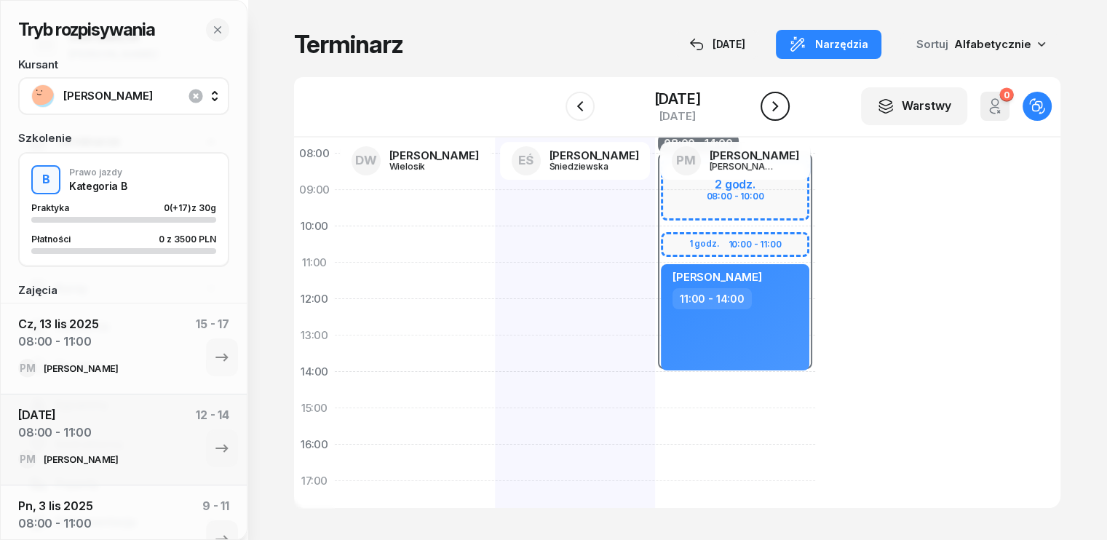
click at [778, 104] on icon "button" at bounding box center [775, 106] width 6 height 10
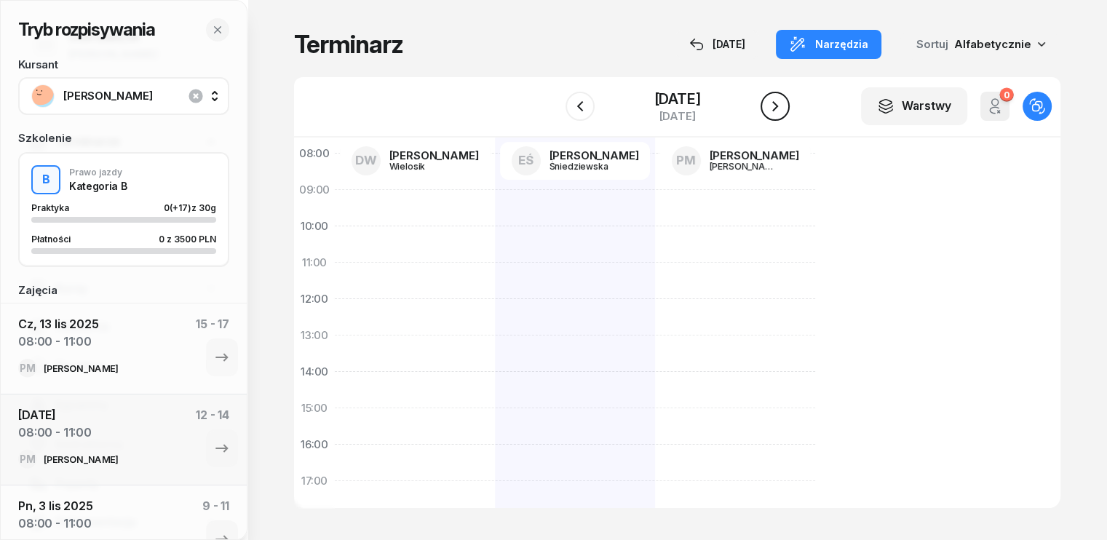
click at [778, 104] on icon "button" at bounding box center [774, 106] width 17 height 17
click at [778, 104] on icon "button" at bounding box center [775, 106] width 6 height 10
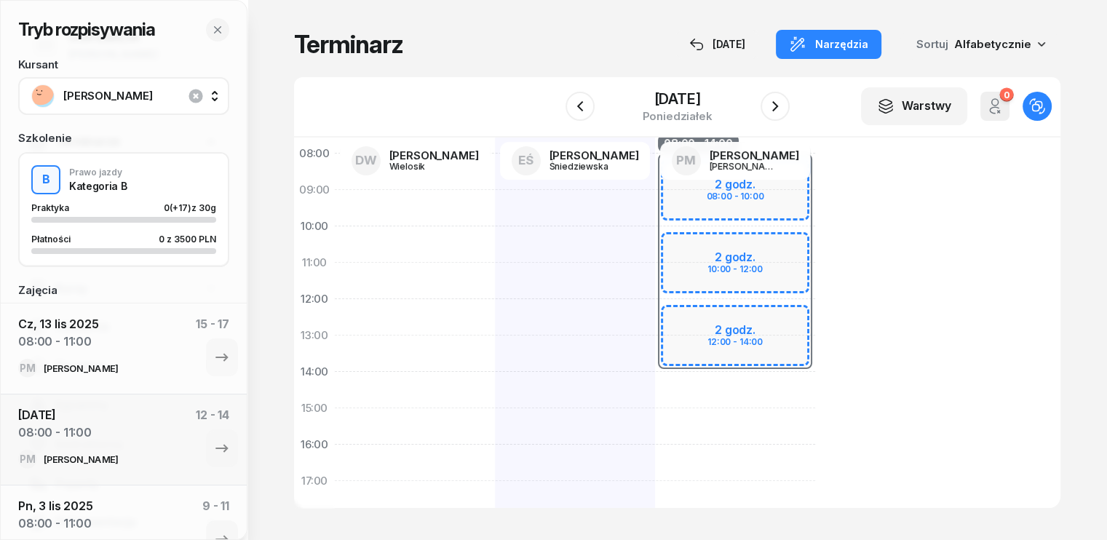
click at [688, 390] on div "08:00 - 14:00 2 godz. 08:00 - 10:00 2 godz. 10:00 - 12:00 2 godz. 12:00 - 14:00" at bounding box center [735, 426] width 160 height 655
select select "14"
select select "16"
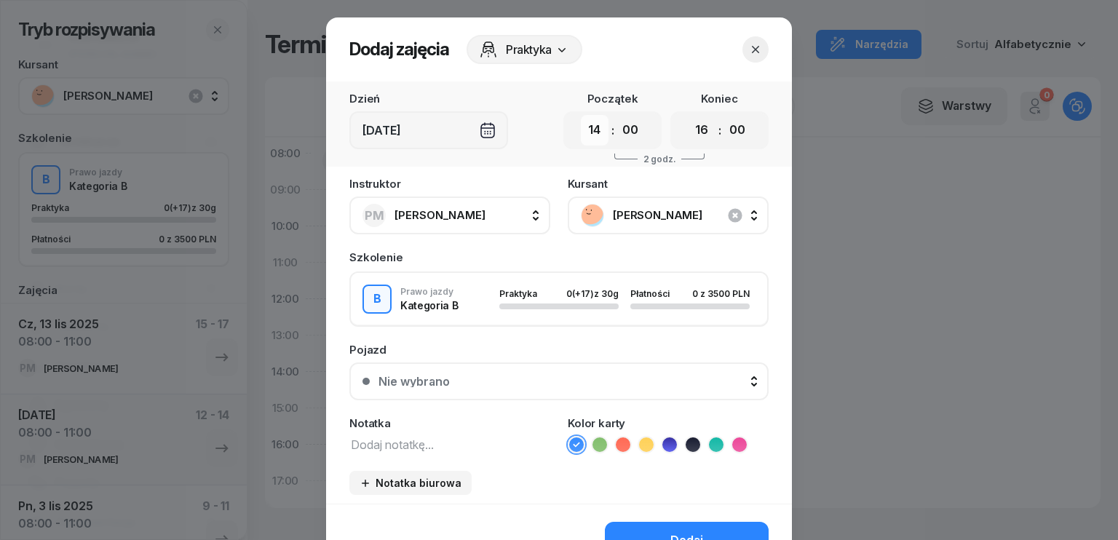
click at [590, 138] on select "00 01 02 03 04 05 06 07 08 09 10 11 12 13 14 15 16 17 18 19 20 21 22 23" at bounding box center [595, 130] width 28 height 31
select select "08"
click at [581, 115] on select "00 01 02 03 04 05 06 07 08 09 10 11 12 13 14 15 16 17 18 19 20 21 22 23" at bounding box center [595, 130] width 28 height 31
click at [695, 133] on select "00 01 02 03 04 05 06 07 08 09 10 11 12 13 14 15 16 17 18 19 20 21 22 23" at bounding box center [702, 130] width 28 height 31
select select "11"
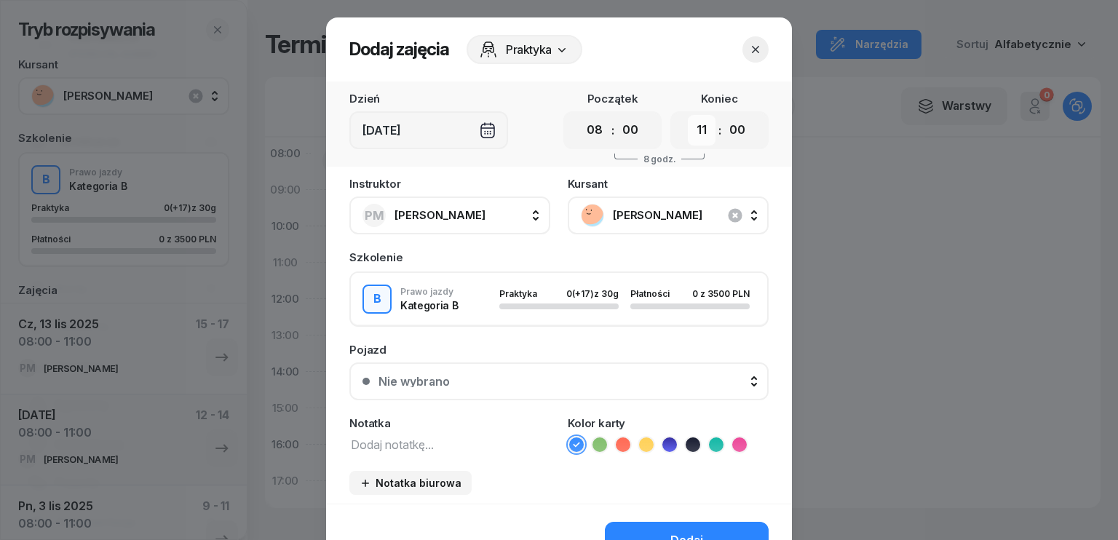
click at [688, 115] on select "00 01 02 03 04 05 06 07 08 09 10 11 12 13 14 15 16 17 18 19 20 21 22 23" at bounding box center [702, 130] width 28 height 31
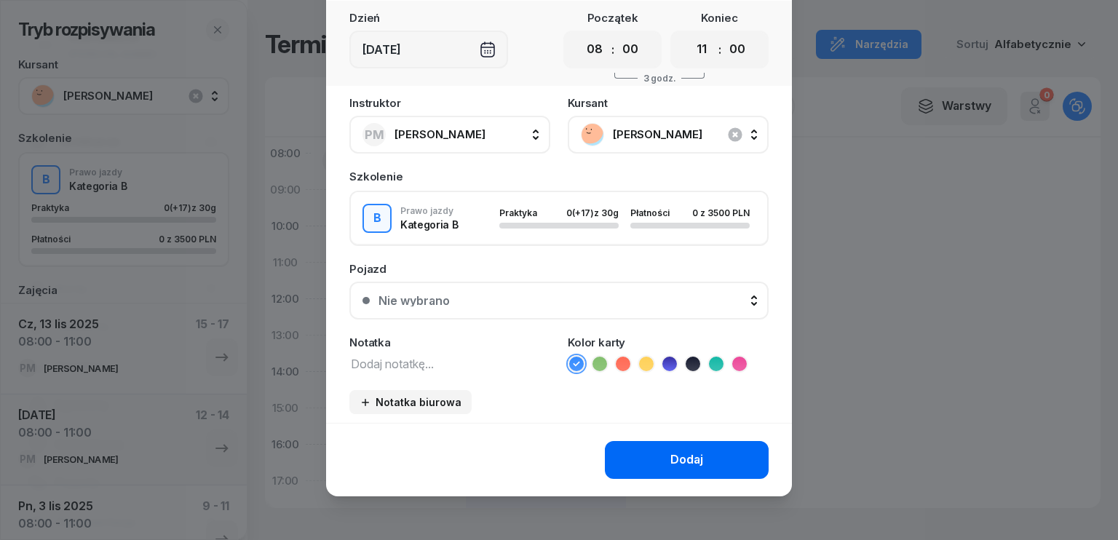
scroll to position [81, 0]
click at [678, 450] on div "Dodaj" at bounding box center [686, 459] width 33 height 19
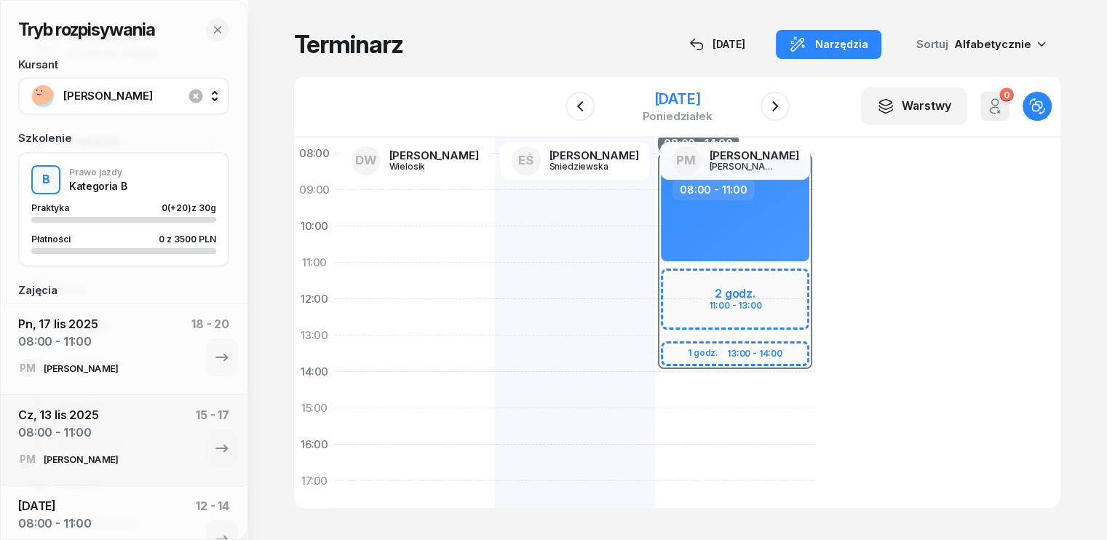
click at [642, 96] on div "[DATE]" at bounding box center [677, 99] width 70 height 15
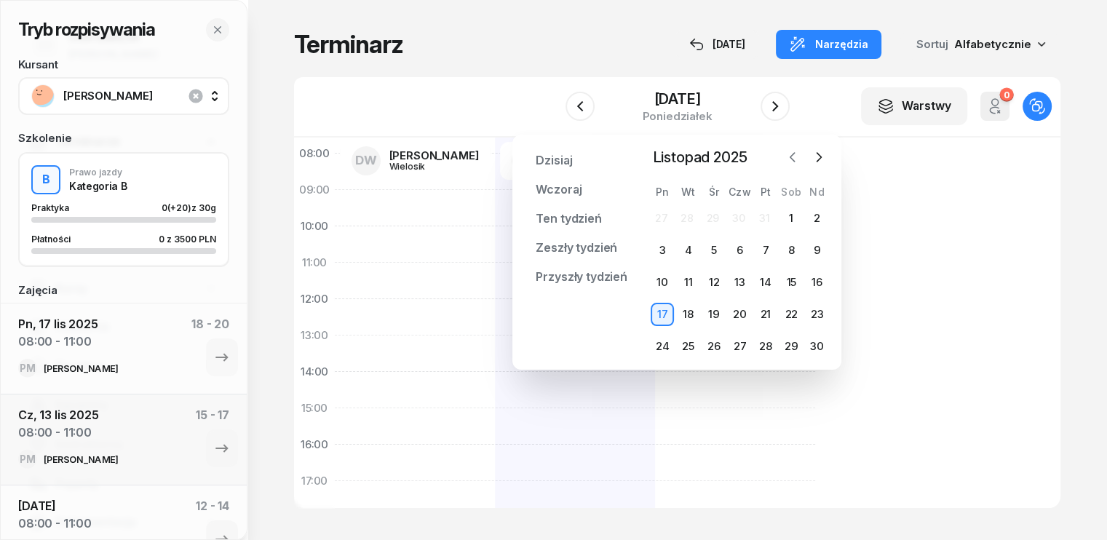
click at [790, 162] on icon "button" at bounding box center [792, 157] width 15 height 15
click at [746, 346] on div "30" at bounding box center [739, 346] width 23 height 23
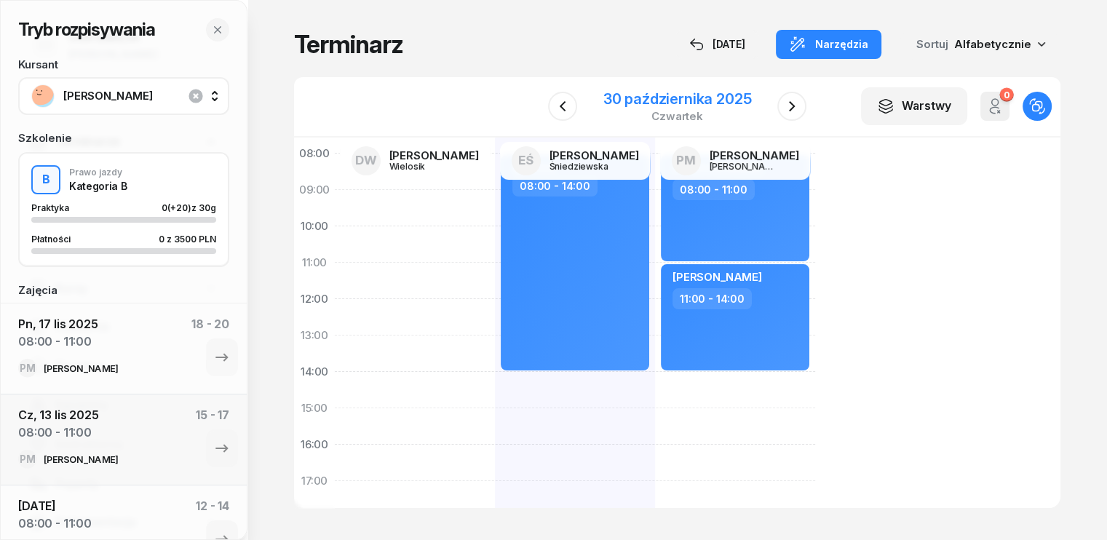
click at [725, 96] on div "30 października 2025" at bounding box center [677, 99] width 148 height 15
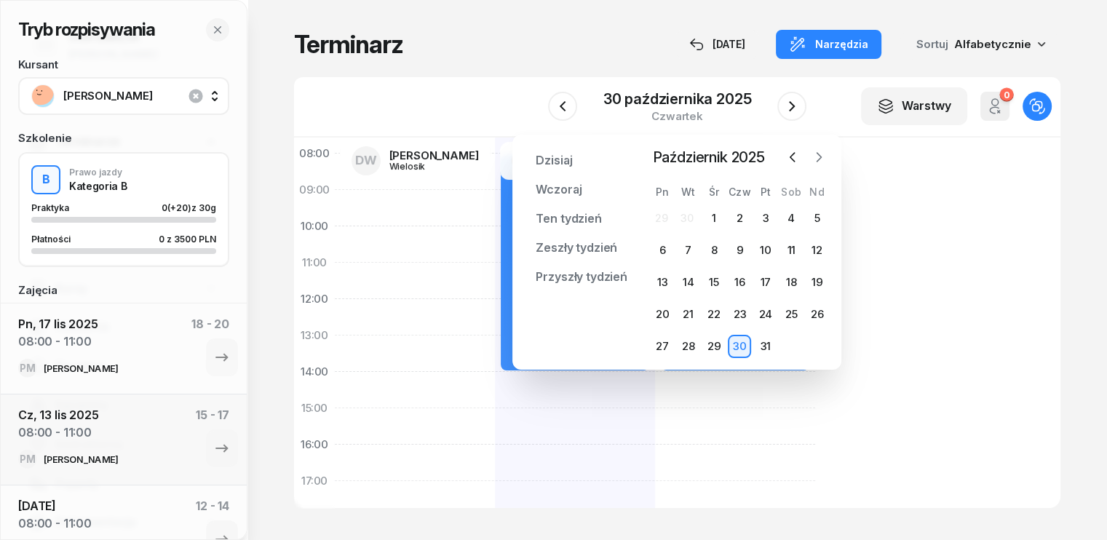
click at [818, 155] on icon "button" at bounding box center [818, 157] width 15 height 15
click at [664, 314] on div "17" at bounding box center [662, 314] width 23 height 23
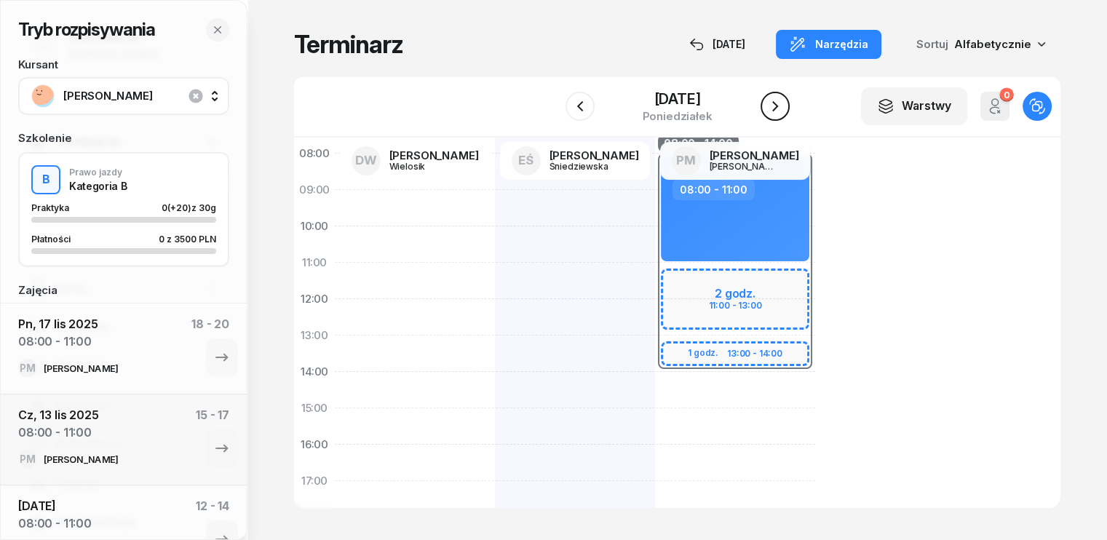
click at [778, 105] on icon "button" at bounding box center [775, 106] width 6 height 10
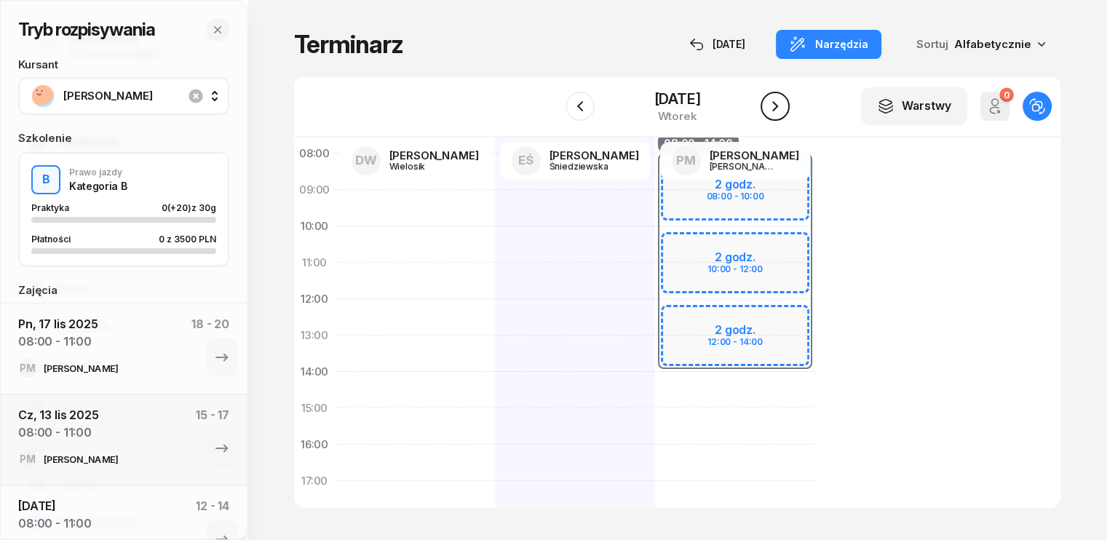
click at [778, 105] on icon "button" at bounding box center [775, 106] width 6 height 10
click at [665, 392] on div "08:00 - 14:00 2 godz. 08:00 - 10:00 2 godz. 10:00 - 12:00 2 godz. 12:00 - 14:00" at bounding box center [735, 426] width 160 height 655
select select "14"
select select "16"
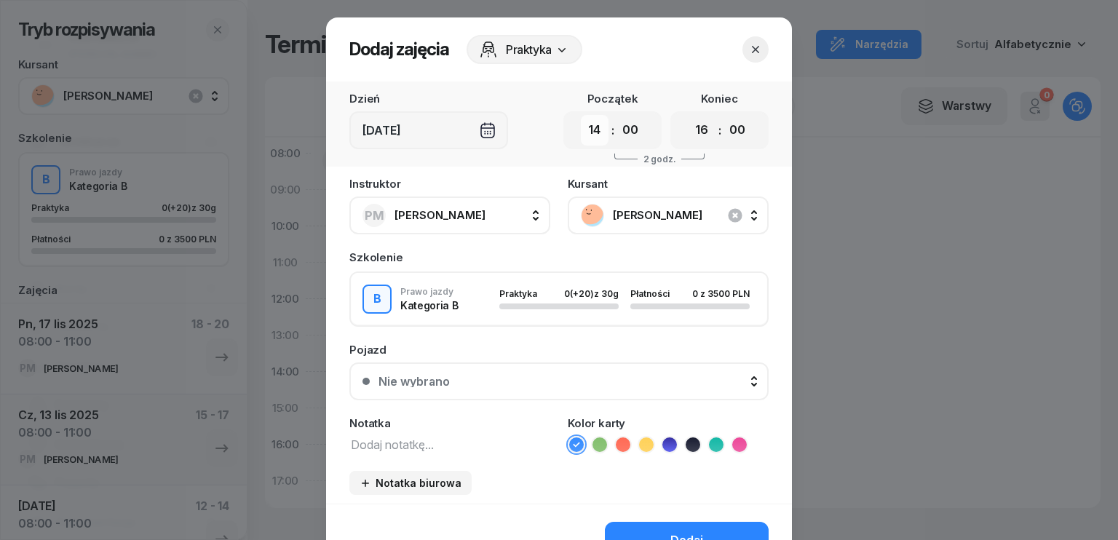
click at [591, 127] on select "00 01 02 03 04 05 06 07 08 09 10 11 12 13 14 15 16 17 18 19 20 21 22 23" at bounding box center [595, 130] width 28 height 31
click at [581, 115] on select "00 01 02 03 04 05 06 07 08 09 10 11 12 13 14 15 16 17 18 19 20 21 22 23" at bounding box center [595, 130] width 28 height 31
click at [701, 132] on select "00 01 02 03 04 05 06 07 08 09 10 11 12 13 14 15 16 17 18 19 20 21 22 23" at bounding box center [702, 130] width 28 height 31
click at [597, 131] on select "00 01 02 03 04 05 06 07 08 09 10 11 12 13 14 15 16 17 18 19 20 21 22 23" at bounding box center [595, 130] width 28 height 31
select select "08"
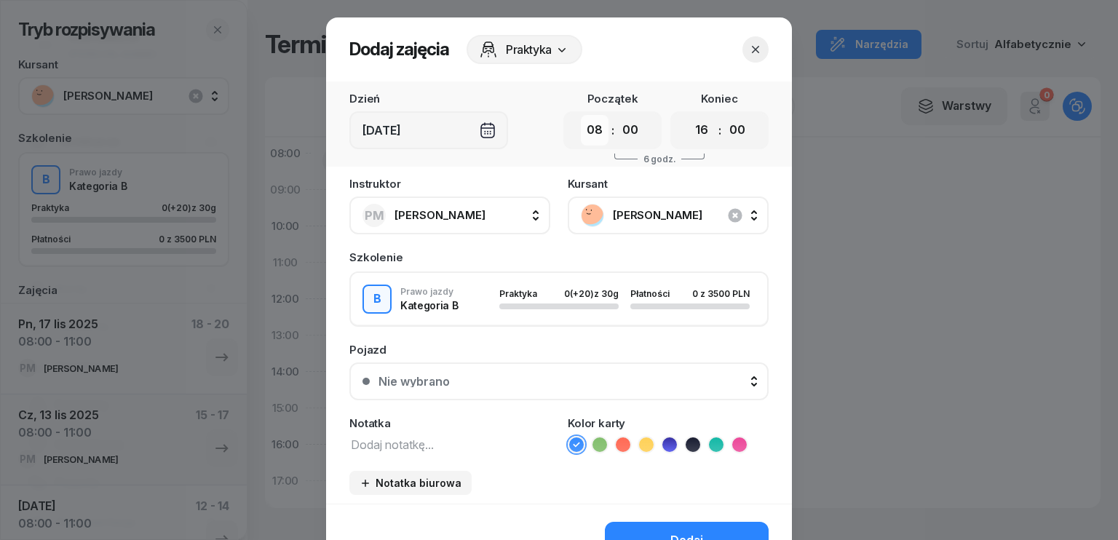
click at [581, 115] on select "00 01 02 03 04 05 06 07 08 09 10 11 12 13 14 15 16 17 18 19 20 21 22 23" at bounding box center [595, 130] width 28 height 31
drag, startPoint x: 704, startPoint y: 128, endPoint x: 699, endPoint y: 139, distance: 12.0
click at [704, 128] on select "00 01 02 03 04 05 06 07 08 09 10 11 12 13 14 15 16 17 18 19 20 21 22 23" at bounding box center [702, 130] width 28 height 31
select select "10"
click at [688, 115] on select "00 01 02 03 04 05 06 07 08 09 10 11 12 13 14 15 16 17 18 19 20 21 22 23" at bounding box center [702, 130] width 28 height 31
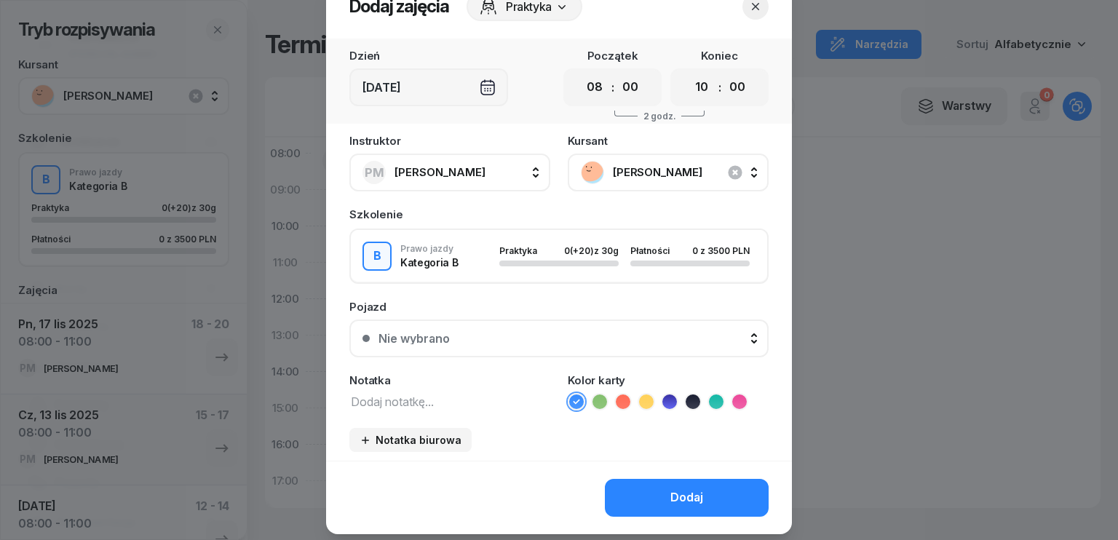
scroll to position [81, 0]
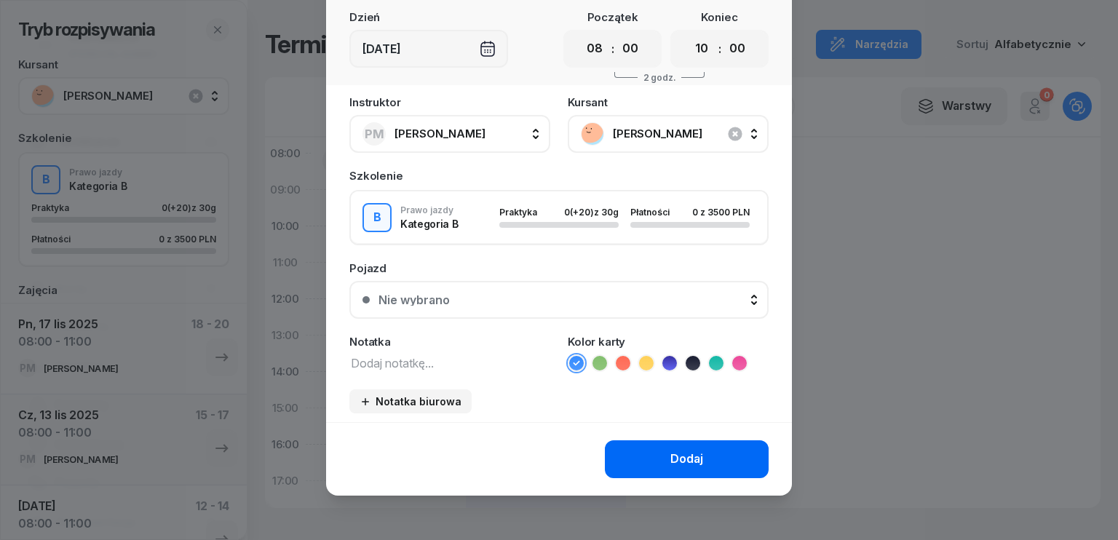
click at [710, 453] on button "Dodaj" at bounding box center [687, 459] width 164 height 38
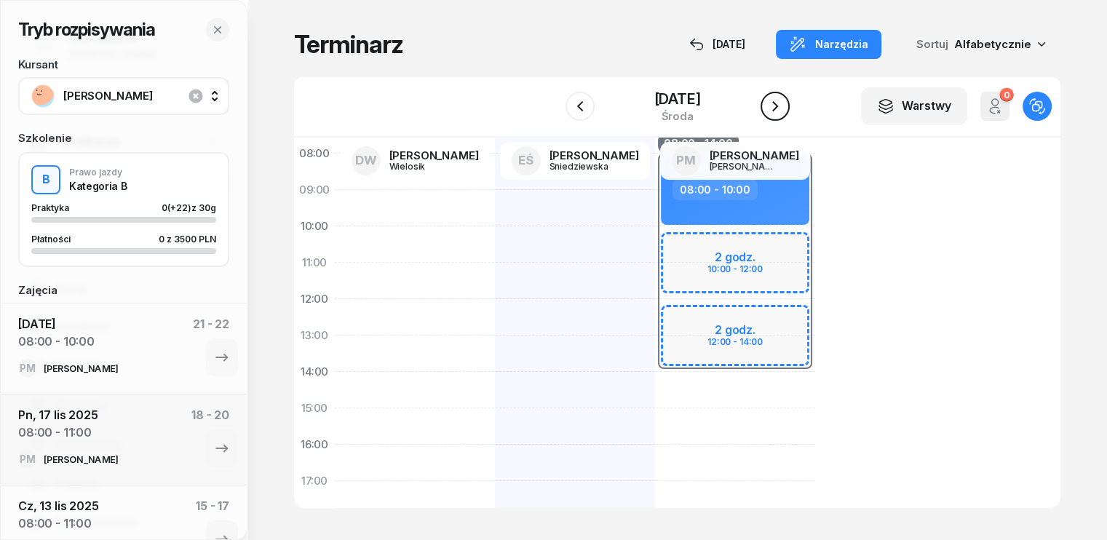
click at [776, 106] on icon "button" at bounding box center [774, 106] width 17 height 17
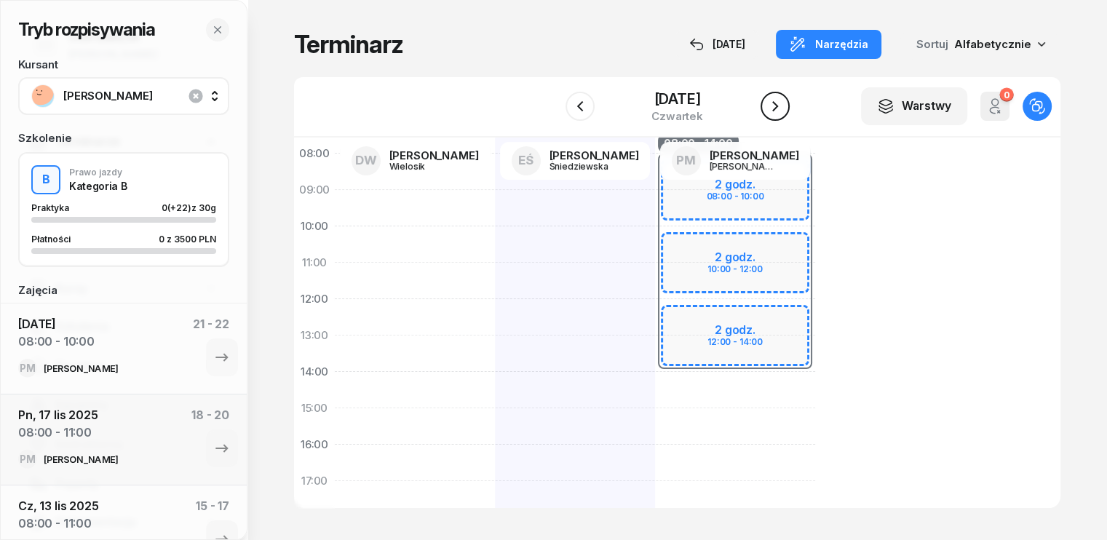
click at [776, 106] on icon "button" at bounding box center [774, 106] width 17 height 17
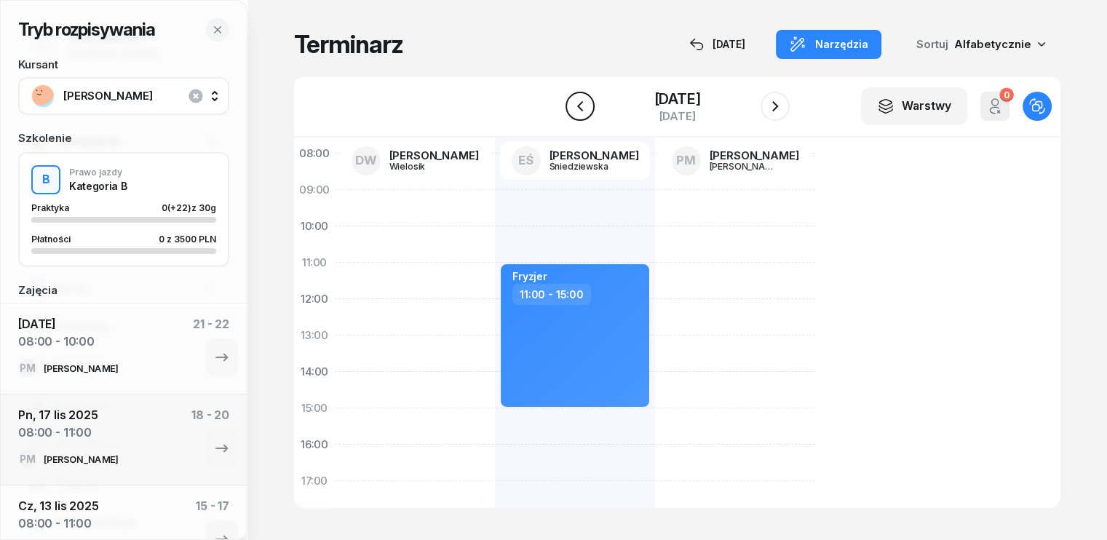
click at [584, 105] on icon "button" at bounding box center [579, 106] width 17 height 17
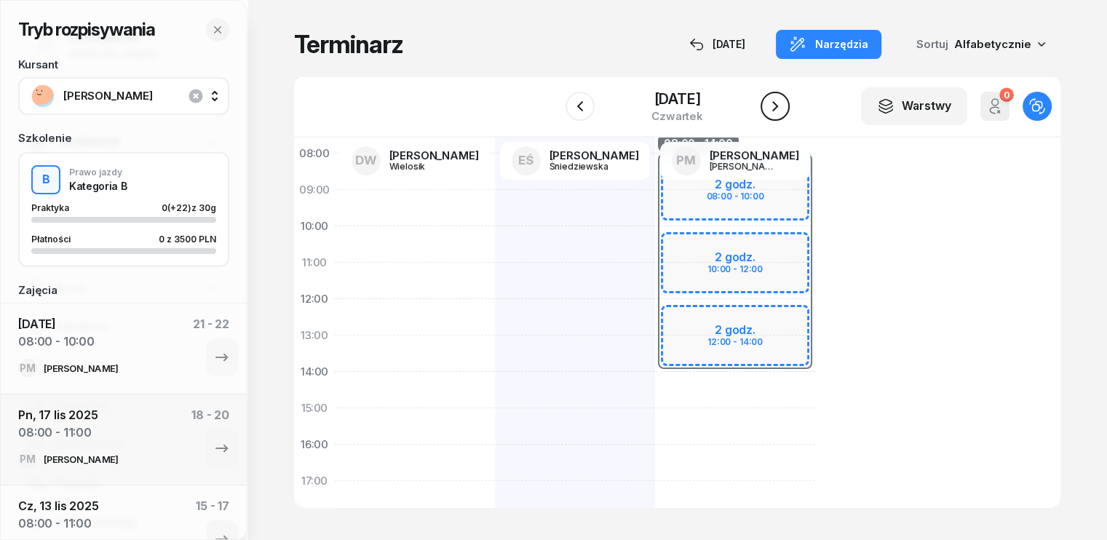
click at [776, 107] on icon "button" at bounding box center [774, 106] width 17 height 17
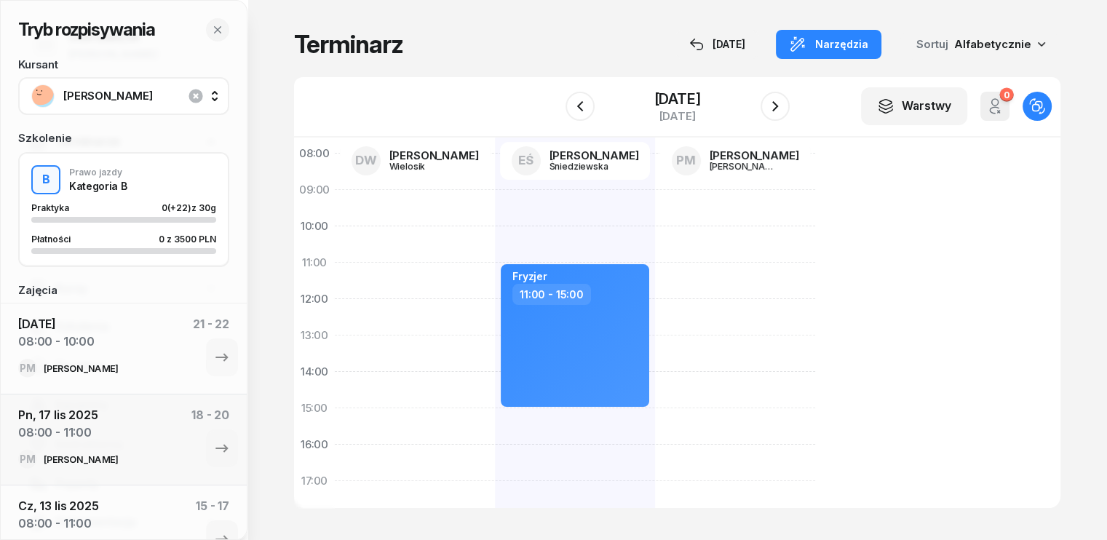
click at [335, 197] on div at bounding box center [415, 426] width 160 height 655
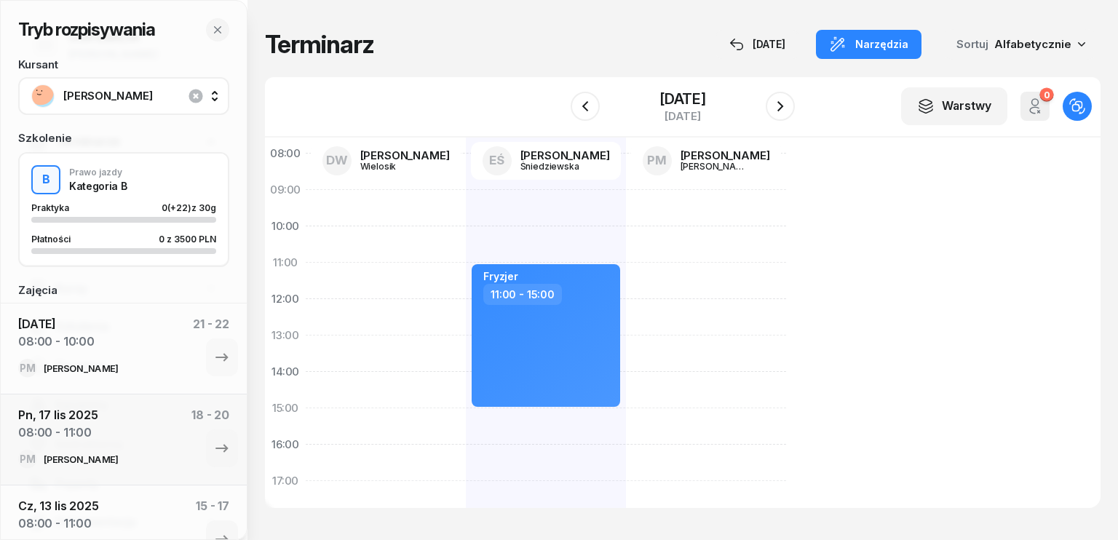
select select "09"
select select "11"
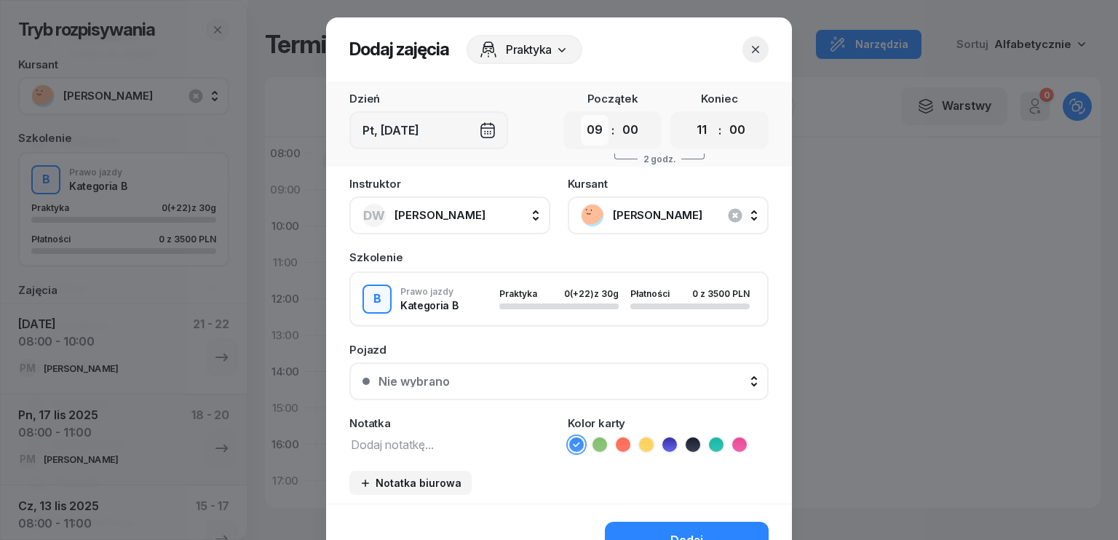
click at [581, 127] on select "00 01 02 03 04 05 06 07 08 09 10 11 12 13 14 15 16 17 18 19 20 21 22 23" at bounding box center [595, 130] width 28 height 31
select select "07"
click at [581, 115] on select "00 01 02 03 04 05 06 07 08 09 10 11 12 13 14 15 16 17 18 19 20 21 22 23" at bounding box center [595, 130] width 28 height 31
click at [626, 123] on select "00 05 10 15 20 25 30 35 40 45 50 55" at bounding box center [630, 130] width 28 height 31
select select "30"
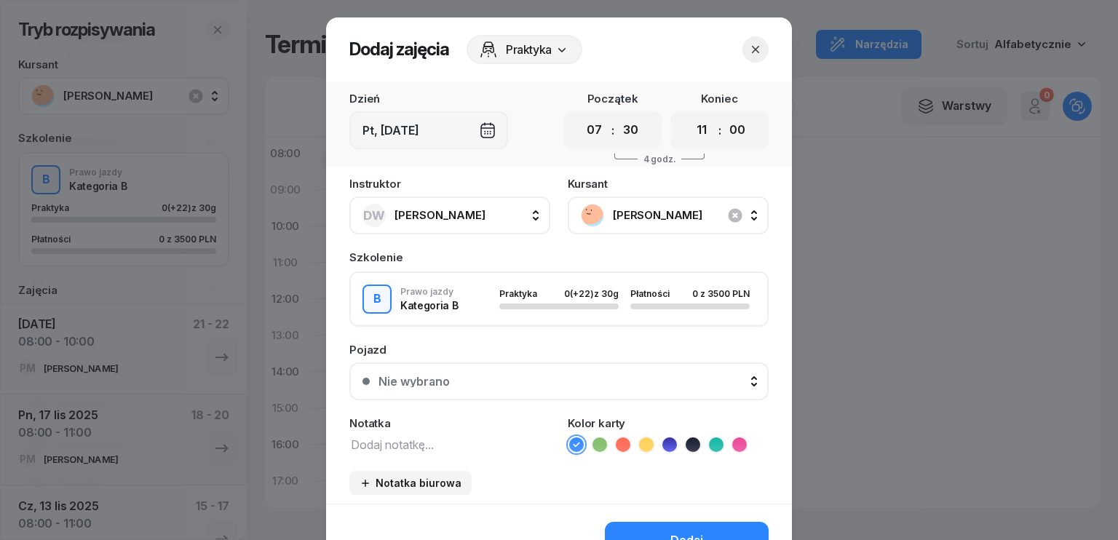
click at [616, 115] on select "00 05 10 15 20 25 30 35 40 45 50 55" at bounding box center [630, 130] width 28 height 31
drag, startPoint x: 693, startPoint y: 132, endPoint x: 693, endPoint y: 141, distance: 8.7
click at [693, 132] on select "00 01 02 03 04 05 06 07 08 09 10 11 12 13 14 15 16 17 18 19 20 21 22 23" at bounding box center [702, 130] width 28 height 31
select select "10"
click at [688, 115] on select "00 01 02 03 04 05 06 07 08 09 10 11 12 13 14 15 16 17 18 19 20 21 22 23" at bounding box center [702, 130] width 28 height 31
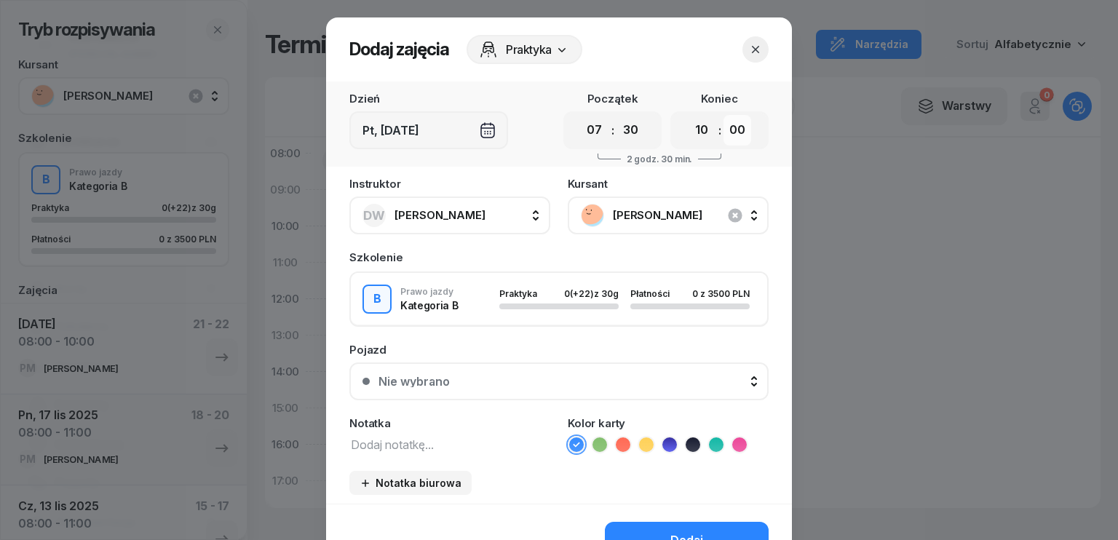
drag, startPoint x: 728, startPoint y: 127, endPoint x: 728, endPoint y: 143, distance: 16.7
click at [728, 127] on select "00 05 10 15 20 25 30 35 40 45 50 55" at bounding box center [737, 130] width 28 height 31
select select "30"
click at [723, 115] on select "00 05 10 15 20 25 30 35 40 45 50 55" at bounding box center [737, 130] width 28 height 31
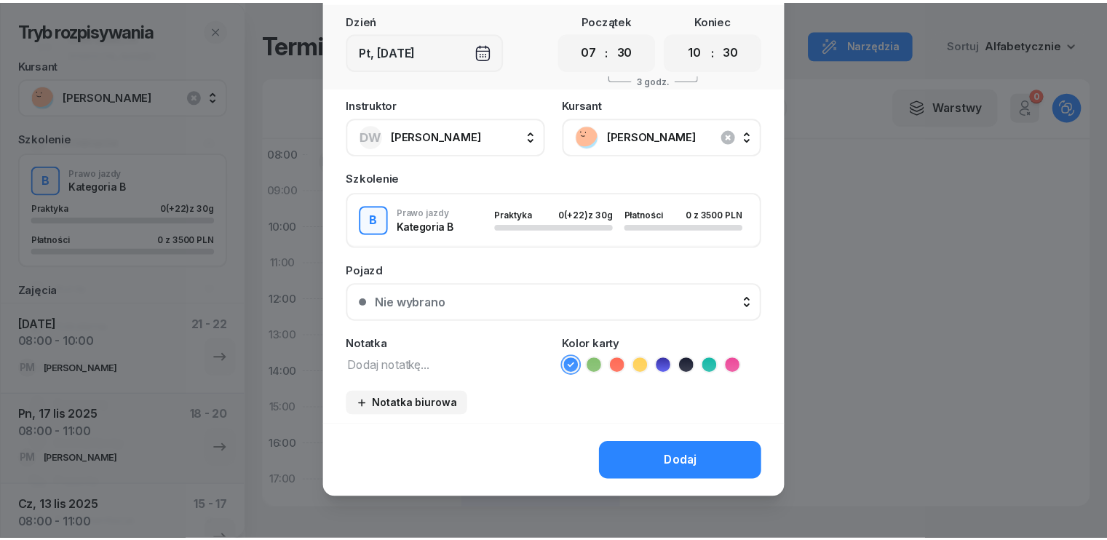
scroll to position [81, 0]
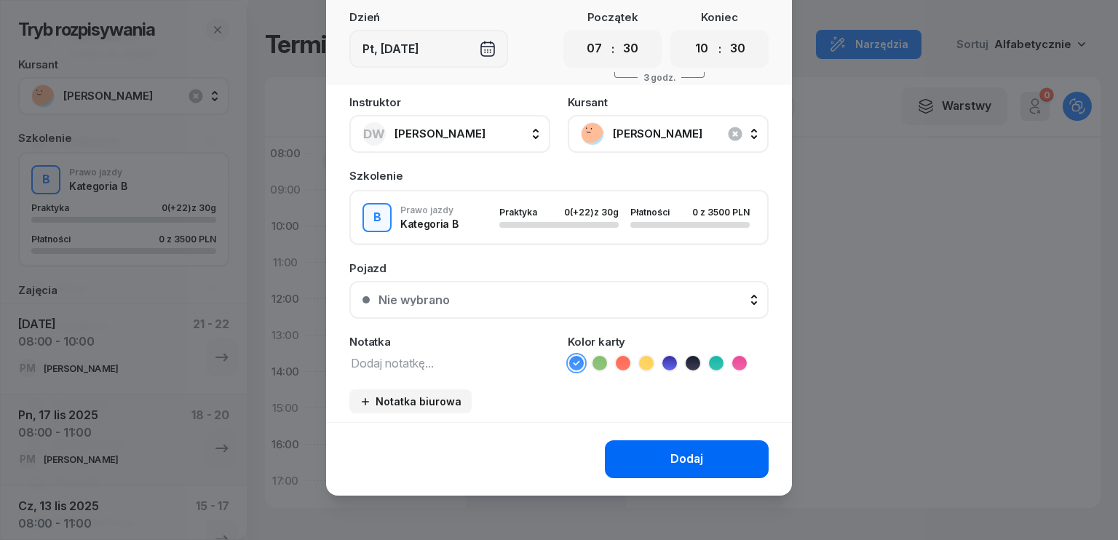
click at [651, 451] on button "Dodaj" at bounding box center [687, 459] width 164 height 38
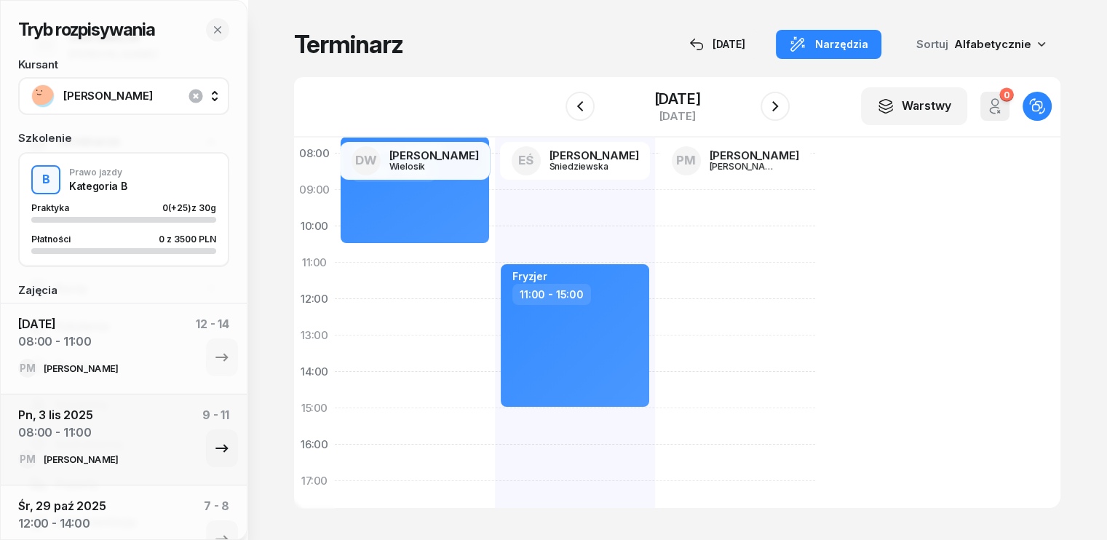
scroll to position [670, 0]
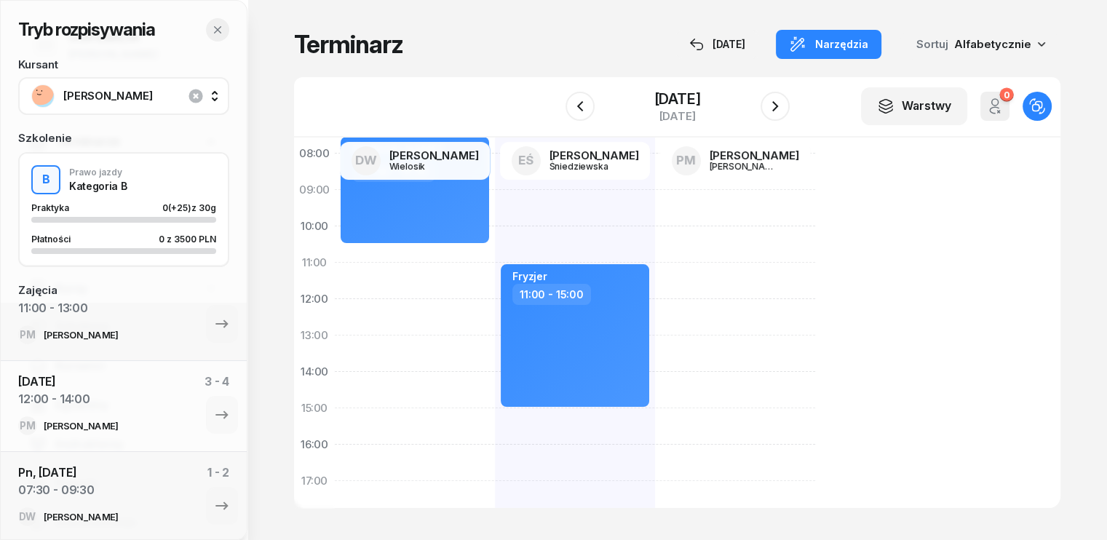
click at [219, 28] on icon "button" at bounding box center [217, 29] width 7 height 7
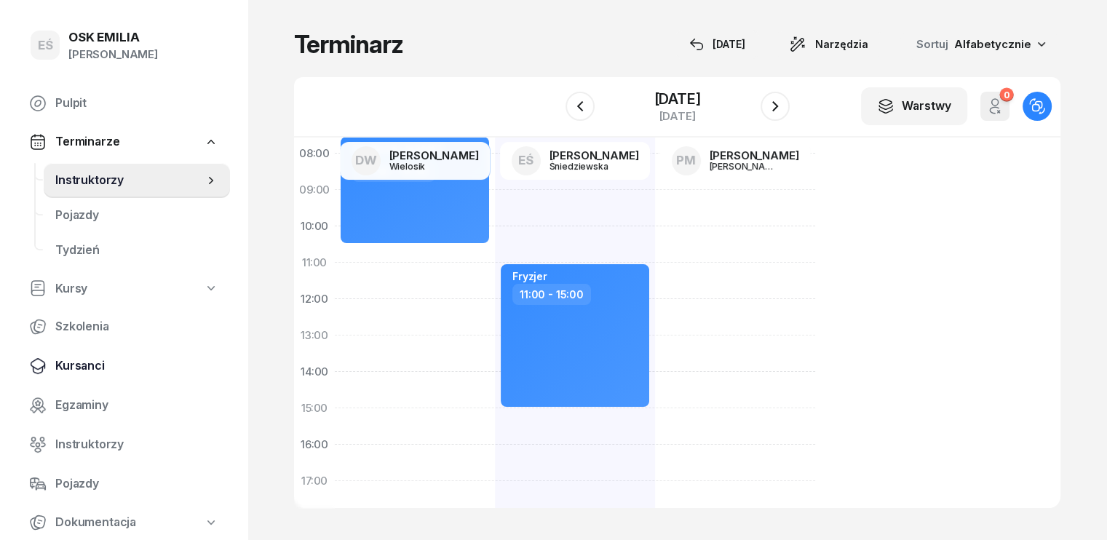
click at [85, 366] on span "Kursanci" at bounding box center [136, 366] width 163 height 19
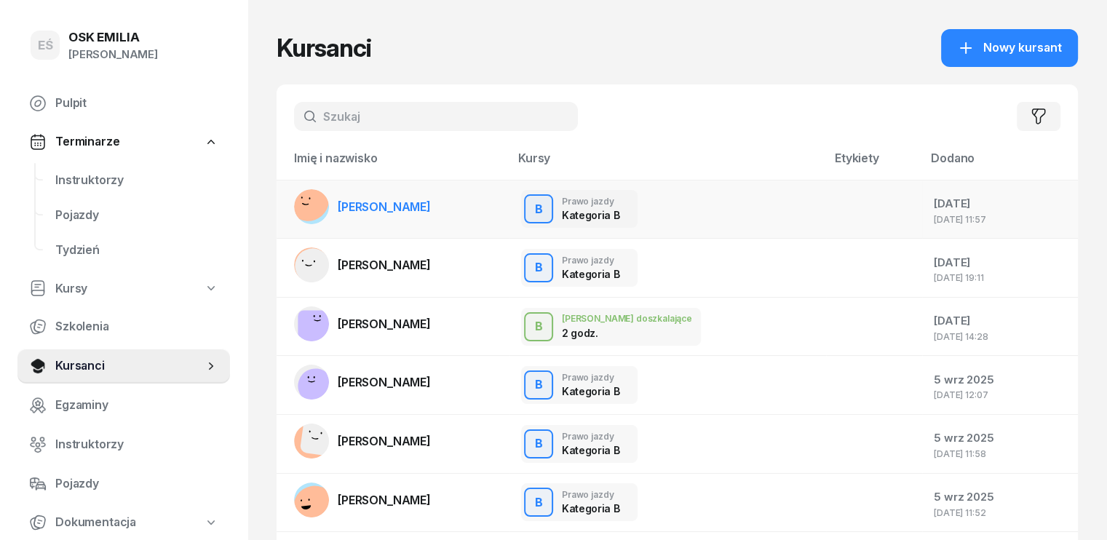
click at [368, 200] on span "[PERSON_NAME]" at bounding box center [384, 206] width 93 height 15
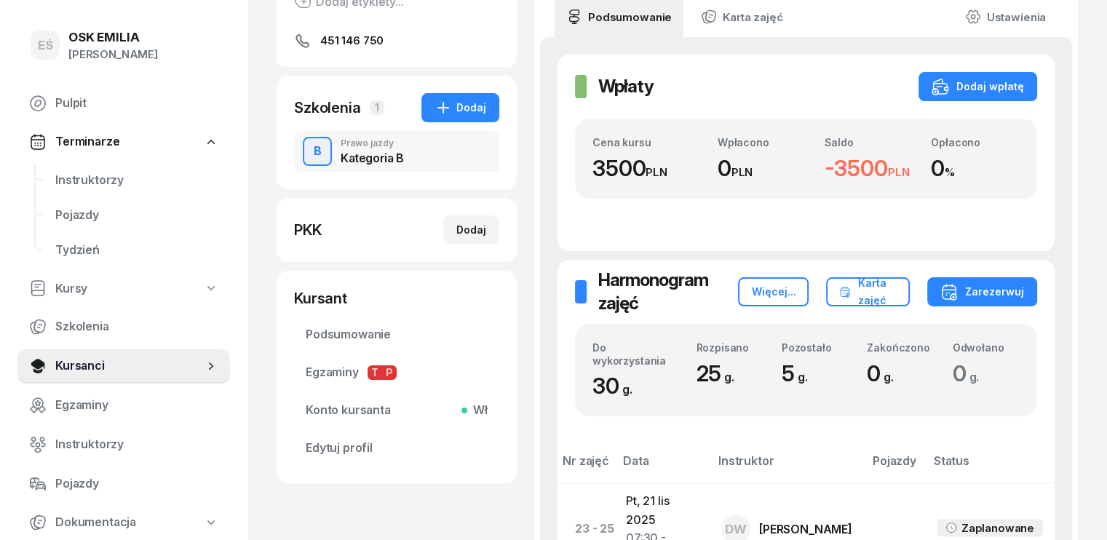
scroll to position [218, 0]
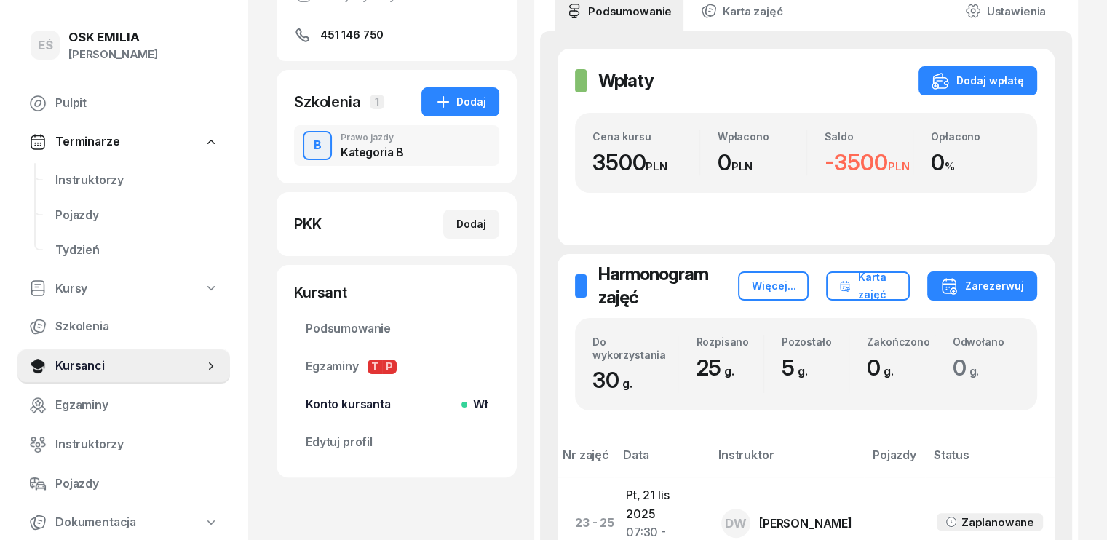
click at [348, 401] on span "Konto kursanta Wł" at bounding box center [397, 404] width 182 height 19
